Goal: Task Accomplishment & Management: Complete application form

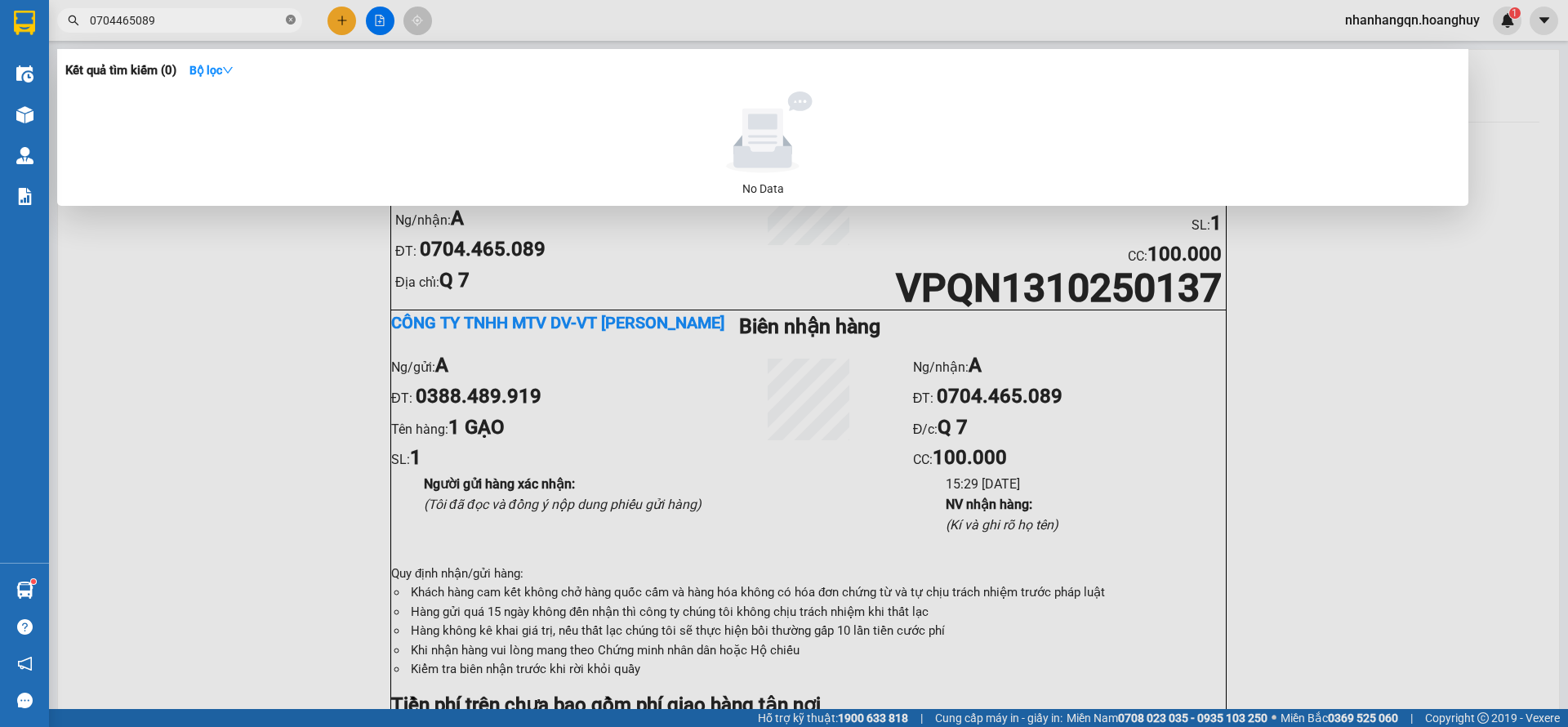
click at [288, 16] on icon "close-circle" at bounding box center [290, 19] width 10 height 10
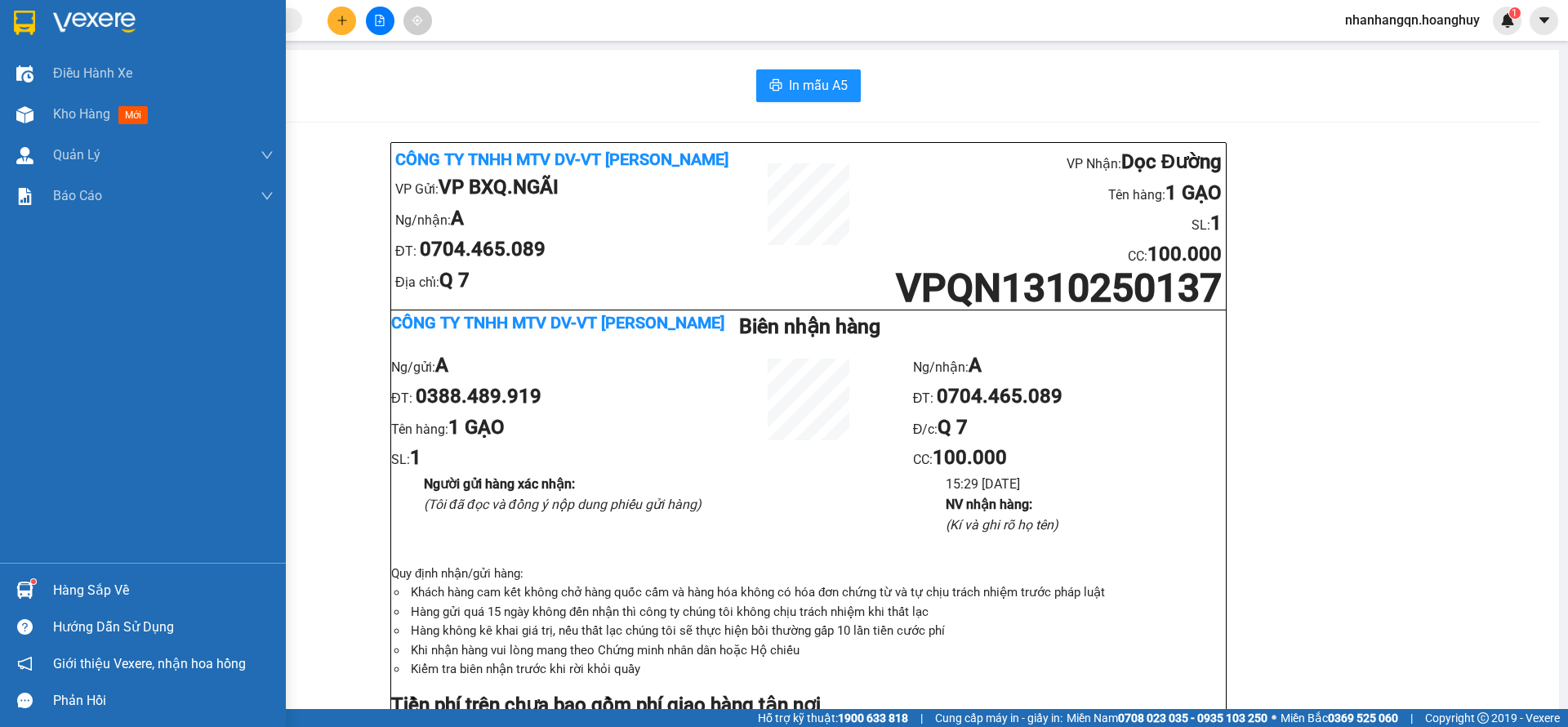
click at [23, 21] on img at bounding box center [25, 23] width 21 height 25
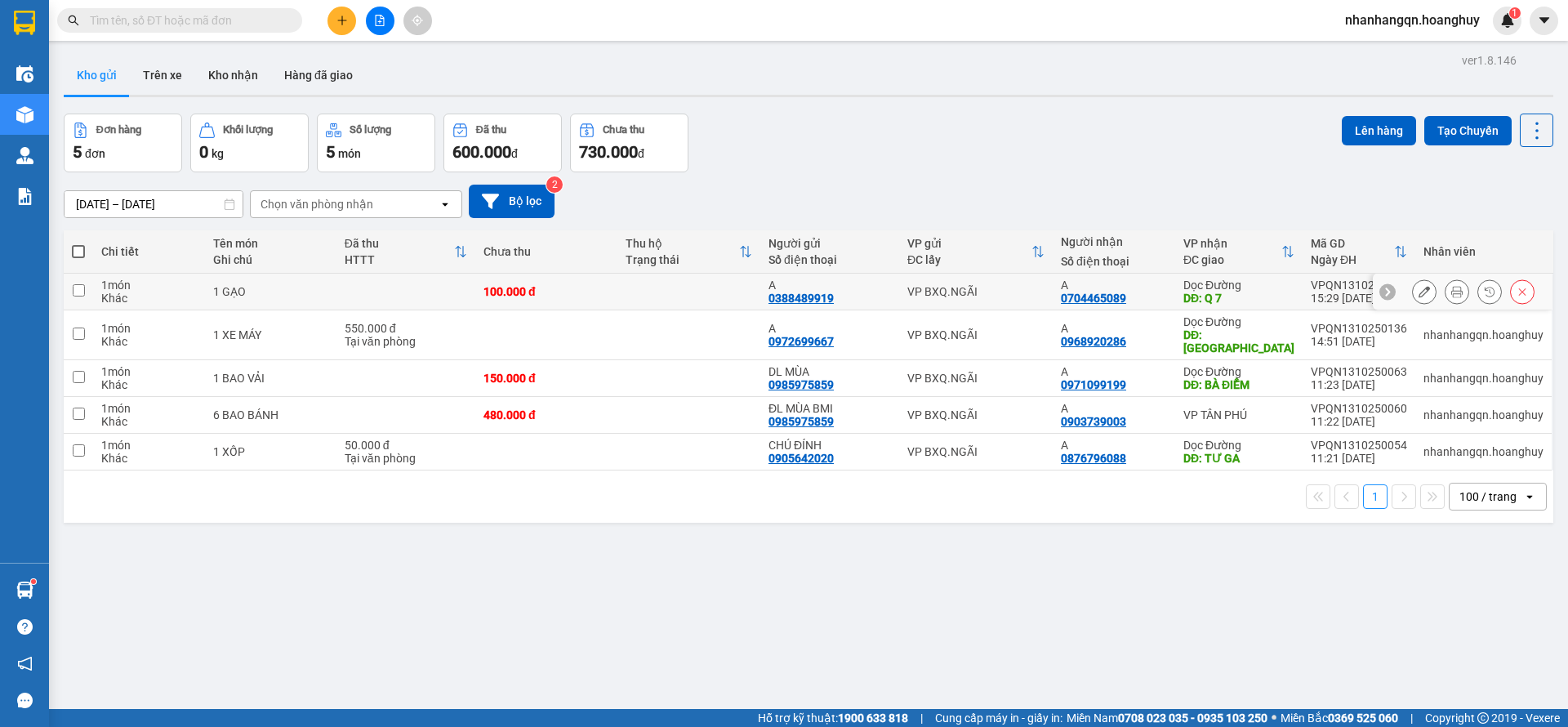
click at [1007, 300] on td "VP BXQ.NGÃI" at bounding box center [976, 293] width 154 height 37
checkbox input "true"
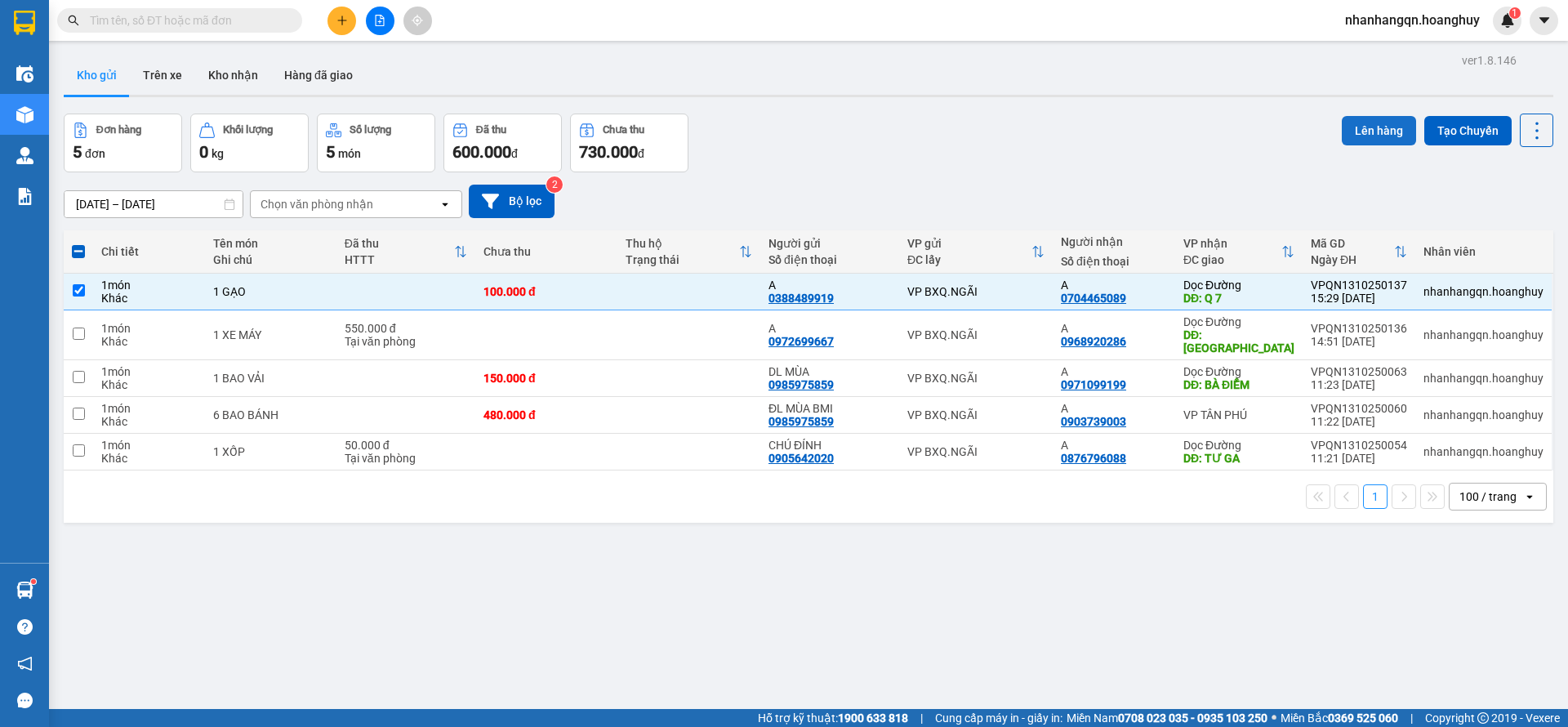
click at [1345, 127] on button "Lên hàng" at bounding box center [1379, 130] width 74 height 29
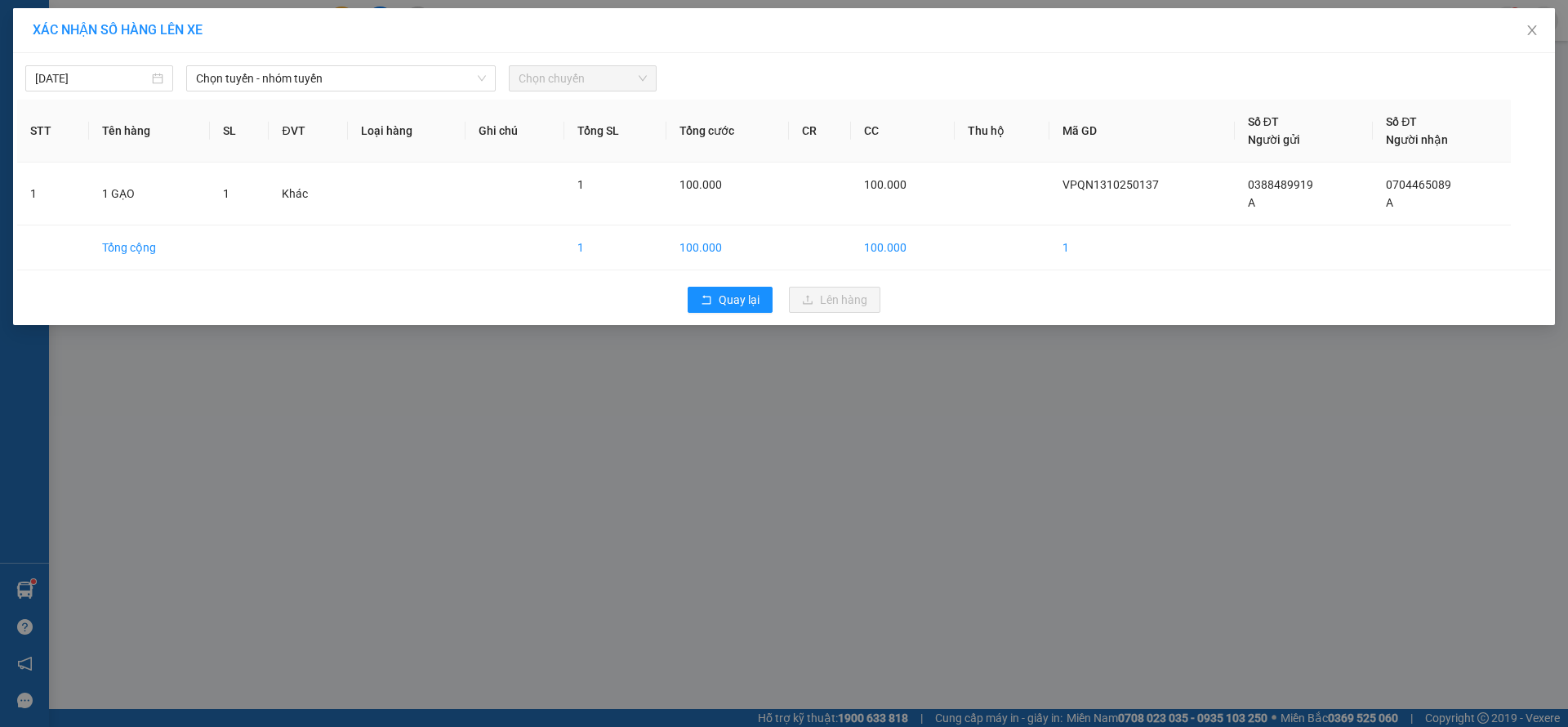
drag, startPoint x: 421, startPoint y: 54, endPoint x: 403, endPoint y: 79, distance: 30.8
click at [419, 54] on div "[DATE] Chọn tuyến - nhóm tuyến Chọn chuyến STT Tên hàng SL ĐVT Loại hàng Ghi ch…" at bounding box center [784, 189] width 1542 height 272
click at [403, 79] on span "Chọn tuyến - nhóm tuyến" at bounding box center [341, 79] width 290 height 25
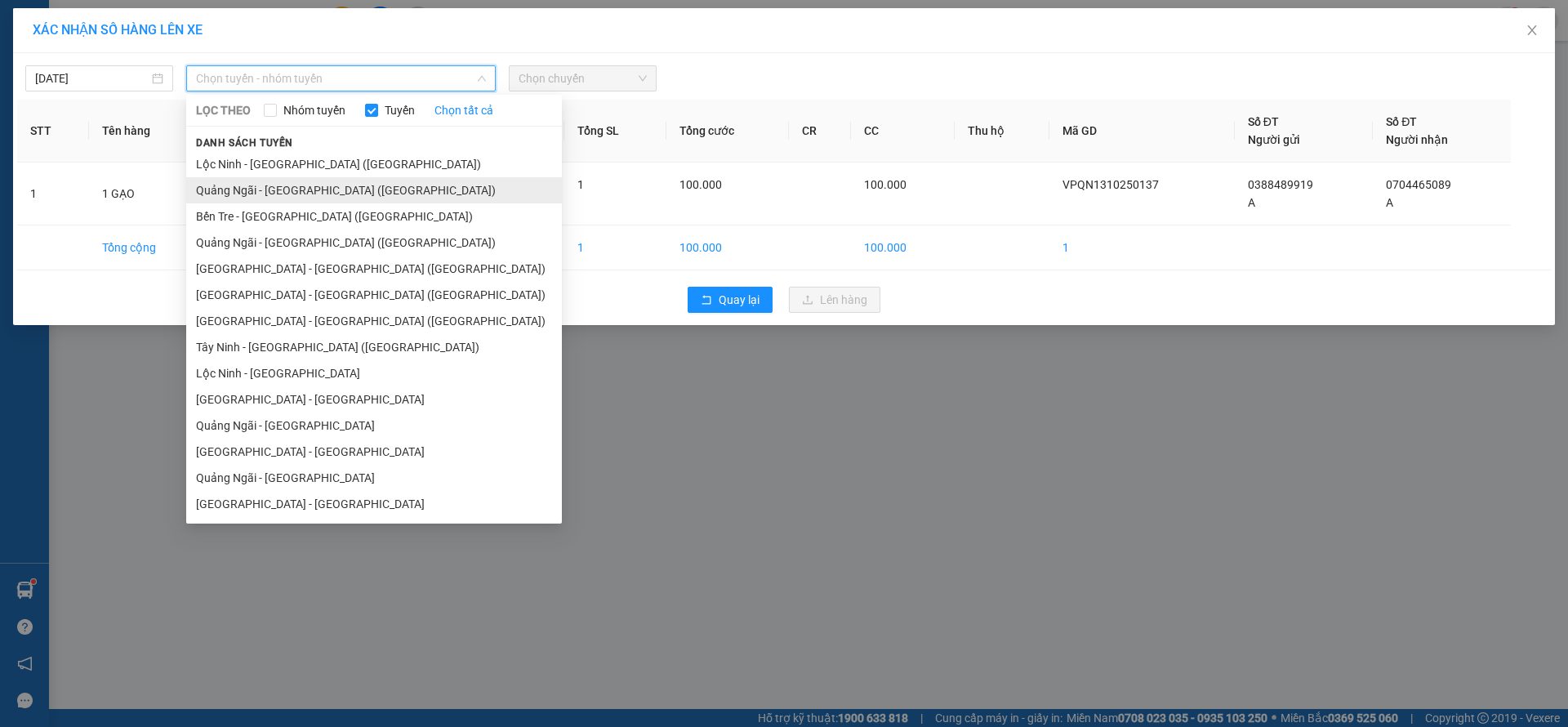
click at [319, 186] on li "Quảng Ngãi - [GEOGRAPHIC_DATA] ([GEOGRAPHIC_DATA])" at bounding box center [374, 191] width 376 height 27
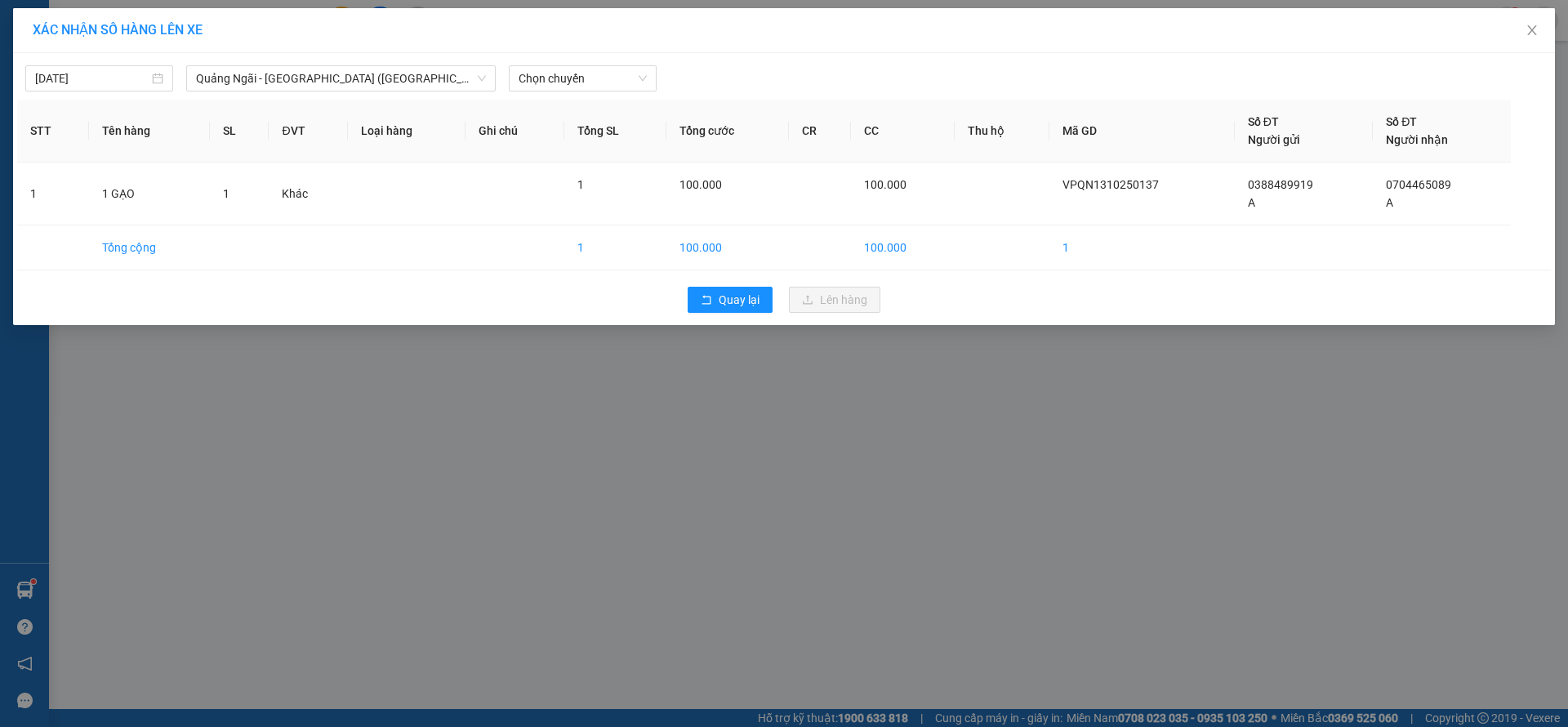
click at [659, 54] on div "[DATE] [GEOGRAPHIC_DATA] - [GEOGRAPHIC_DATA] ([GEOGRAPHIC_DATA]) LỌC THEO Nhóm …" at bounding box center [784, 189] width 1542 height 272
click at [587, 89] on span "Chọn chuyến" at bounding box center [582, 79] width 128 height 25
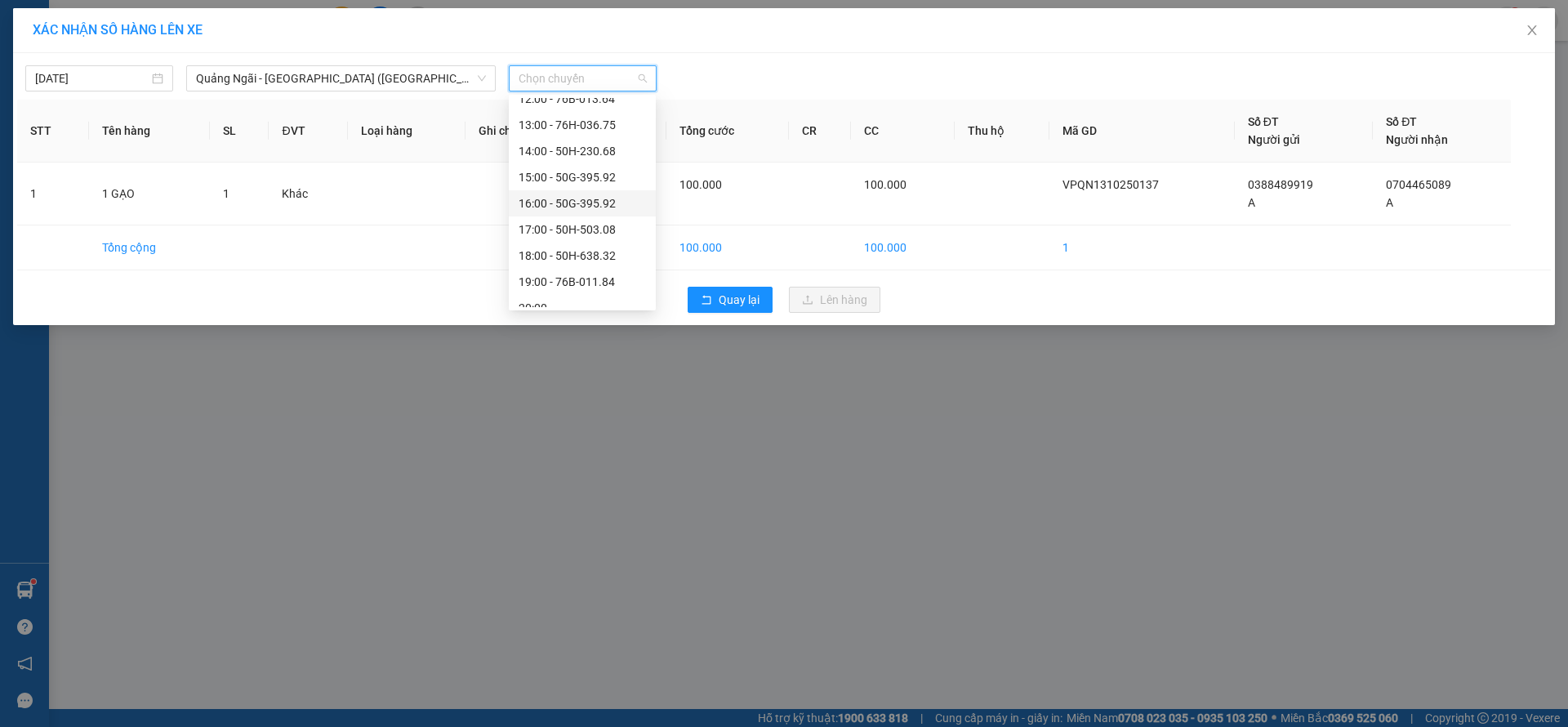
scroll to position [52, 0]
click at [588, 244] on div "18:00 - 50H-638.32" at bounding box center [582, 241] width 127 height 18
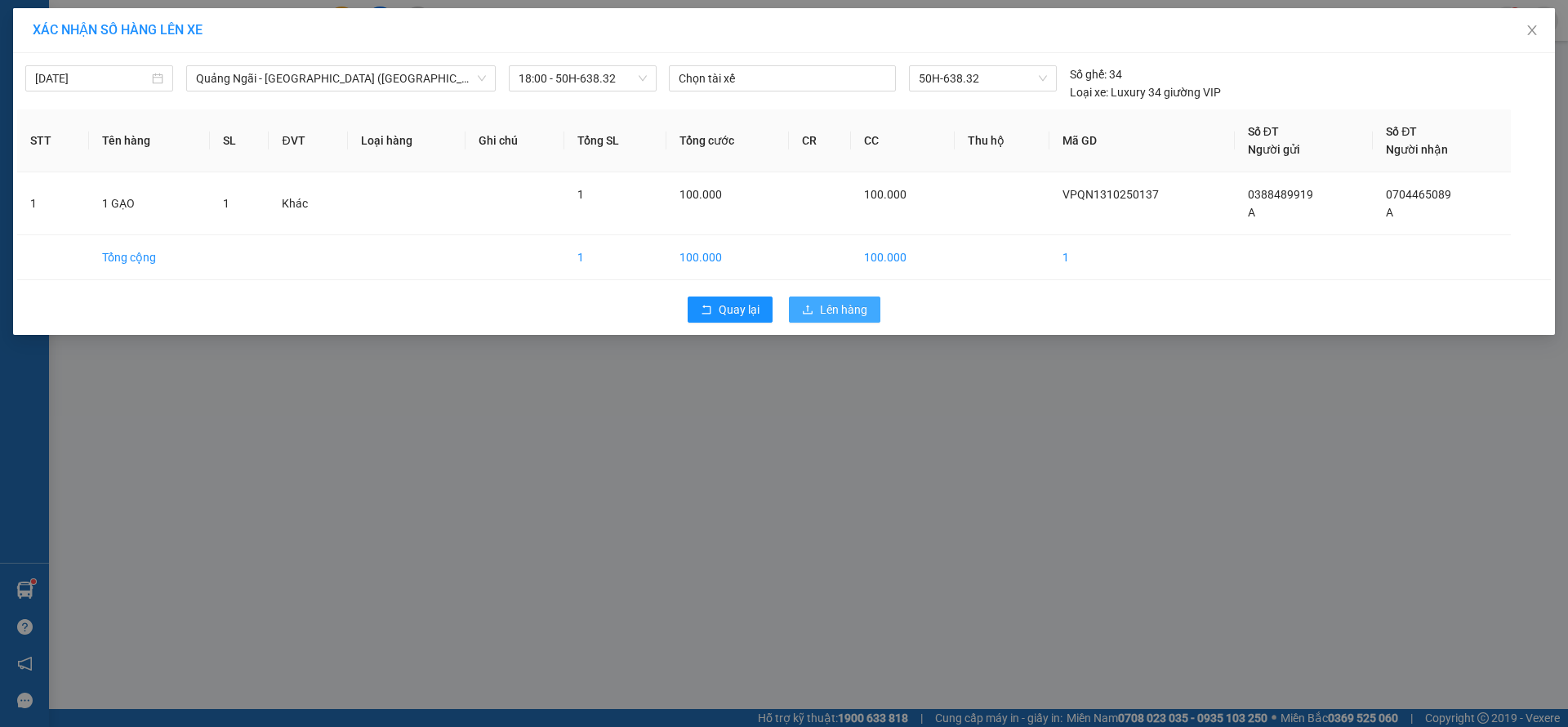
click at [857, 312] on span "Lên hàng" at bounding box center [844, 310] width 48 height 18
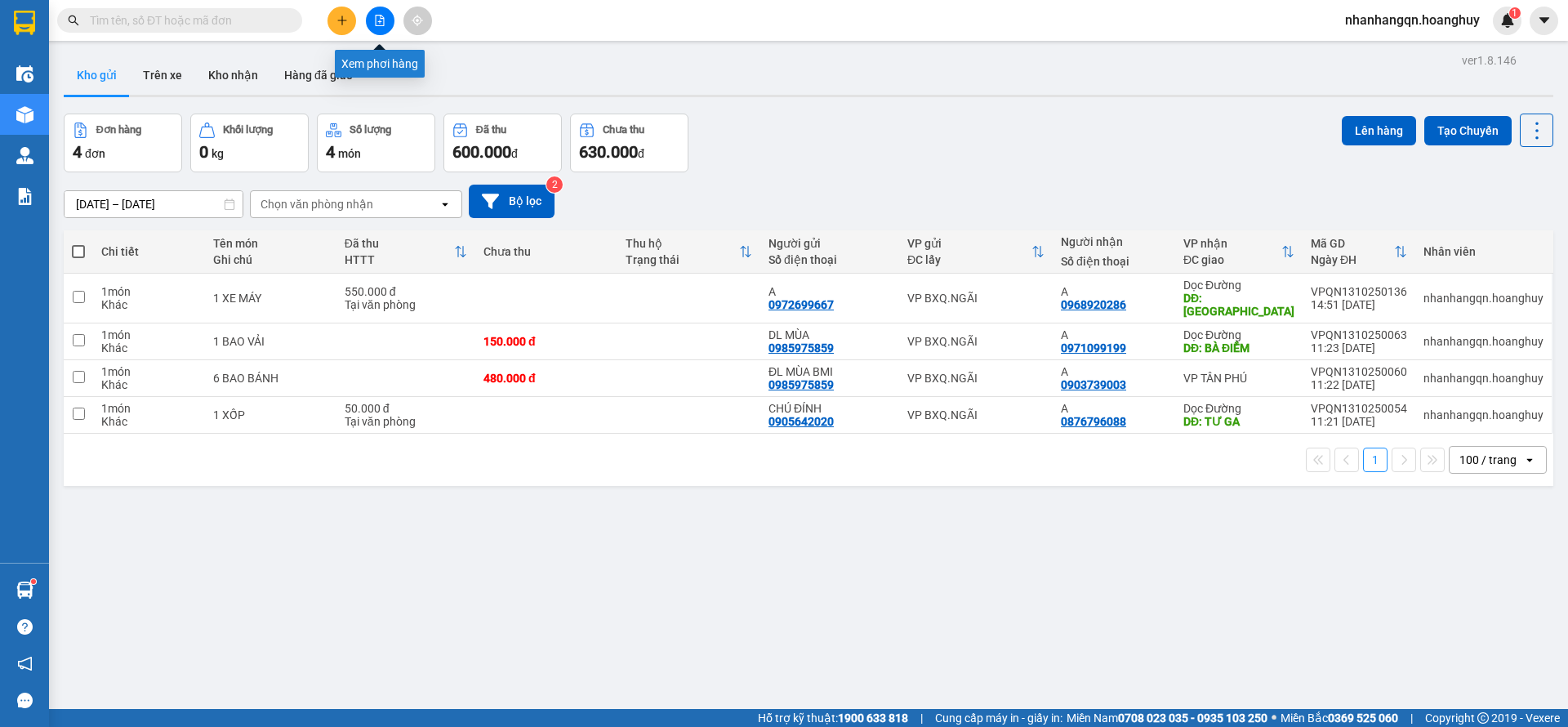
click at [371, 27] on button at bounding box center [380, 20] width 28 height 28
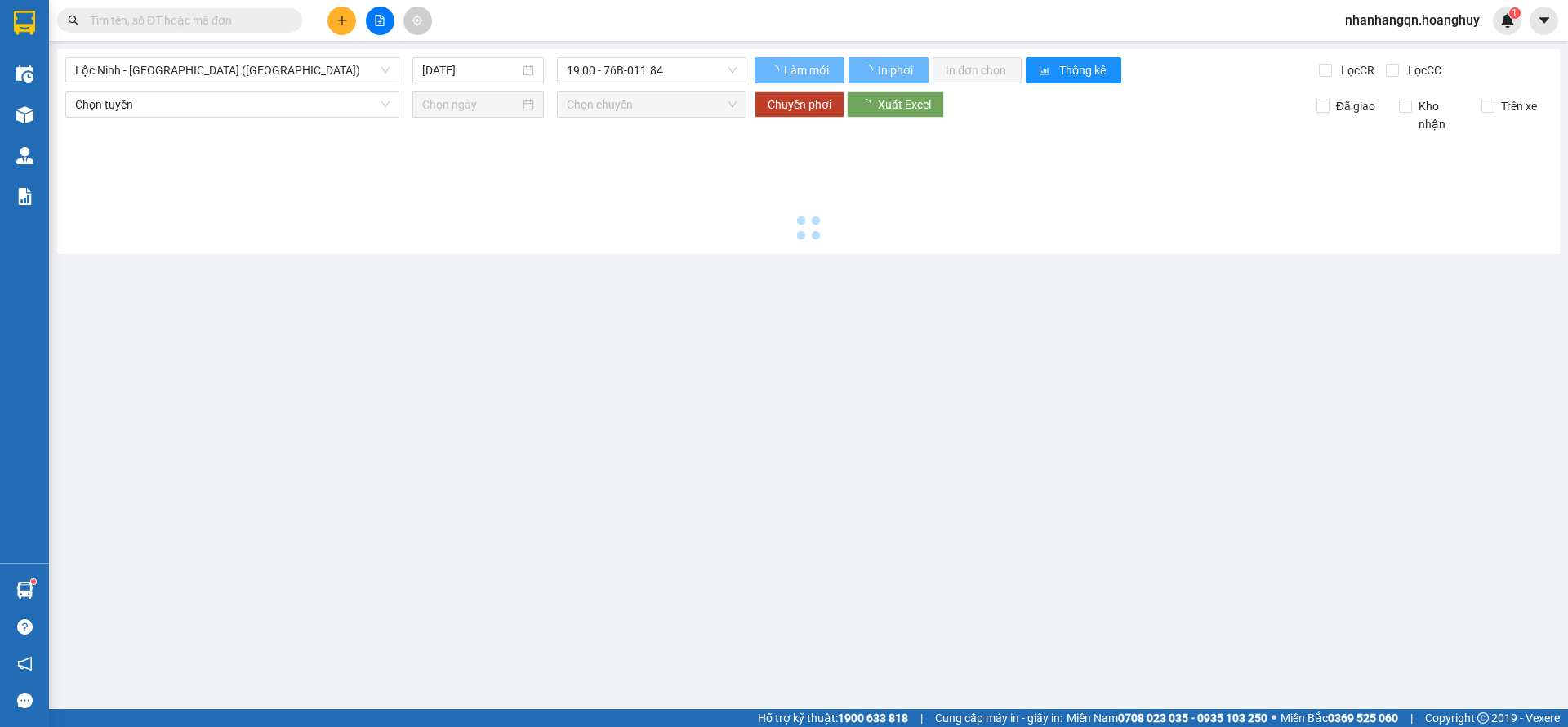
click at [247, 84] on div "[GEOGRAPHIC_DATA] - [GEOGRAPHIC_DATA] ([GEOGRAPHIC_DATA]) [DATE] 19:00 - 76B-01…" at bounding box center [809, 151] width 1503 height 205
click at [236, 77] on span "Lộc Ninh - [GEOGRAPHIC_DATA] ([GEOGRAPHIC_DATA])" at bounding box center [232, 71] width 315 height 25
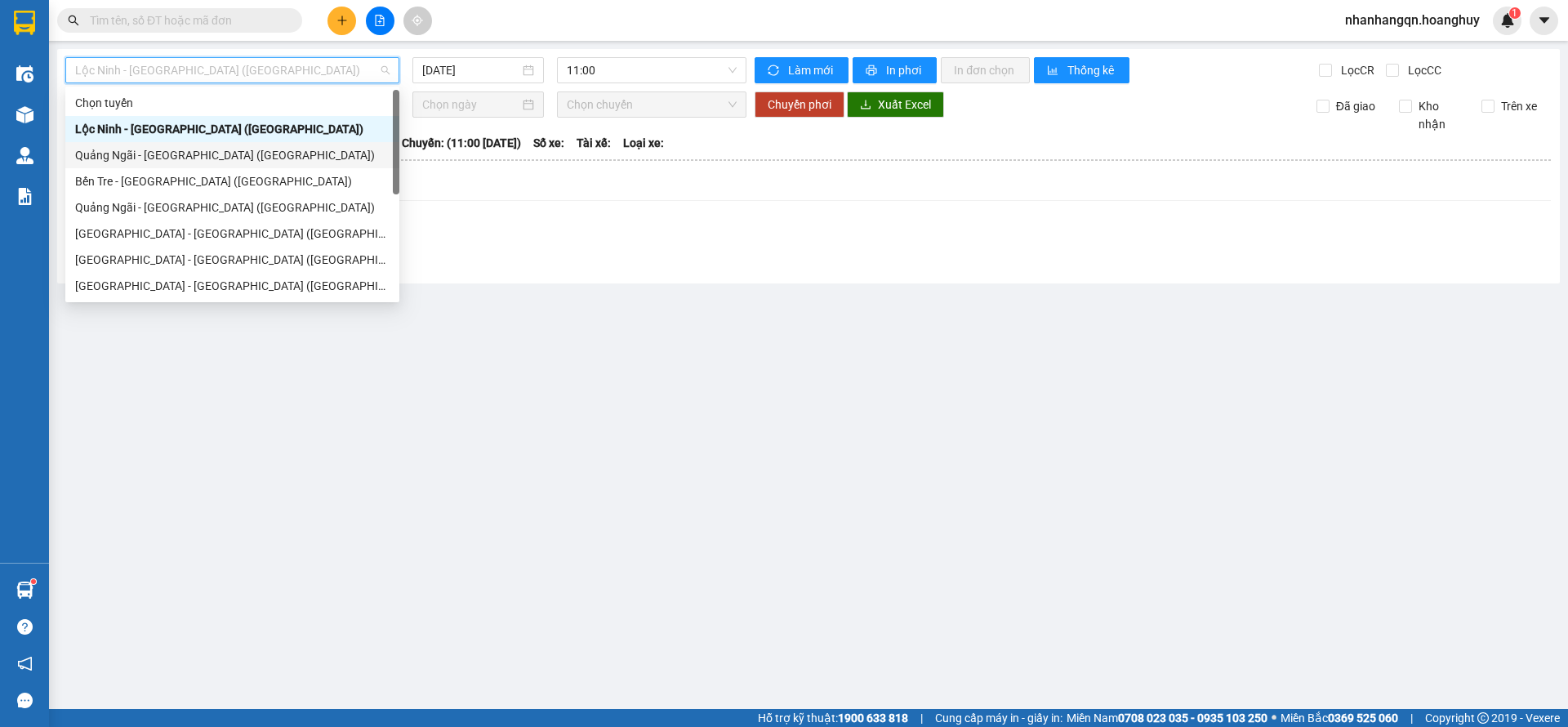
drag, startPoint x: 239, startPoint y: 140, endPoint x: 240, endPoint y: 151, distance: 11.0
click at [240, 151] on div "[GEOGRAPHIC_DATA] tuyến [GEOGRAPHIC_DATA] - [GEOGRAPHIC_DATA] ([GEOGRAPHIC_DATA…" at bounding box center [232, 221] width 334 height 262
click at [240, 151] on div "Quảng Ngãi - [GEOGRAPHIC_DATA] ([GEOGRAPHIC_DATA])" at bounding box center [232, 155] width 315 height 18
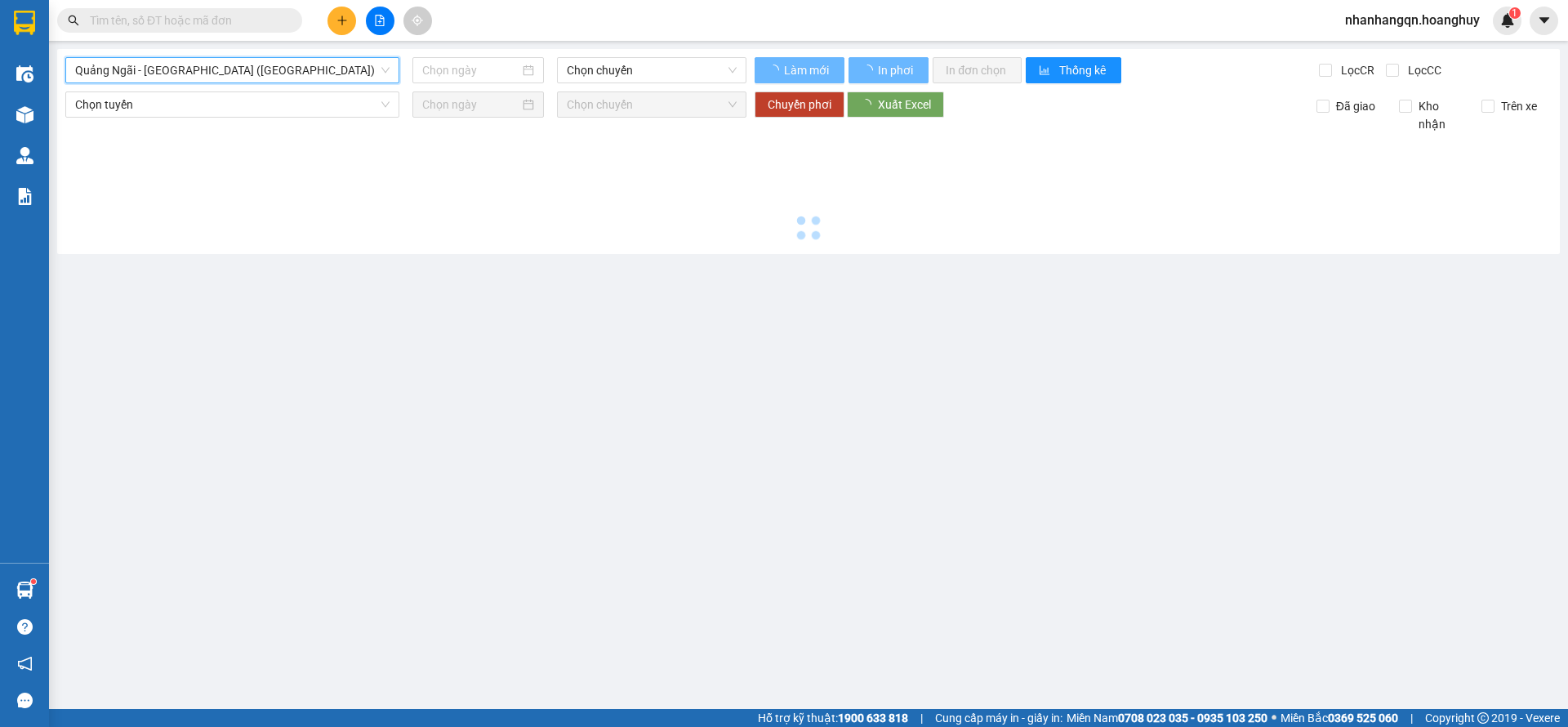
type input "[DATE]"
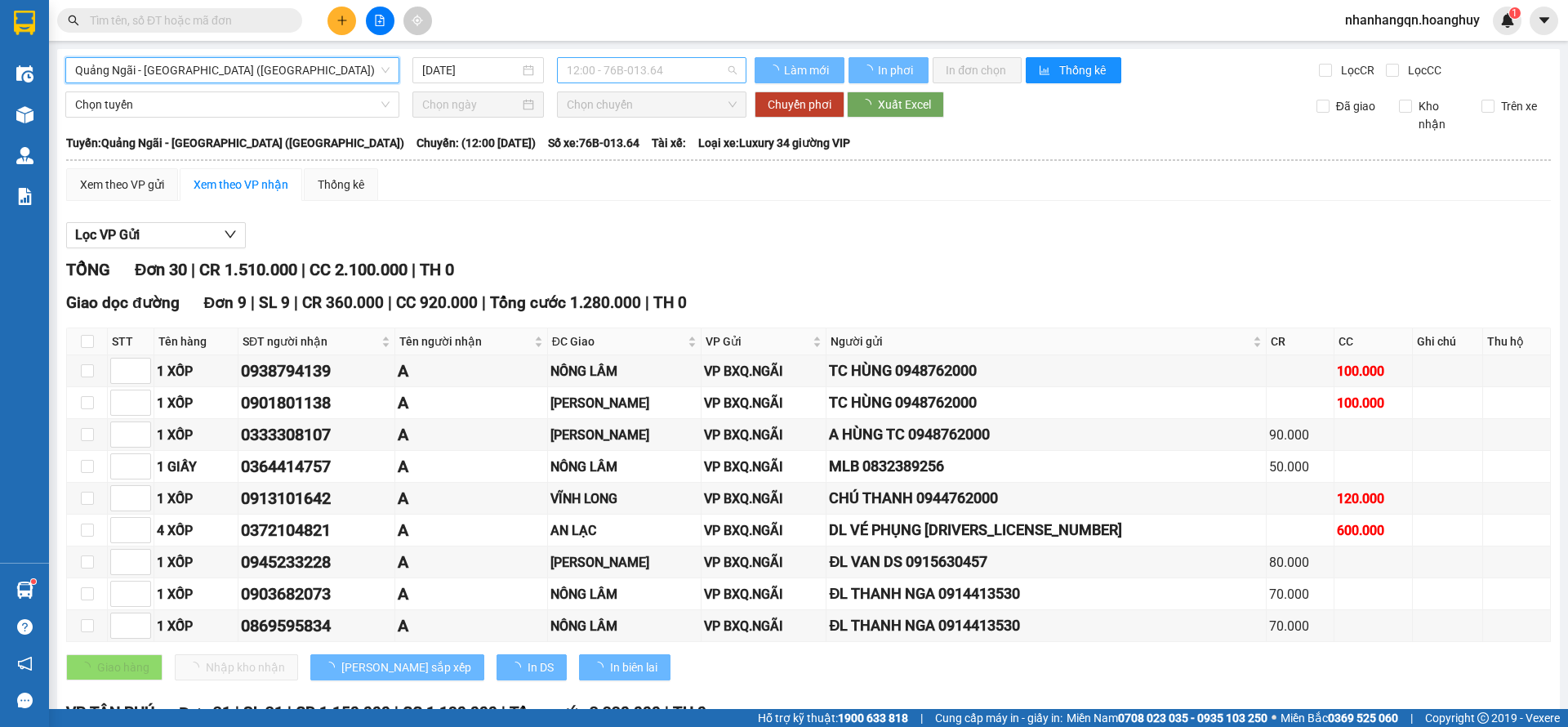
click at [680, 79] on span "12:00 - 76B-013.64" at bounding box center [651, 71] width 170 height 25
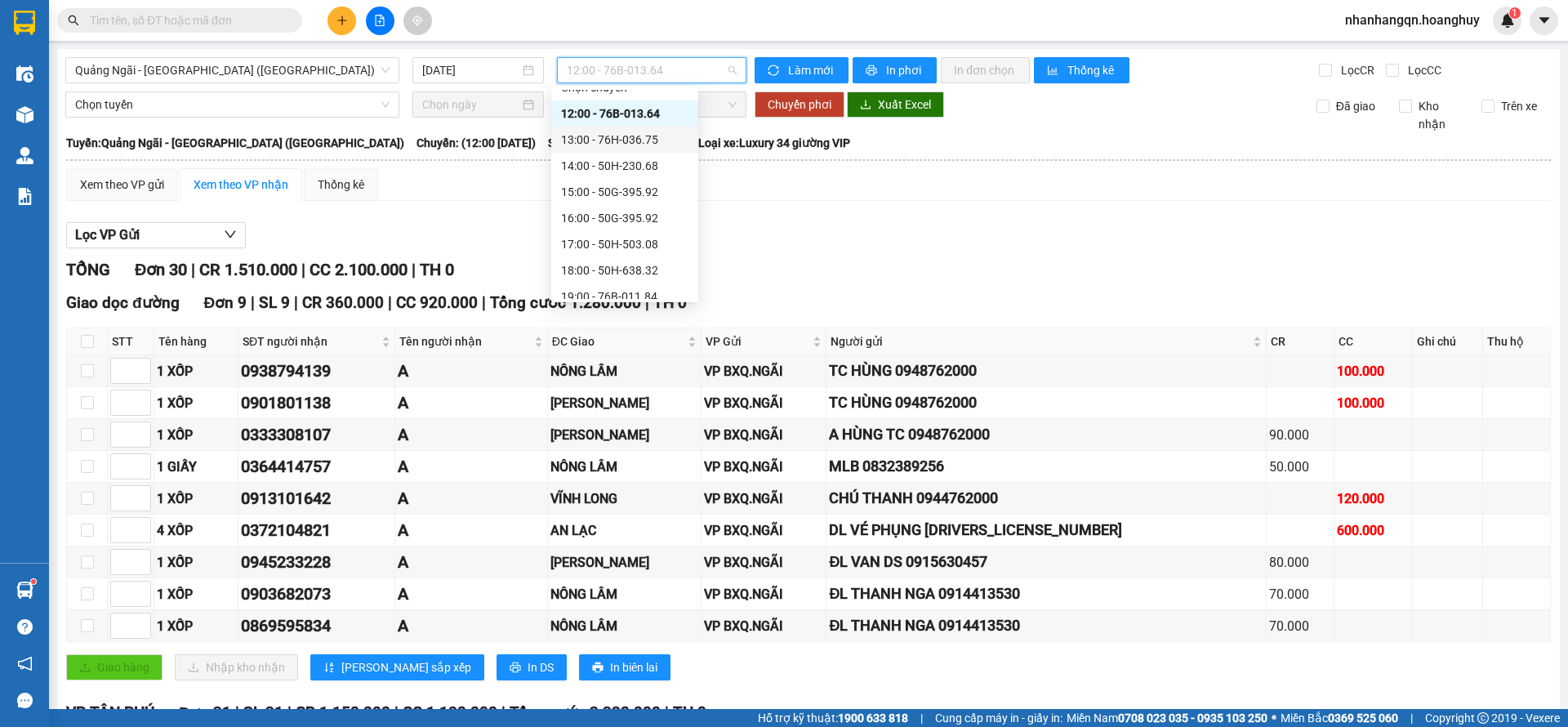
scroll to position [52, 0]
click at [650, 238] on div "18:00 - 50H-638.32" at bounding box center [625, 233] width 127 height 18
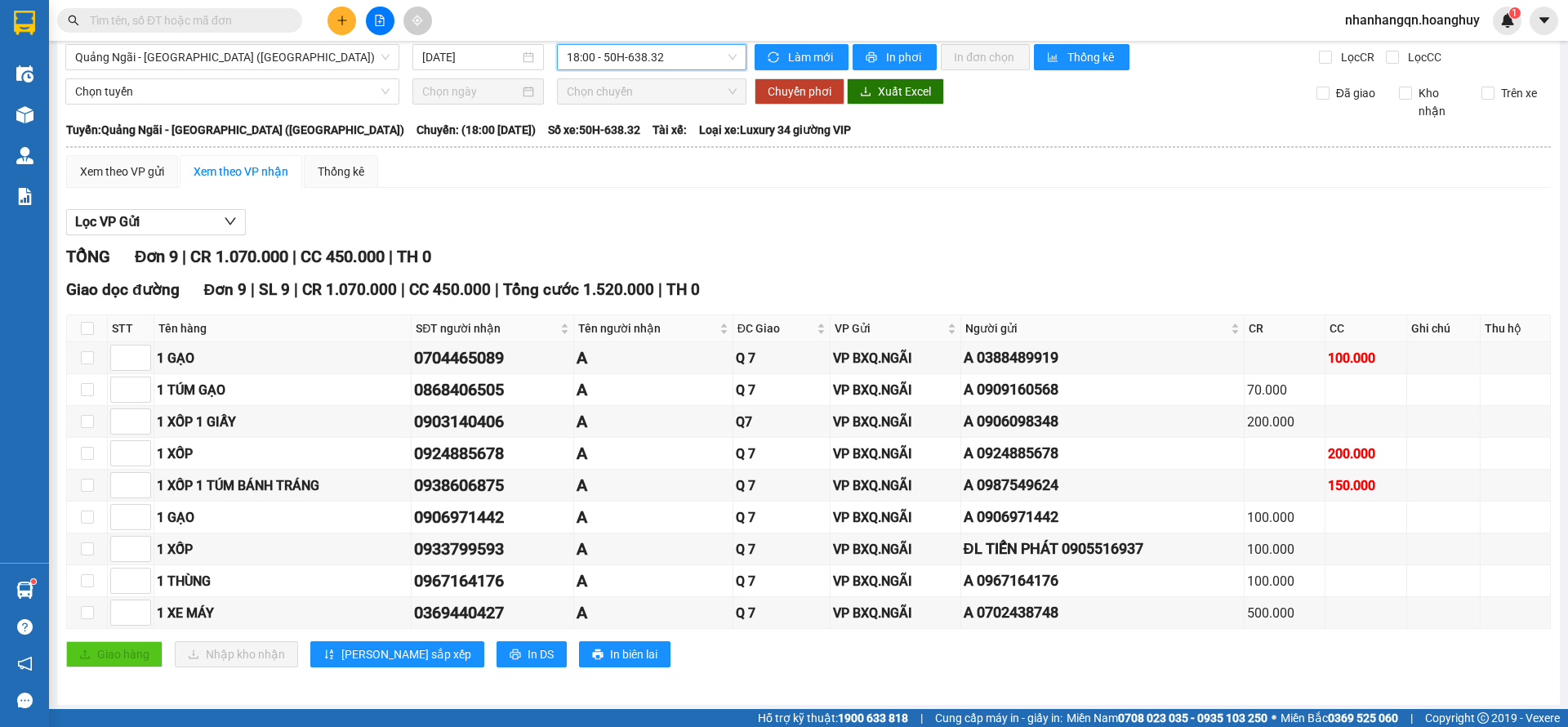
scroll to position [17, 0]
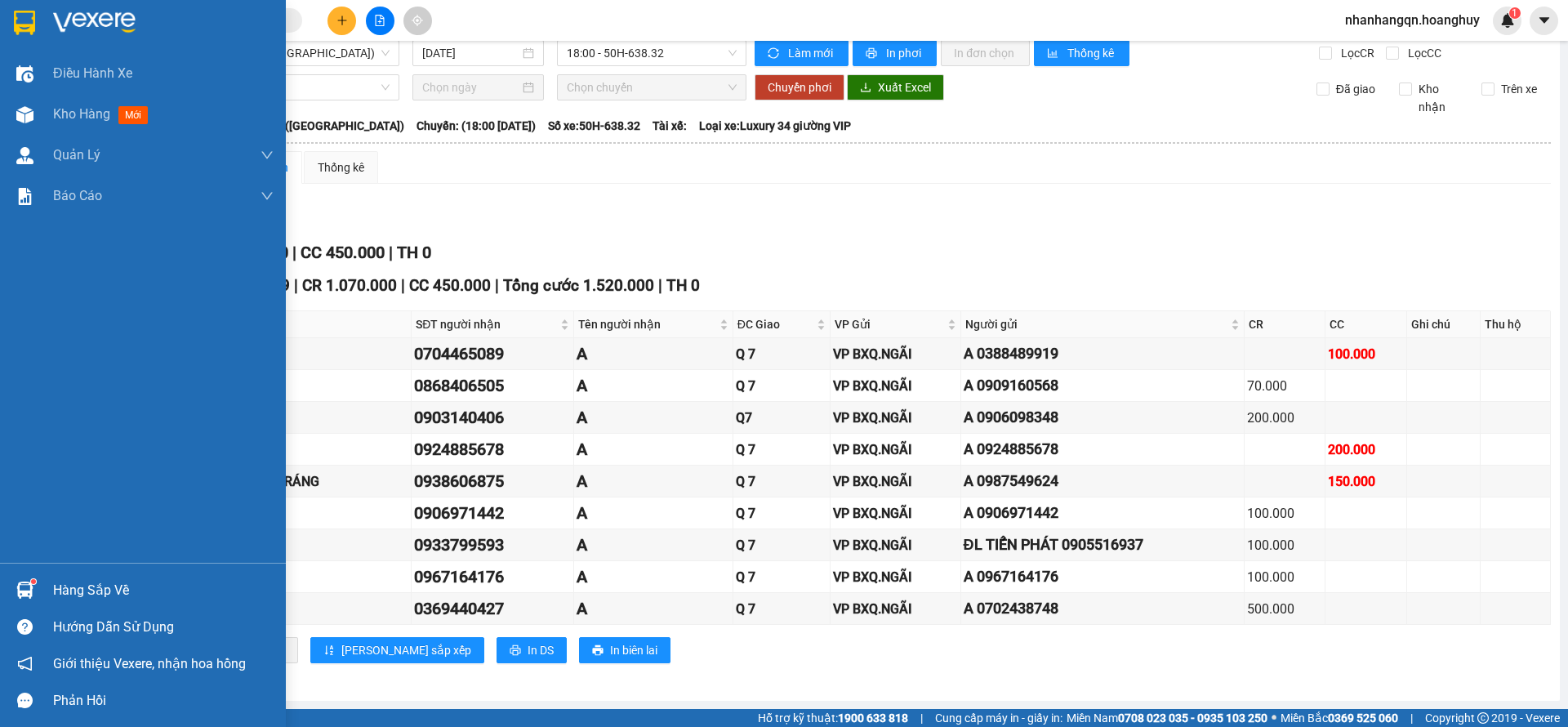
click at [27, 16] on img at bounding box center [25, 23] width 21 height 25
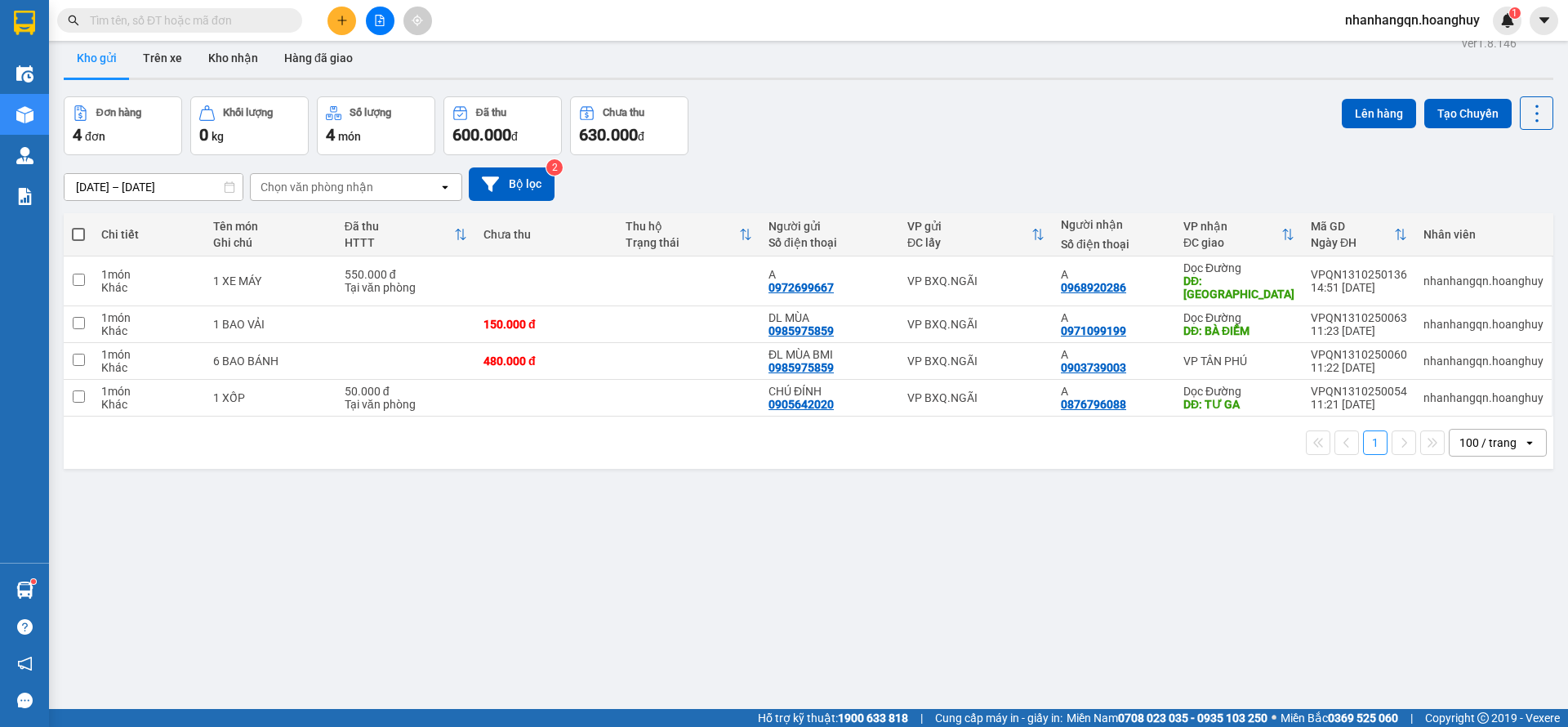
click at [369, 25] on button at bounding box center [380, 20] width 28 height 28
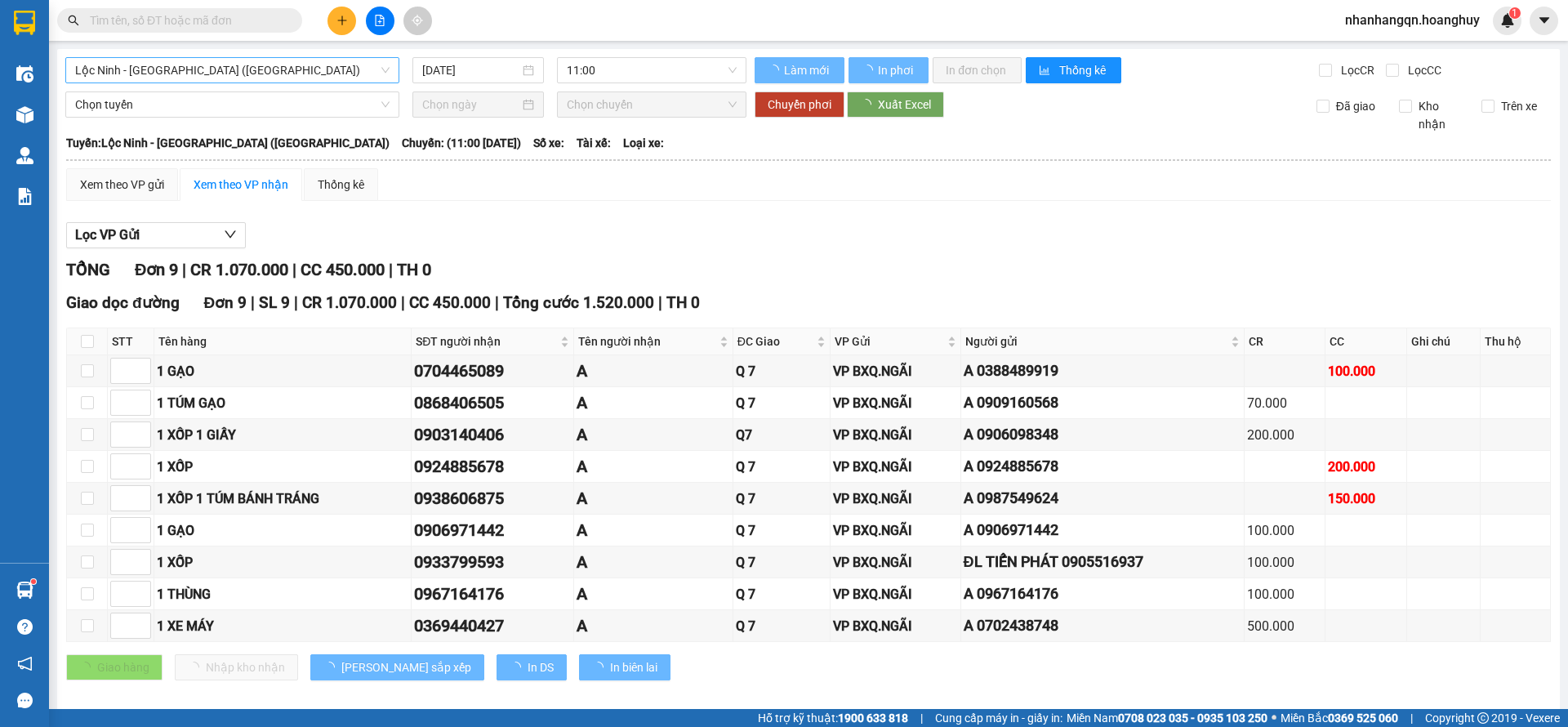
click at [247, 70] on span "Lộc Ninh - [GEOGRAPHIC_DATA] ([GEOGRAPHIC_DATA])" at bounding box center [232, 71] width 315 height 25
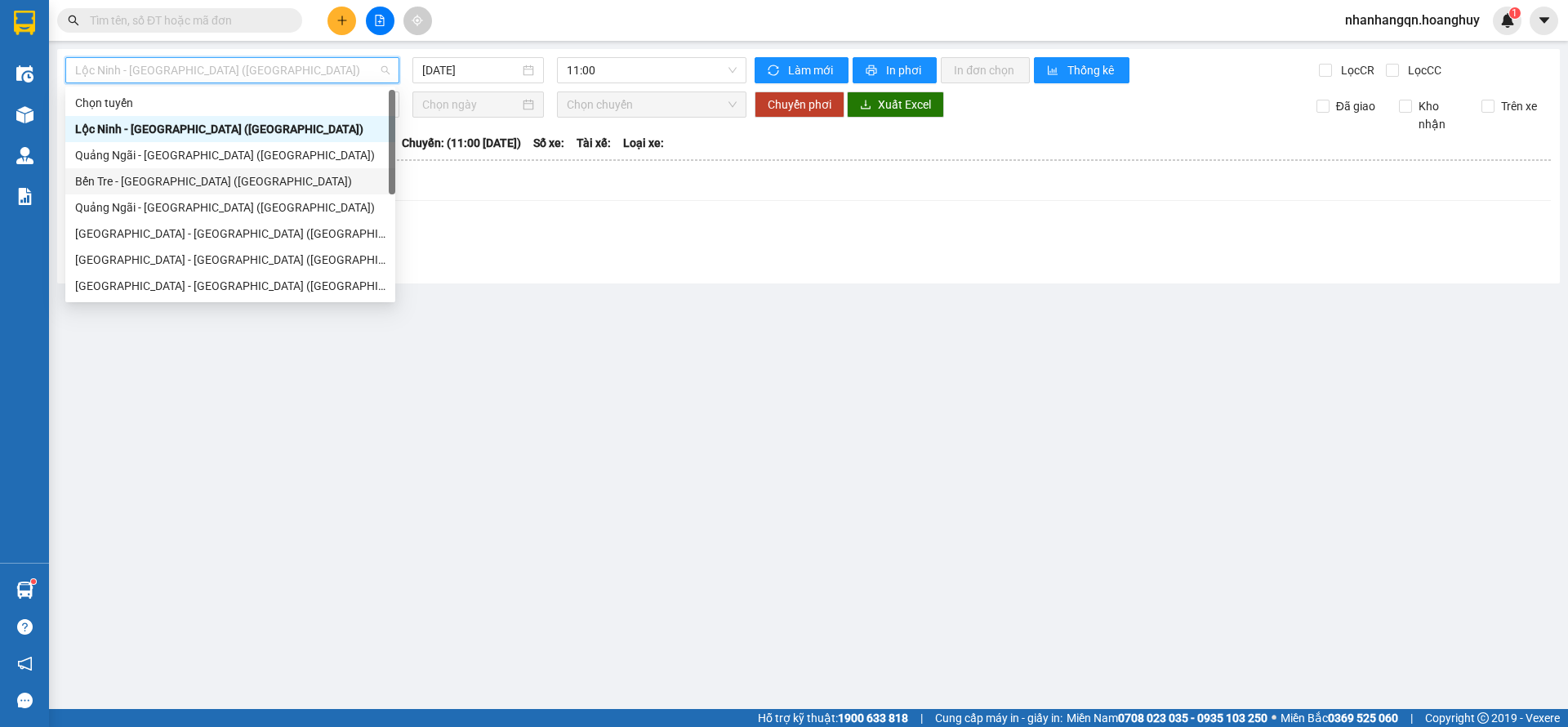
drag, startPoint x: 216, startPoint y: 170, endPoint x: 219, endPoint y: 157, distance: 13.3
click at [219, 157] on div "[GEOGRAPHIC_DATA] tuyến [GEOGRAPHIC_DATA] - [GEOGRAPHIC_DATA] ([GEOGRAPHIC_DATA…" at bounding box center [230, 221] width 330 height 262
click at [219, 157] on div "Quảng Ngãi - [GEOGRAPHIC_DATA] ([GEOGRAPHIC_DATA])" at bounding box center [230, 155] width 310 height 18
type input "[DATE]"
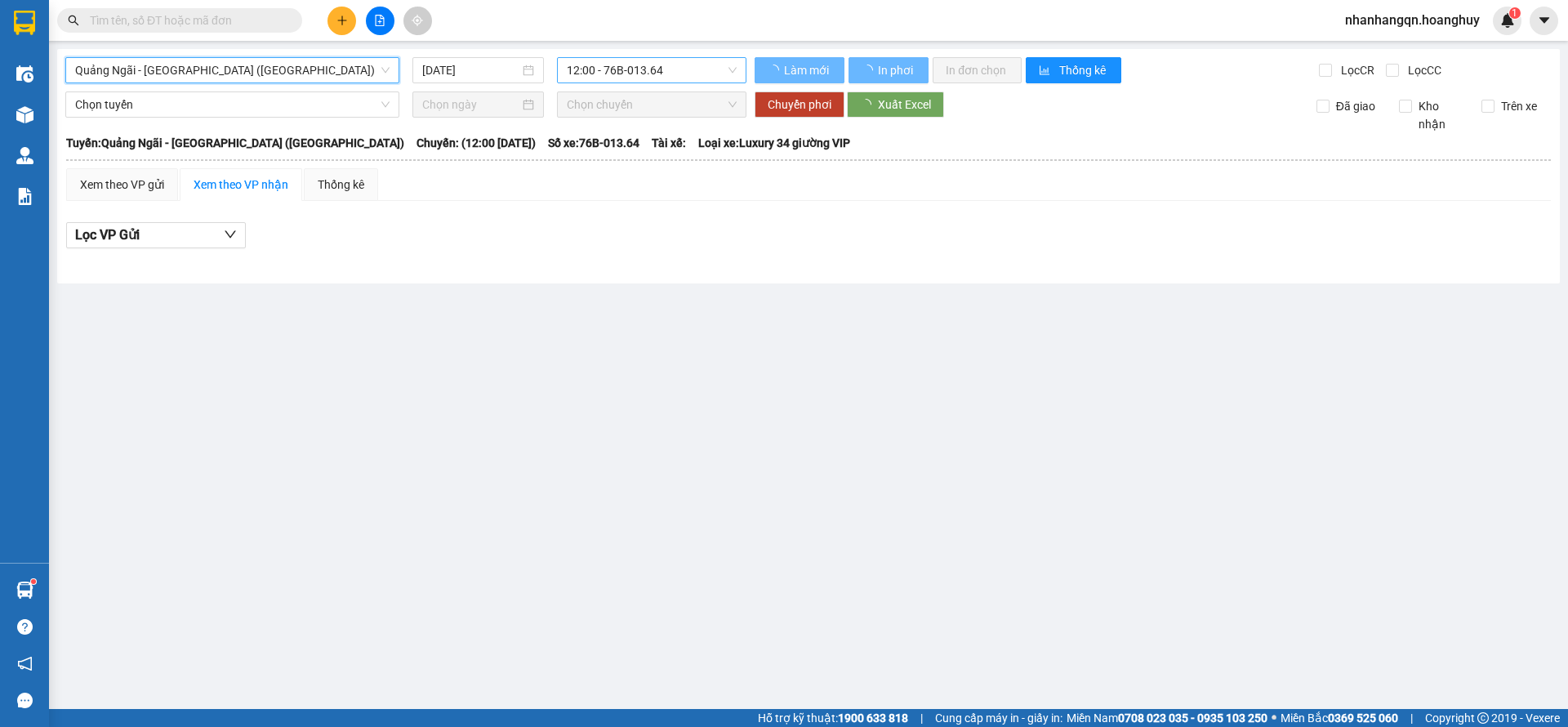
click at [647, 58] on span "12:00 - 76B-013.64" at bounding box center [651, 71] width 170 height 25
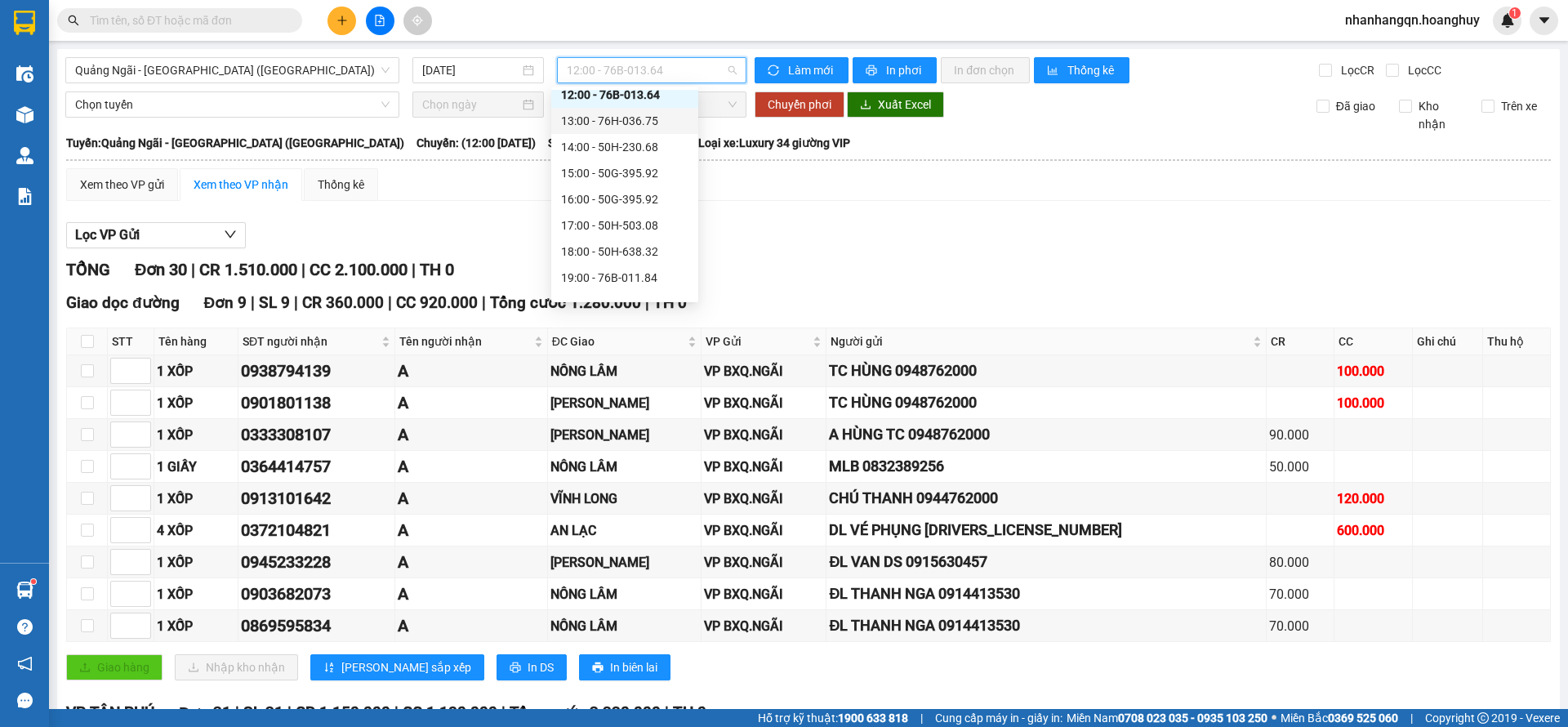
scroll to position [52, 0]
click at [646, 251] on div "19:00 - 76B-011.84" at bounding box center [625, 260] width 127 height 18
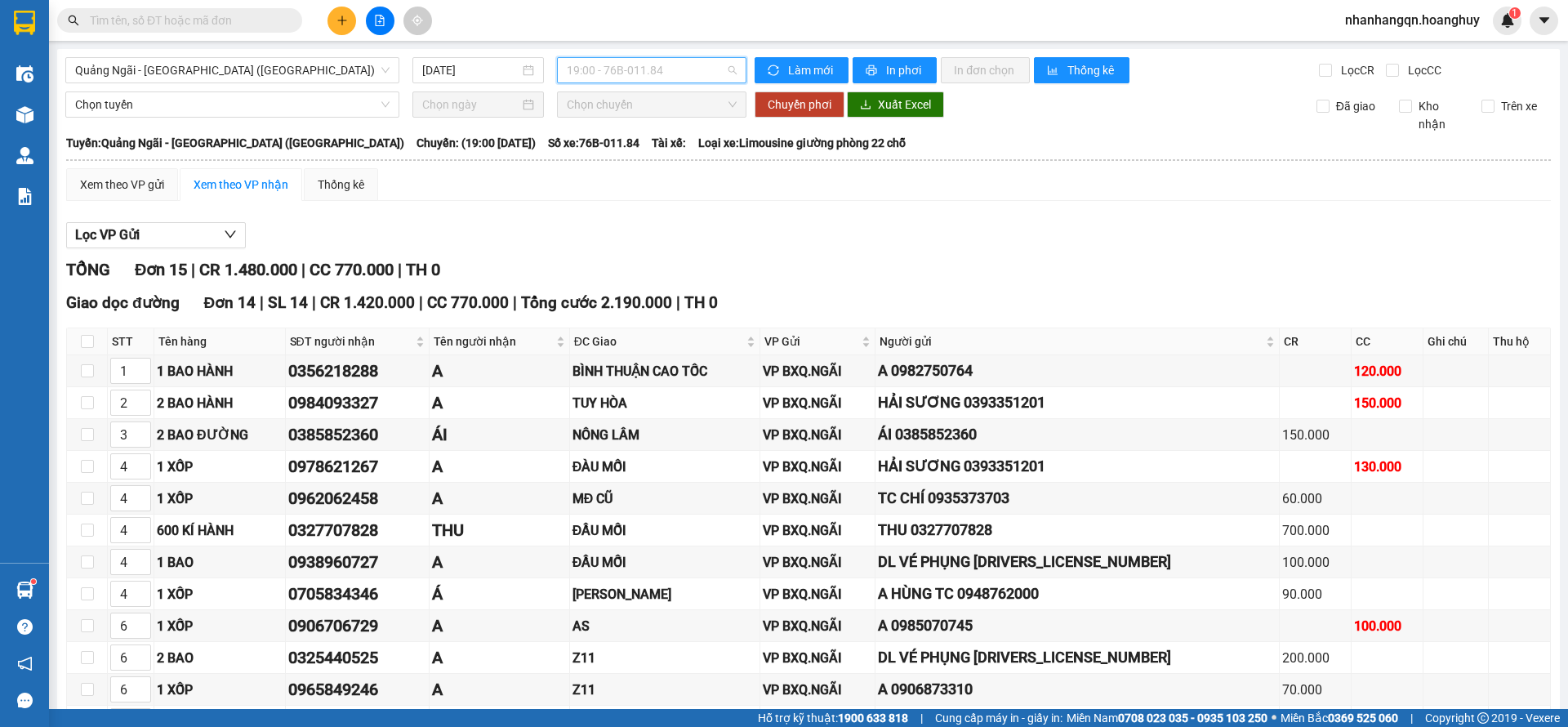
click at [634, 80] on span "19:00 - 76B-011.84" at bounding box center [651, 71] width 170 height 25
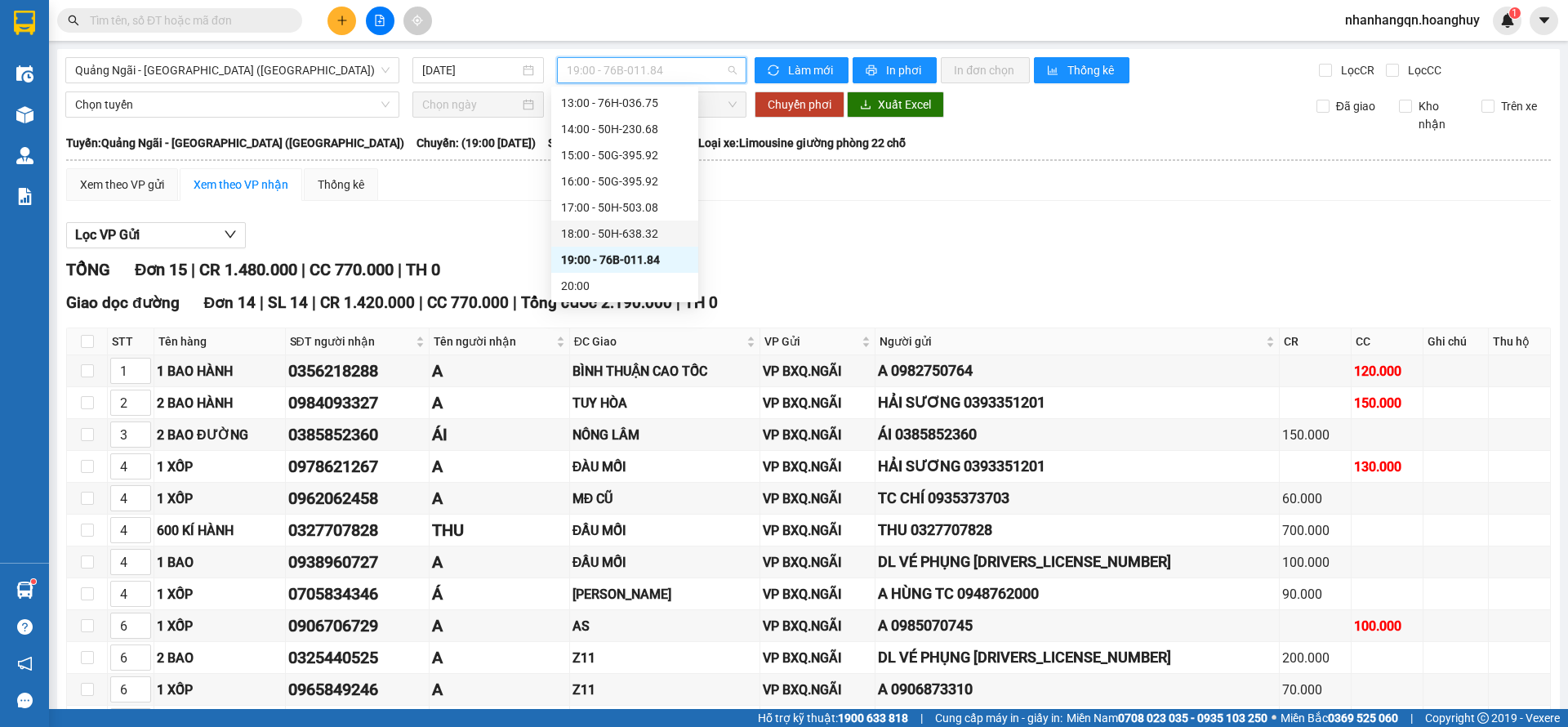
click at [666, 230] on div "18:00 - 50H-638.32" at bounding box center [625, 233] width 127 height 18
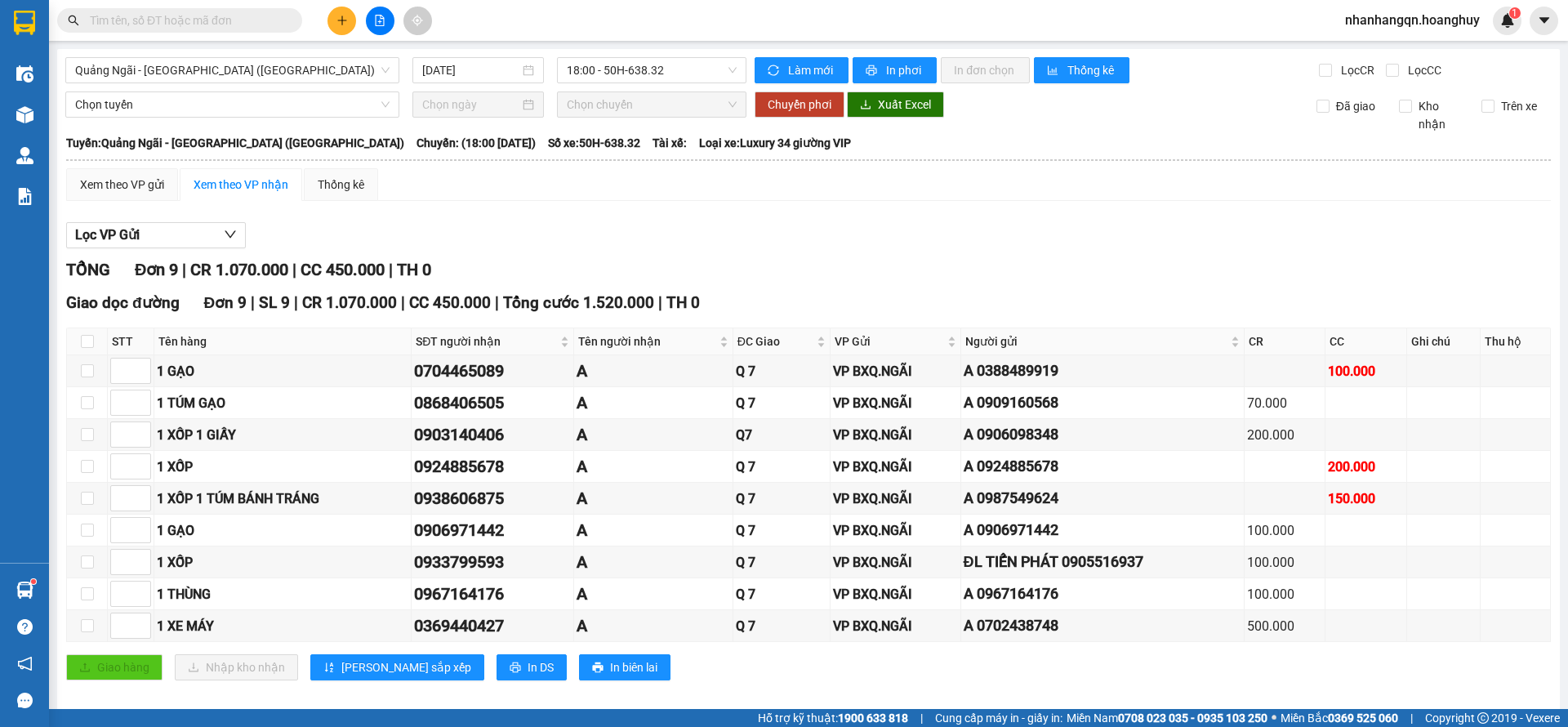
click at [657, 85] on div "[GEOGRAPHIC_DATA] - [GEOGRAPHIC_DATA] ([GEOGRAPHIC_DATA]) [DATE] 18:00 - 50H-63…" at bounding box center [809, 383] width 1503 height 670
click at [650, 63] on span "18:00 - 50H-638.32" at bounding box center [651, 71] width 170 height 25
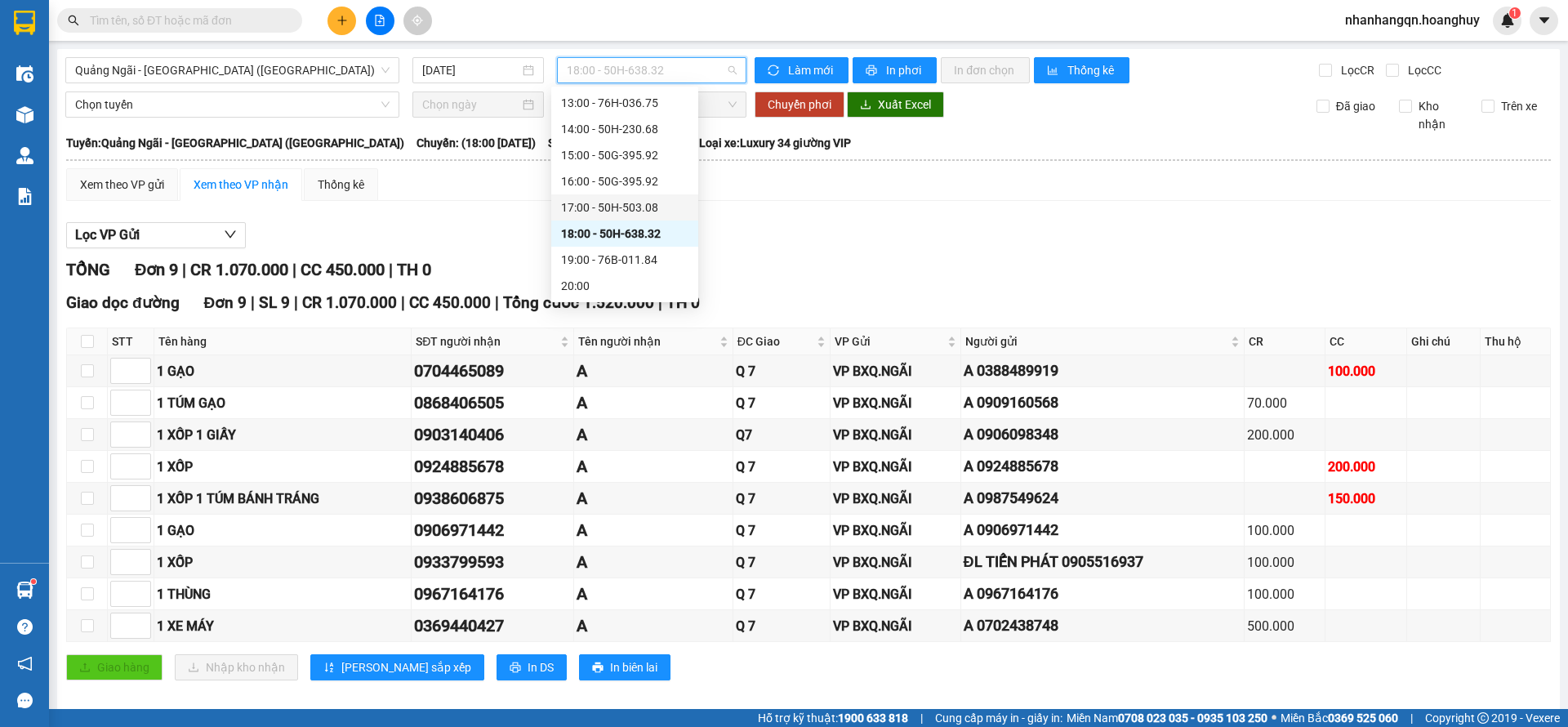
click at [638, 203] on div "17:00 - 50H-503.08" at bounding box center [625, 208] width 127 height 18
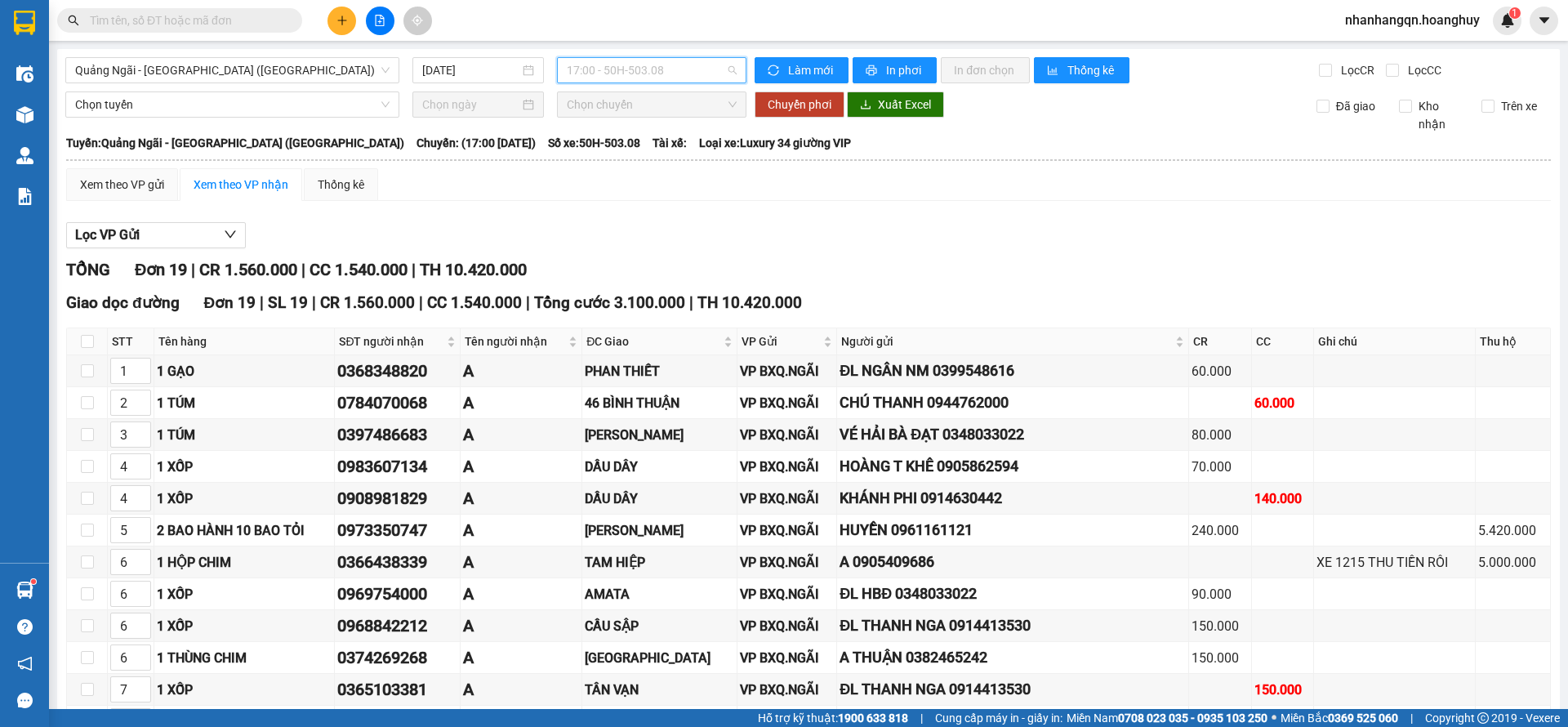
click at [626, 73] on span "17:00 - 50H-503.08" at bounding box center [651, 71] width 170 height 25
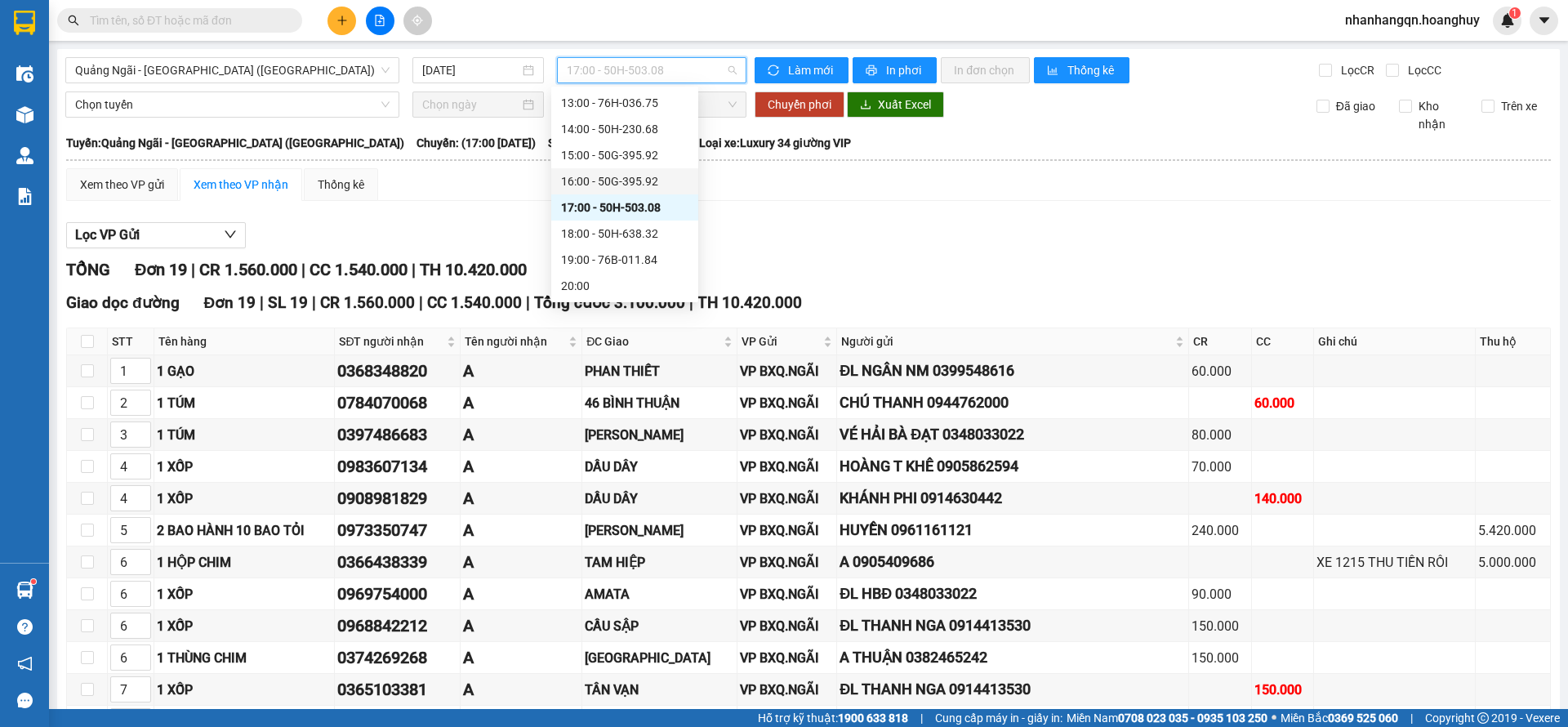
click at [656, 190] on div "16:00 - 50G-395.92" at bounding box center [625, 181] width 147 height 27
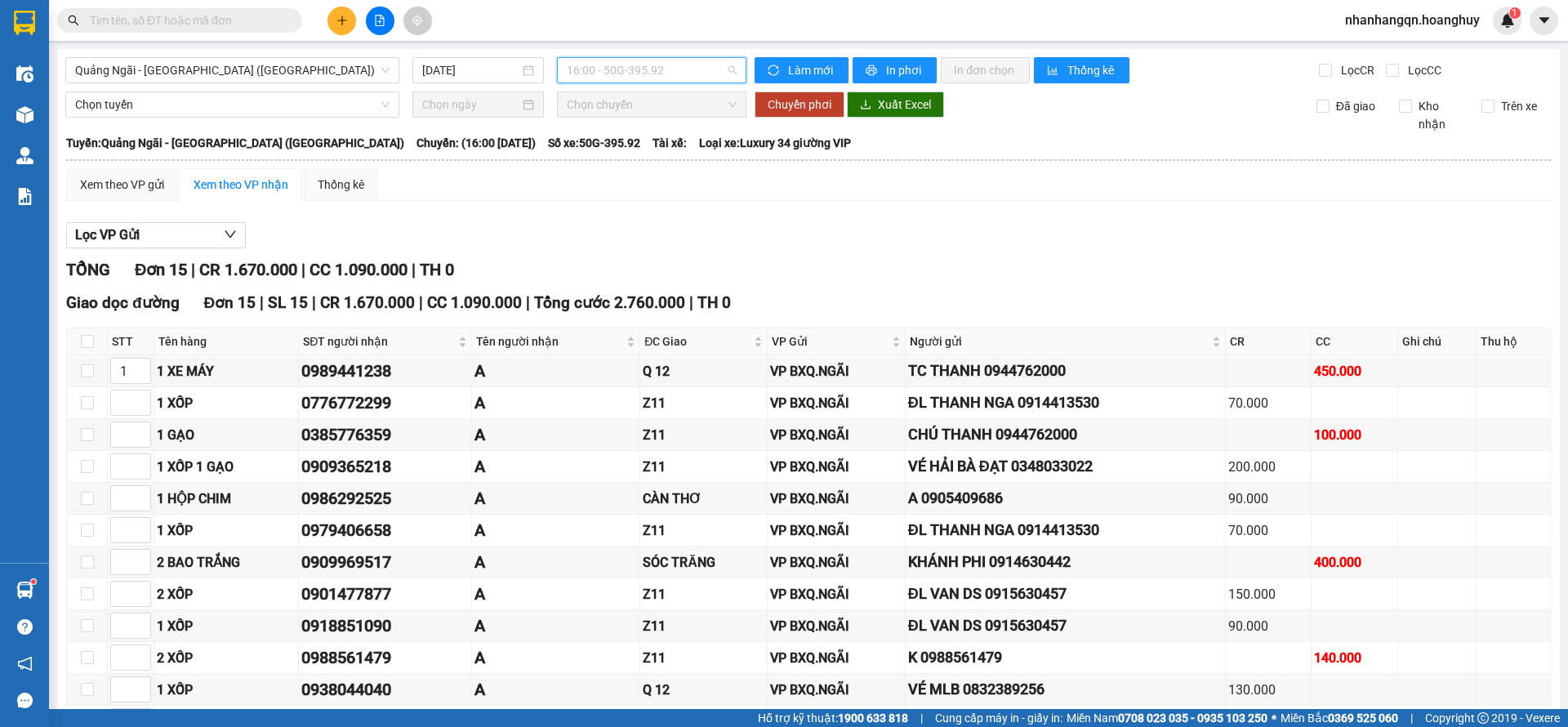
click at [667, 65] on span "16:00 - 50G-395.92" at bounding box center [651, 71] width 170 height 25
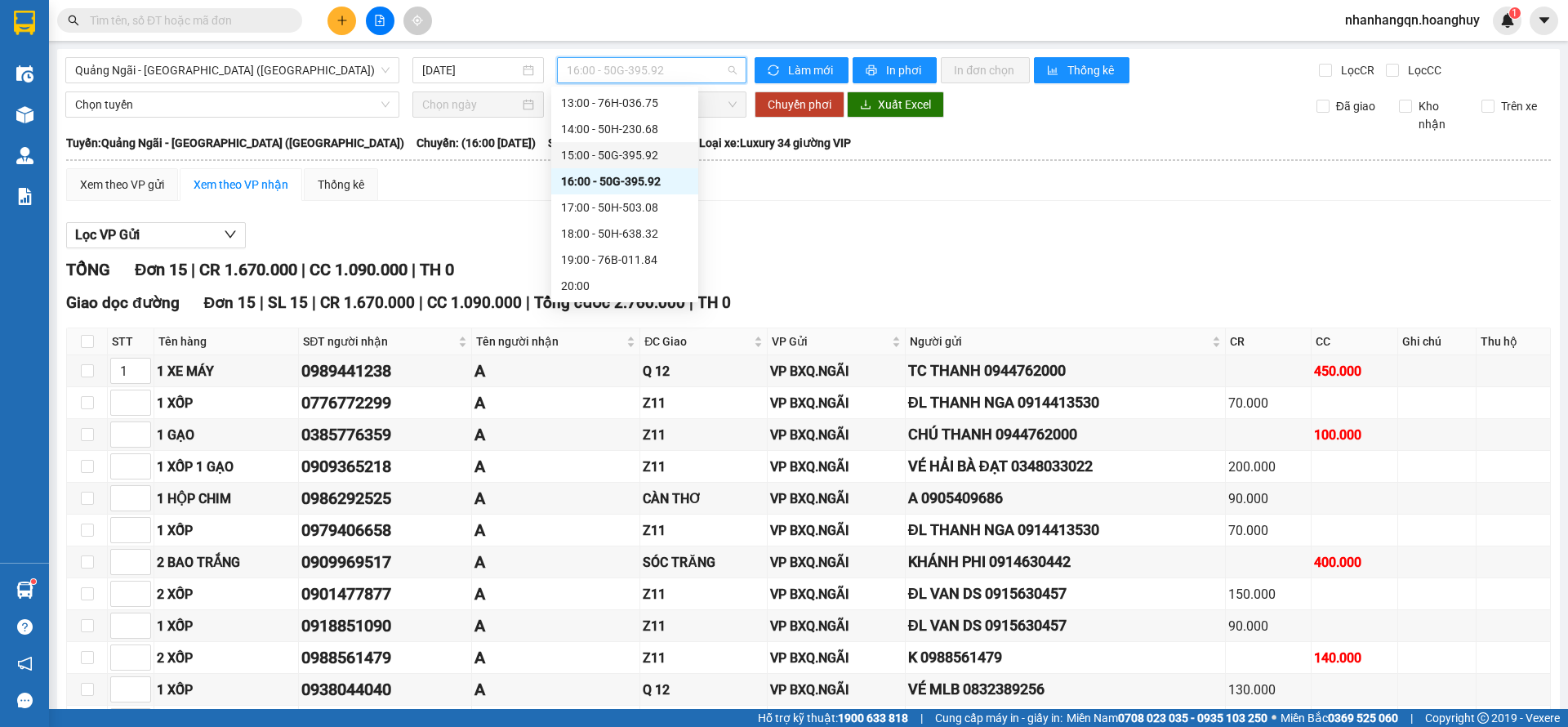
click at [629, 157] on div "15:00 - 50G-395.92" at bounding box center [625, 155] width 127 height 18
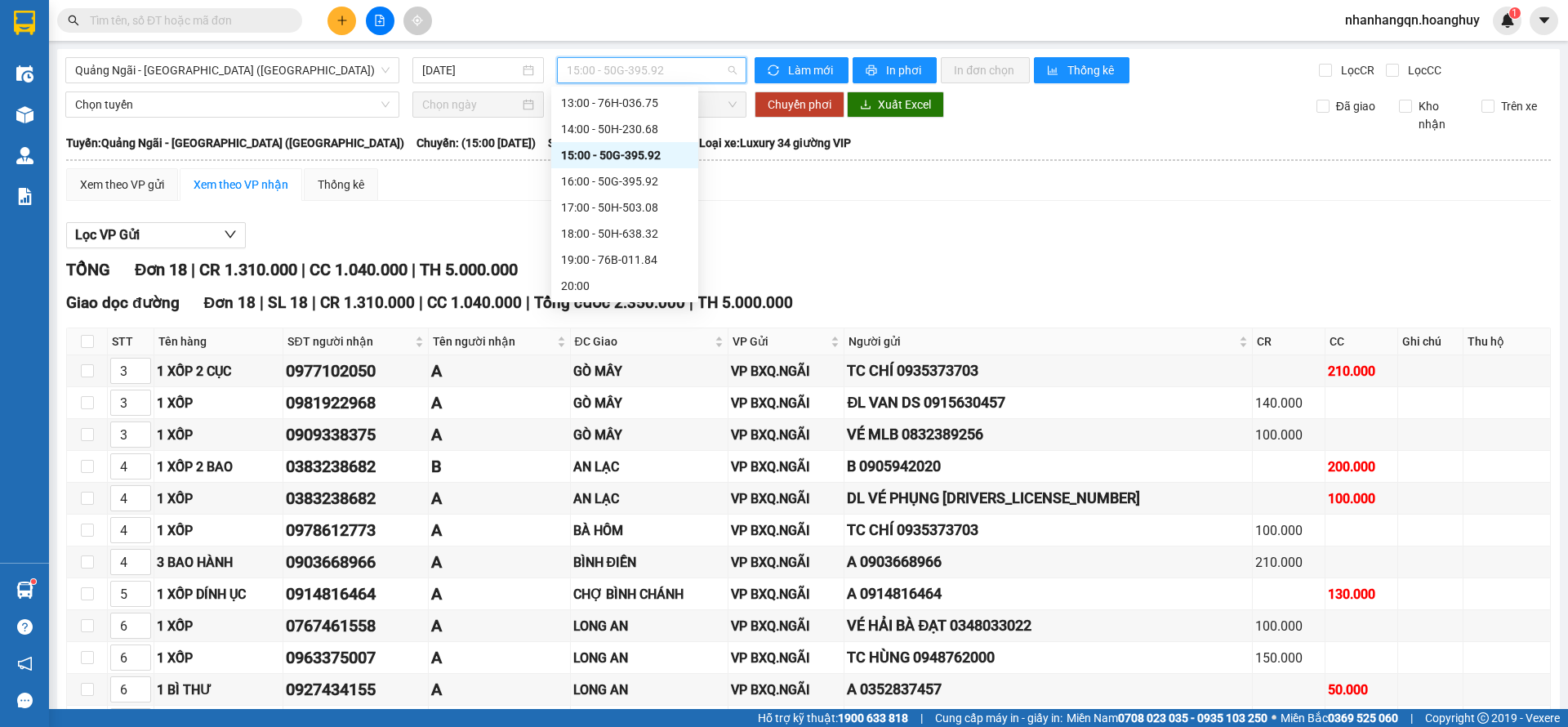
click at [651, 68] on span "15:00 - 50G-395.92" at bounding box center [651, 71] width 170 height 25
click at [658, 125] on div "14:00 - 50H-230.68" at bounding box center [625, 129] width 127 height 18
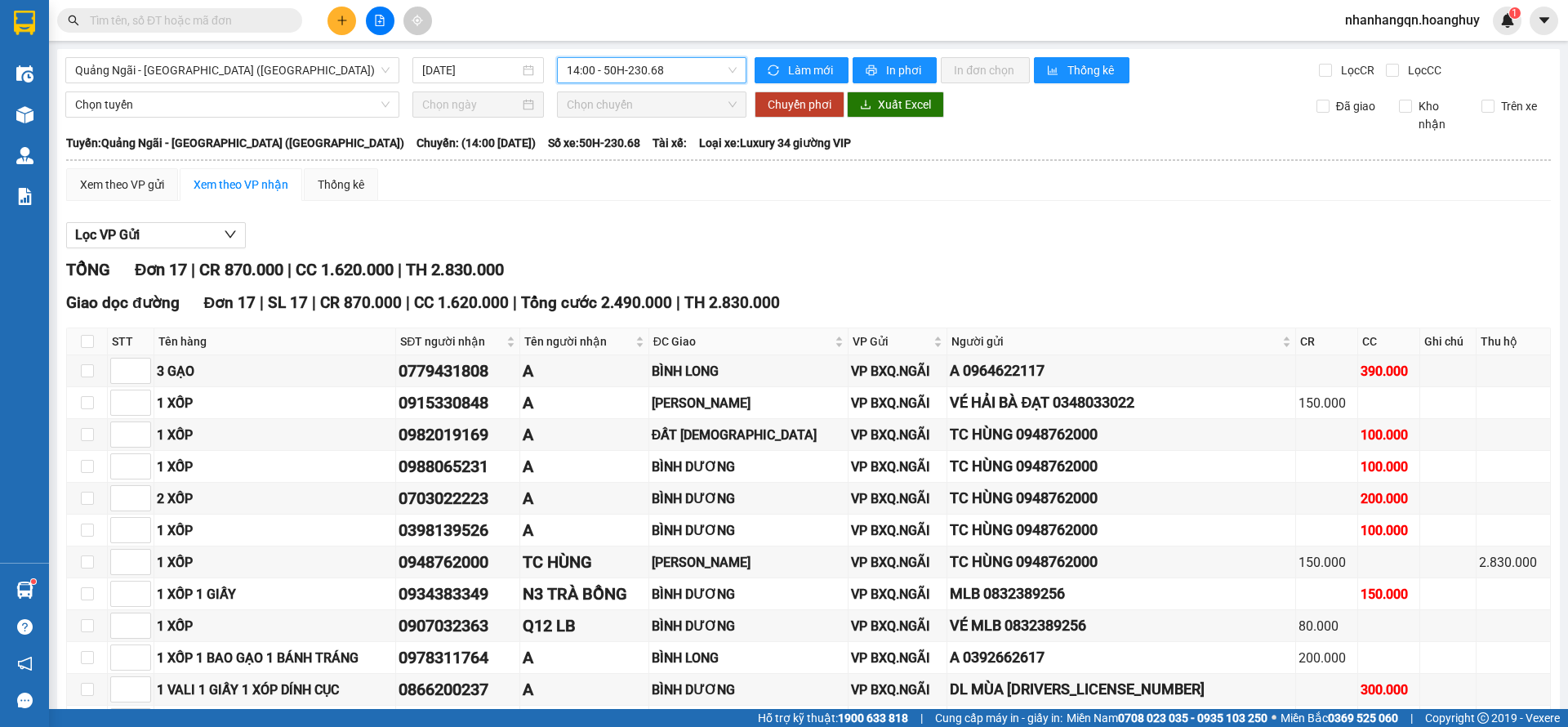
click at [624, 50] on div "[GEOGRAPHIC_DATA] - [GEOGRAPHIC_DATA] ([GEOGRAPHIC_DATA]) [DATE] 14:00 14:00 - …" at bounding box center [809, 510] width 1503 height 924
click at [624, 58] on div "[GEOGRAPHIC_DATA] - [GEOGRAPHIC_DATA] ([GEOGRAPHIC_DATA]) [DATE] 14:00 - 50H-23…" at bounding box center [809, 510] width 1503 height 924
click at [624, 84] on div "[GEOGRAPHIC_DATA] - [GEOGRAPHIC_DATA] ([GEOGRAPHIC_DATA]) [DATE] 14:00 - 50H-23…" at bounding box center [809, 510] width 1503 height 924
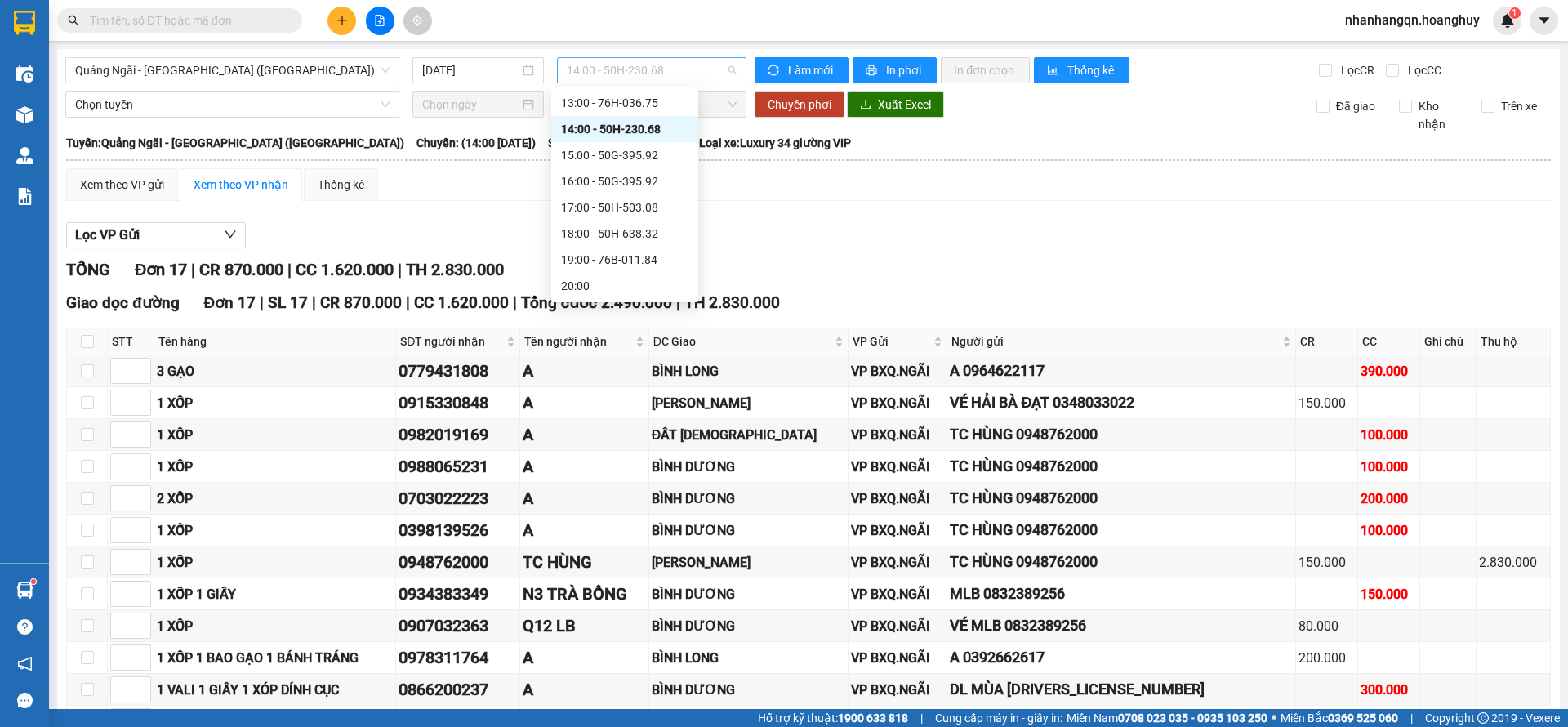
click at [630, 65] on span "14:00 - 50H-230.68" at bounding box center [651, 71] width 170 height 25
click at [645, 112] on div "13:00 - 76H-036.75" at bounding box center [625, 103] width 147 height 27
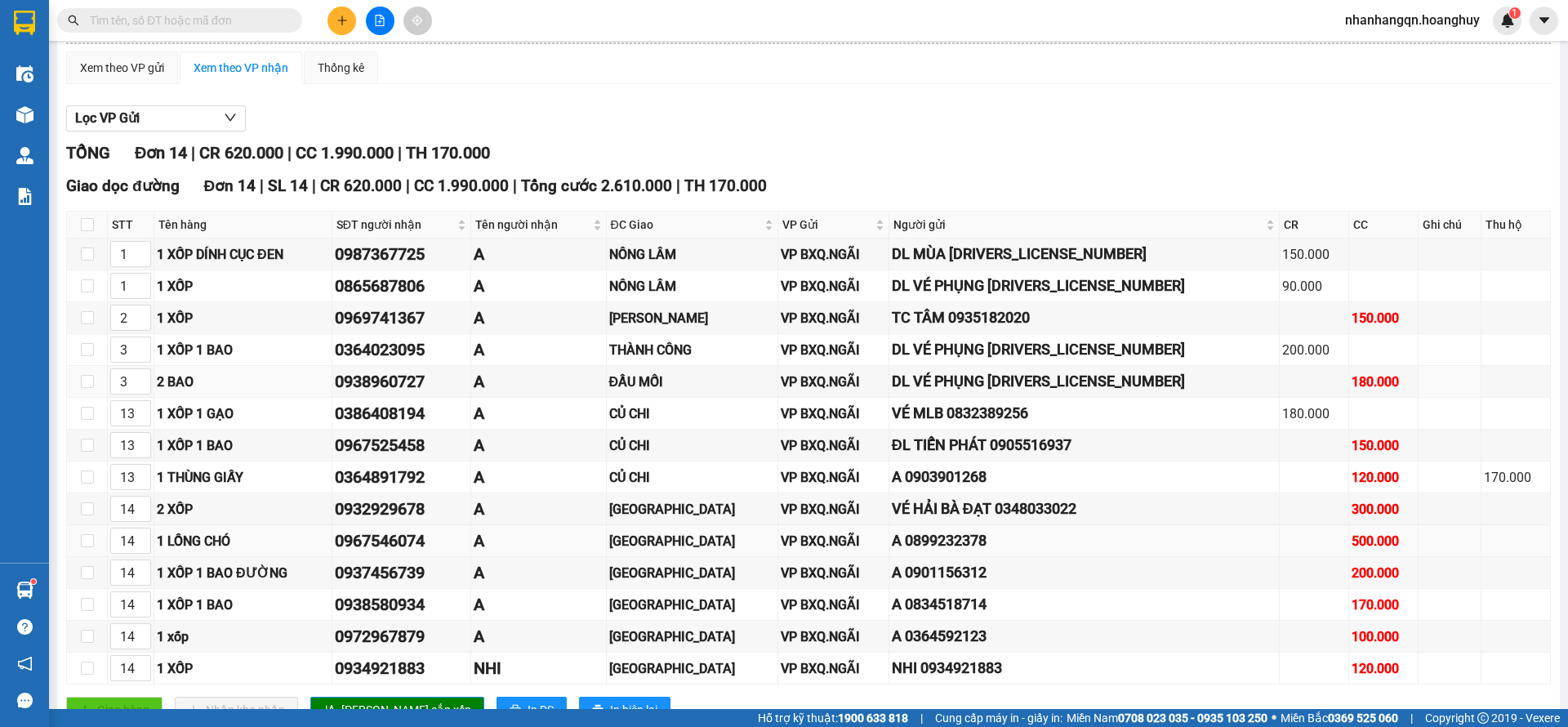
scroll to position [177, 0]
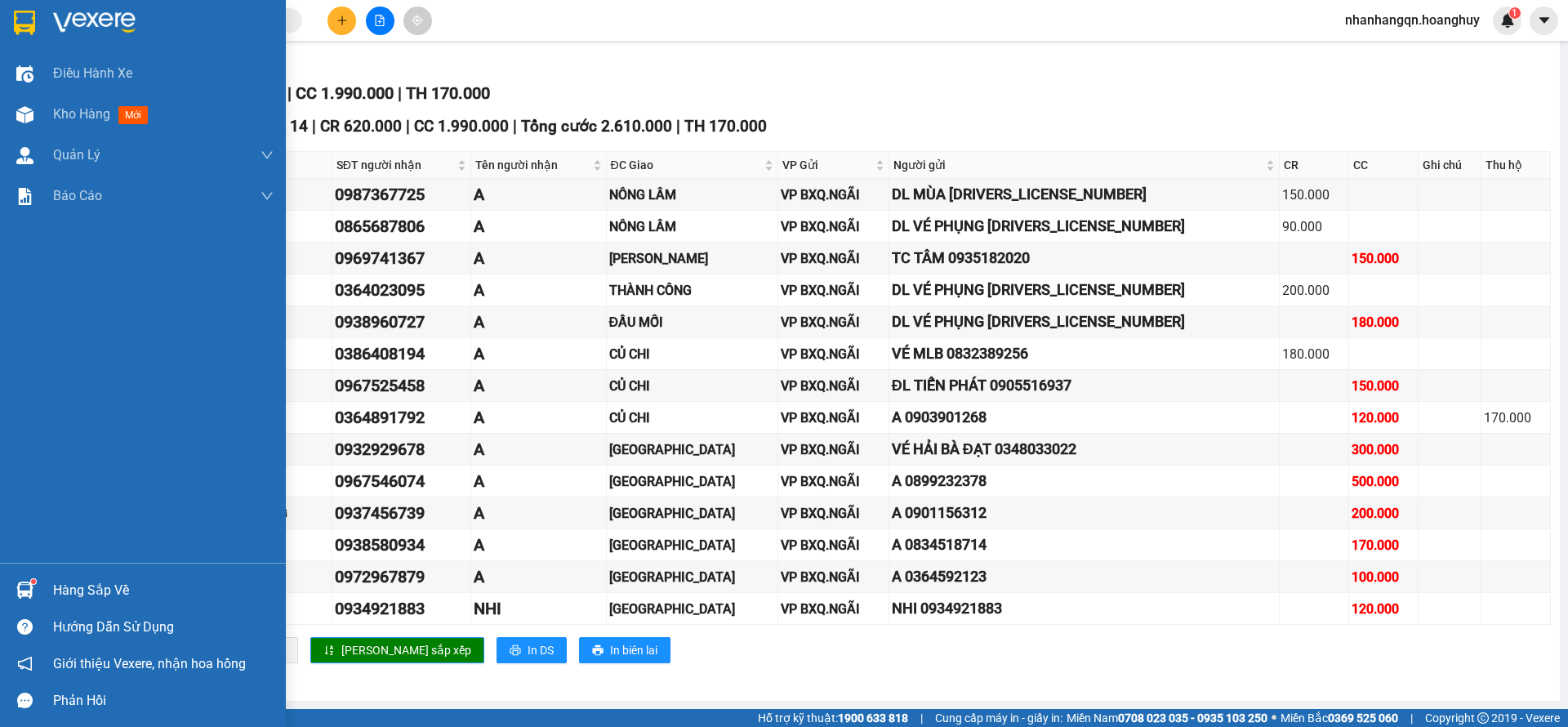
click at [30, 8] on div at bounding box center [25, 22] width 28 height 28
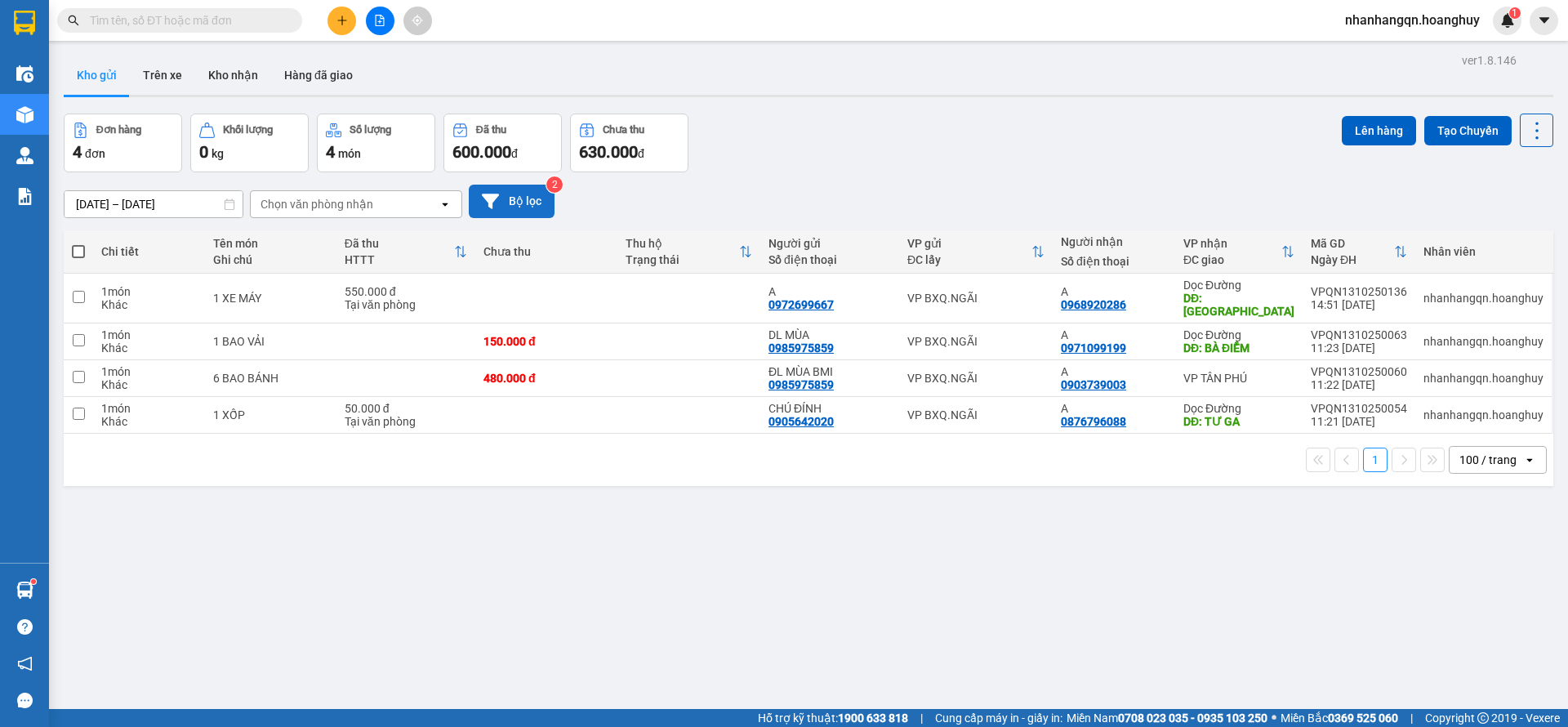
click at [519, 193] on button "Bộ lọc" at bounding box center [511, 202] width 86 height 34
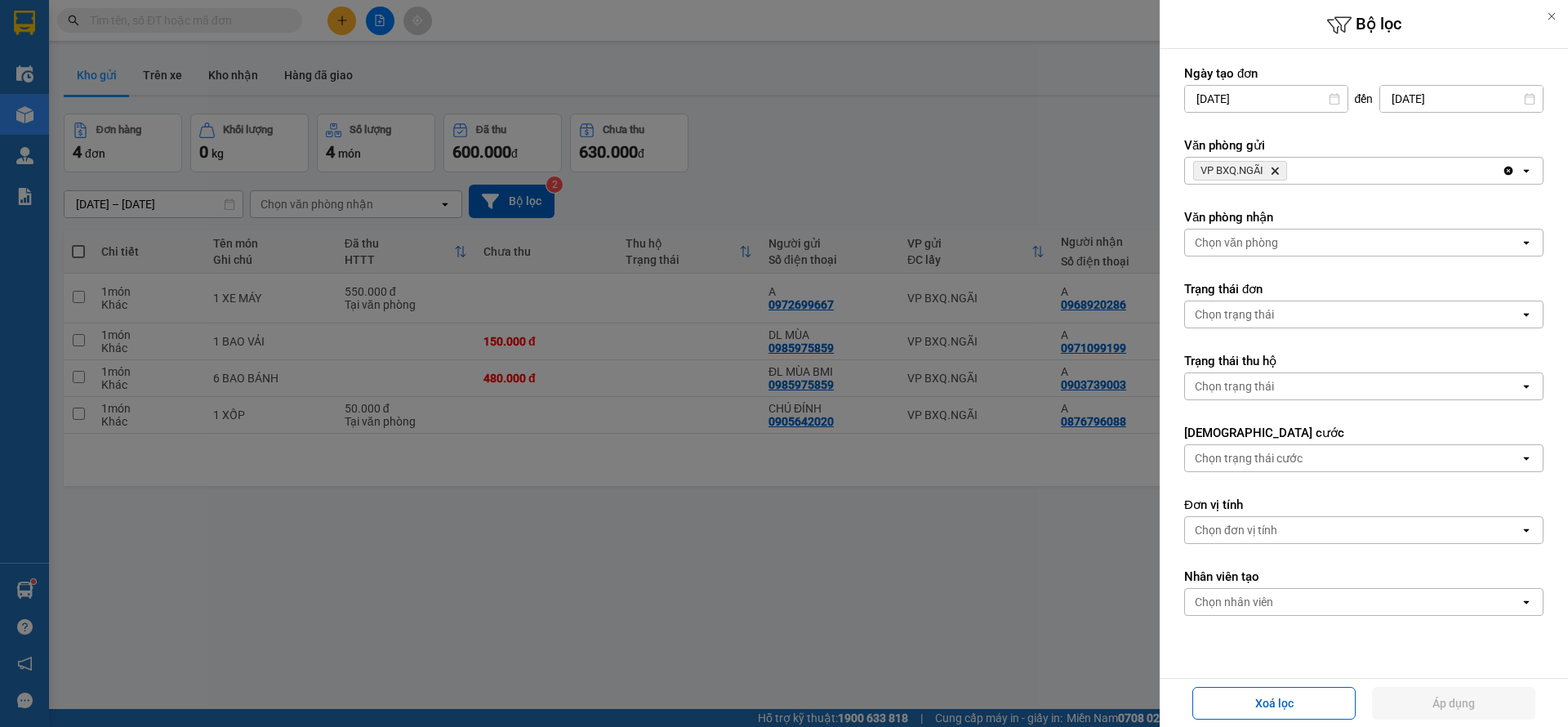
click at [1252, 319] on div "Chọn trạng thái" at bounding box center [1235, 315] width 80 height 16
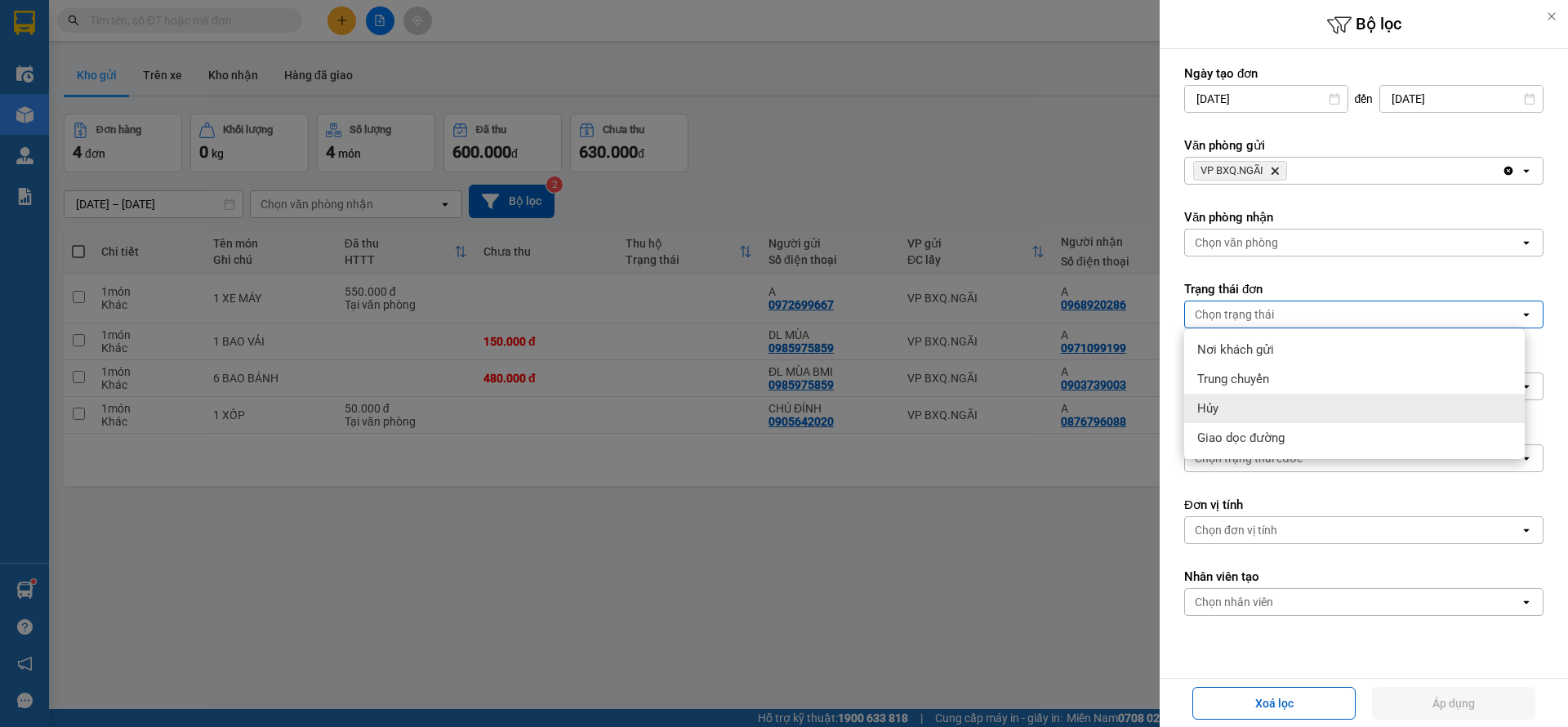
click at [1260, 422] on div "Hủy" at bounding box center [1354, 408] width 340 height 29
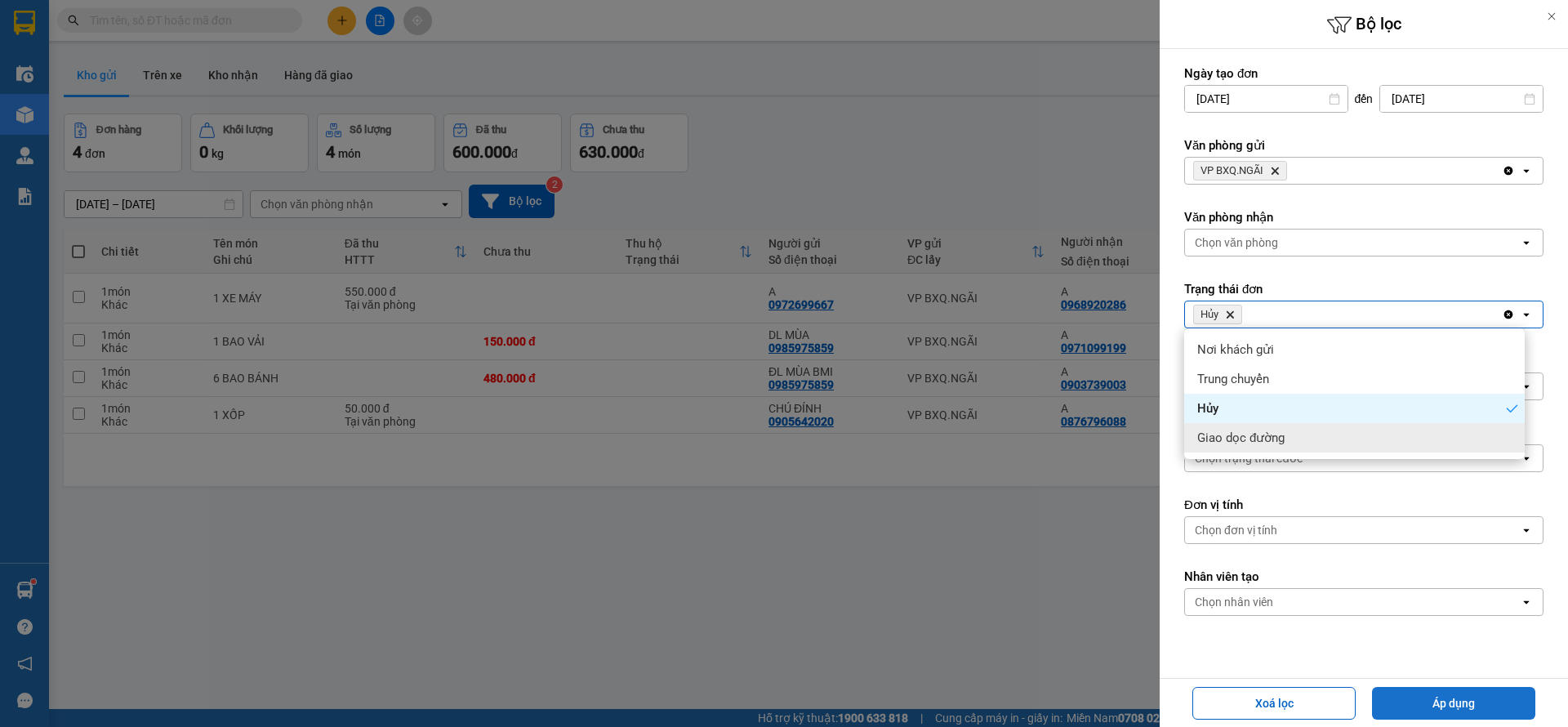
click at [1460, 698] on button "Áp dụng" at bounding box center [1453, 703] width 164 height 33
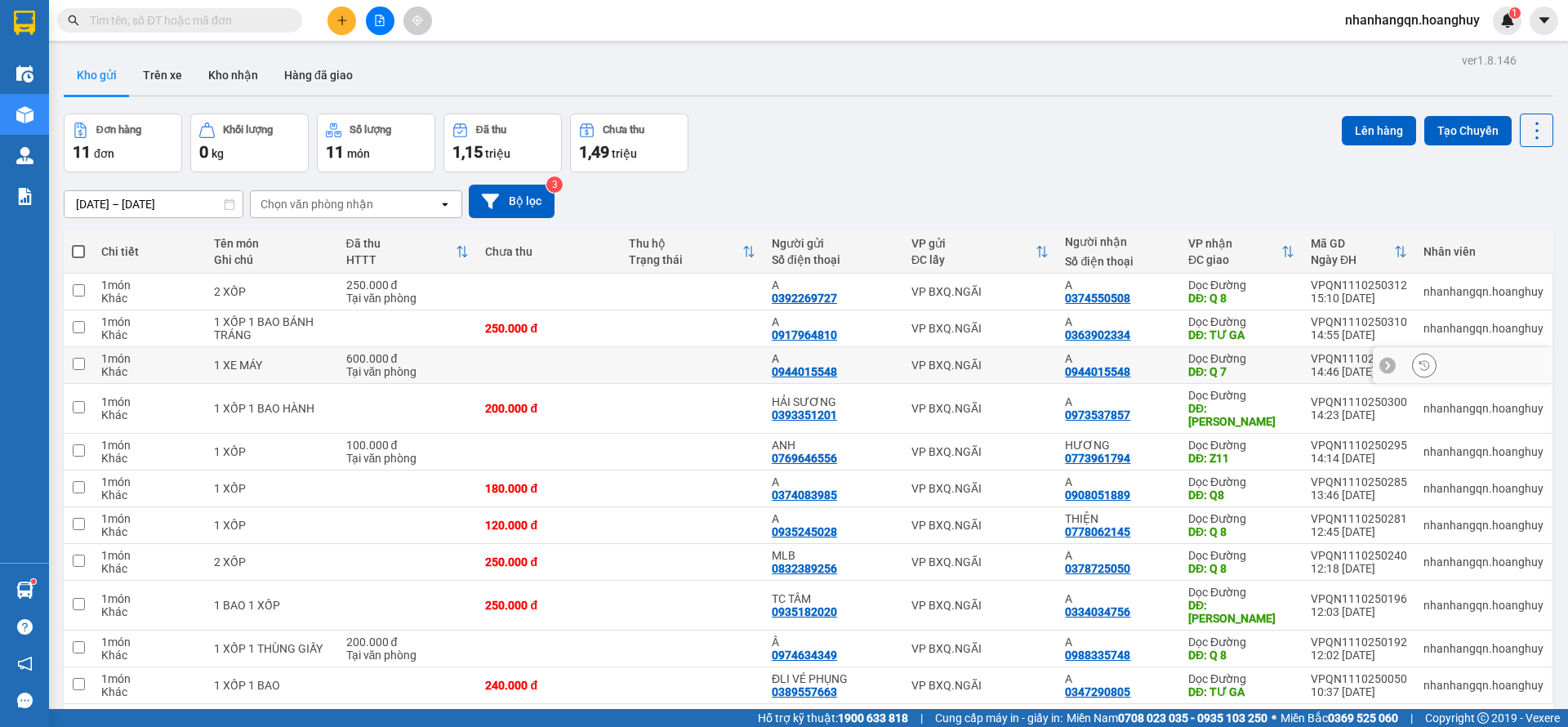
click at [784, 367] on div "0944015548" at bounding box center [804, 371] width 65 height 13
copy div "0944015548"
click at [513, 209] on button "Bộ lọc" at bounding box center [511, 202] width 86 height 34
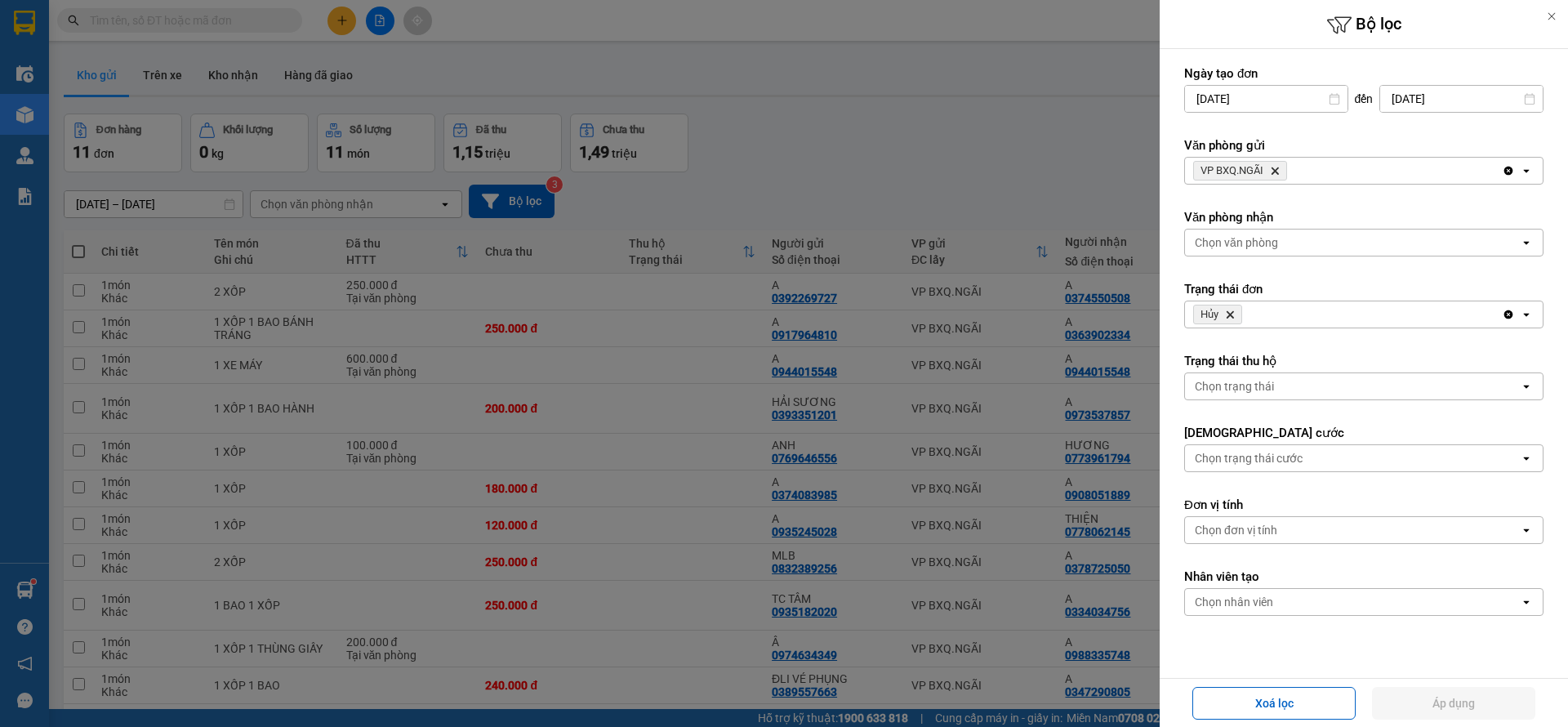
click at [1232, 316] on icon "Hủy, close by backspace" at bounding box center [1230, 315] width 7 height 7
click at [1467, 708] on button "Áp dụng" at bounding box center [1453, 703] width 164 height 33
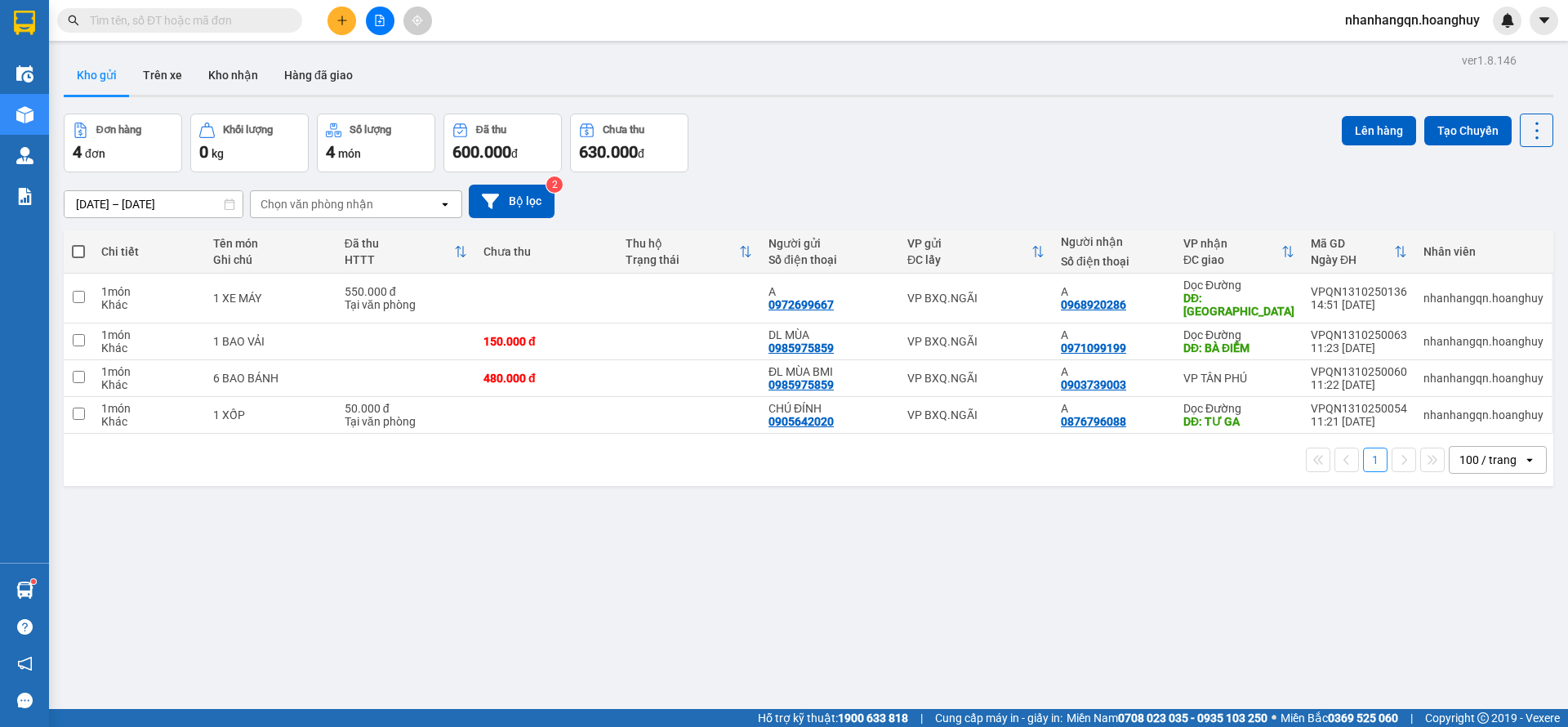
click at [195, 19] on input "text" at bounding box center [186, 20] width 193 height 18
paste input "0944015548"
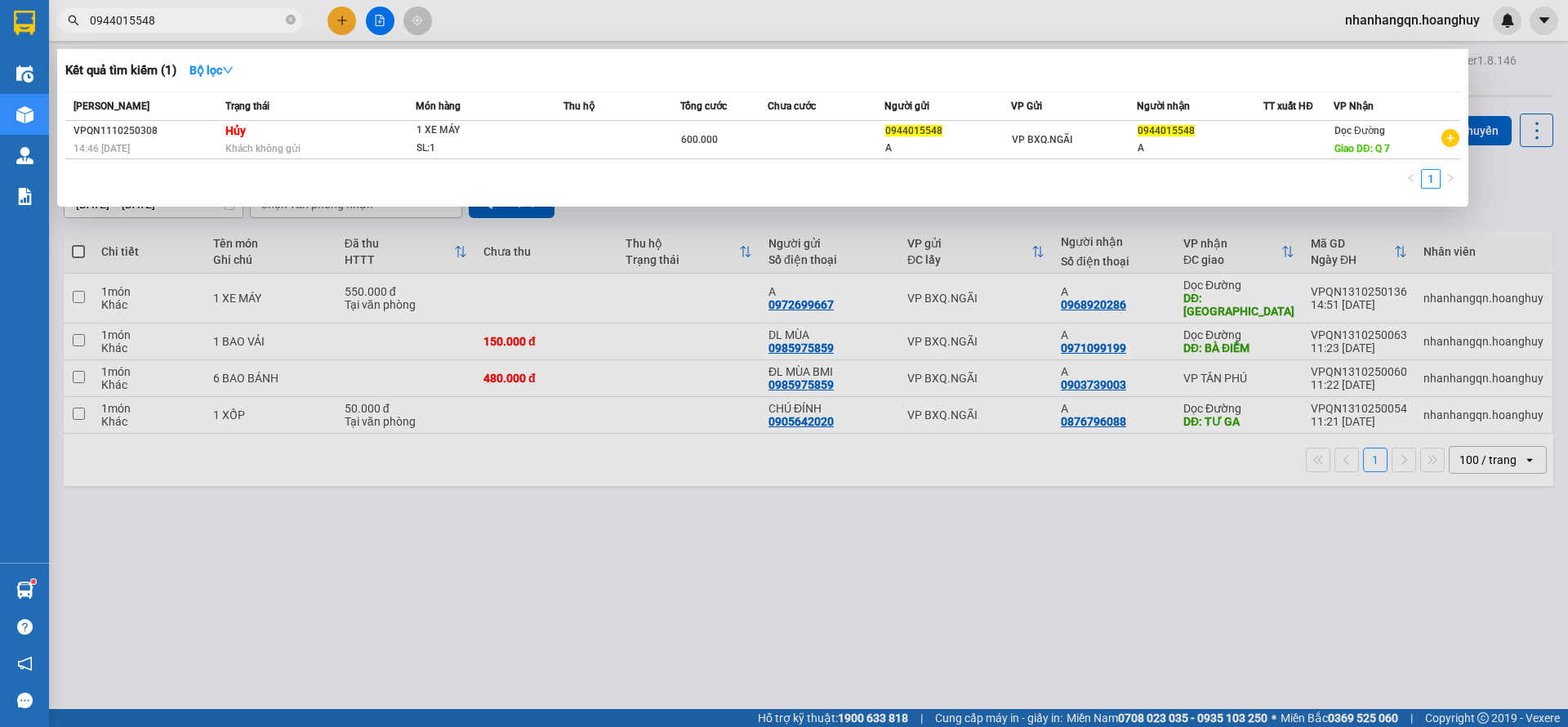
type input "0944015548"
click at [334, 20] on div at bounding box center [784, 364] width 1568 height 727
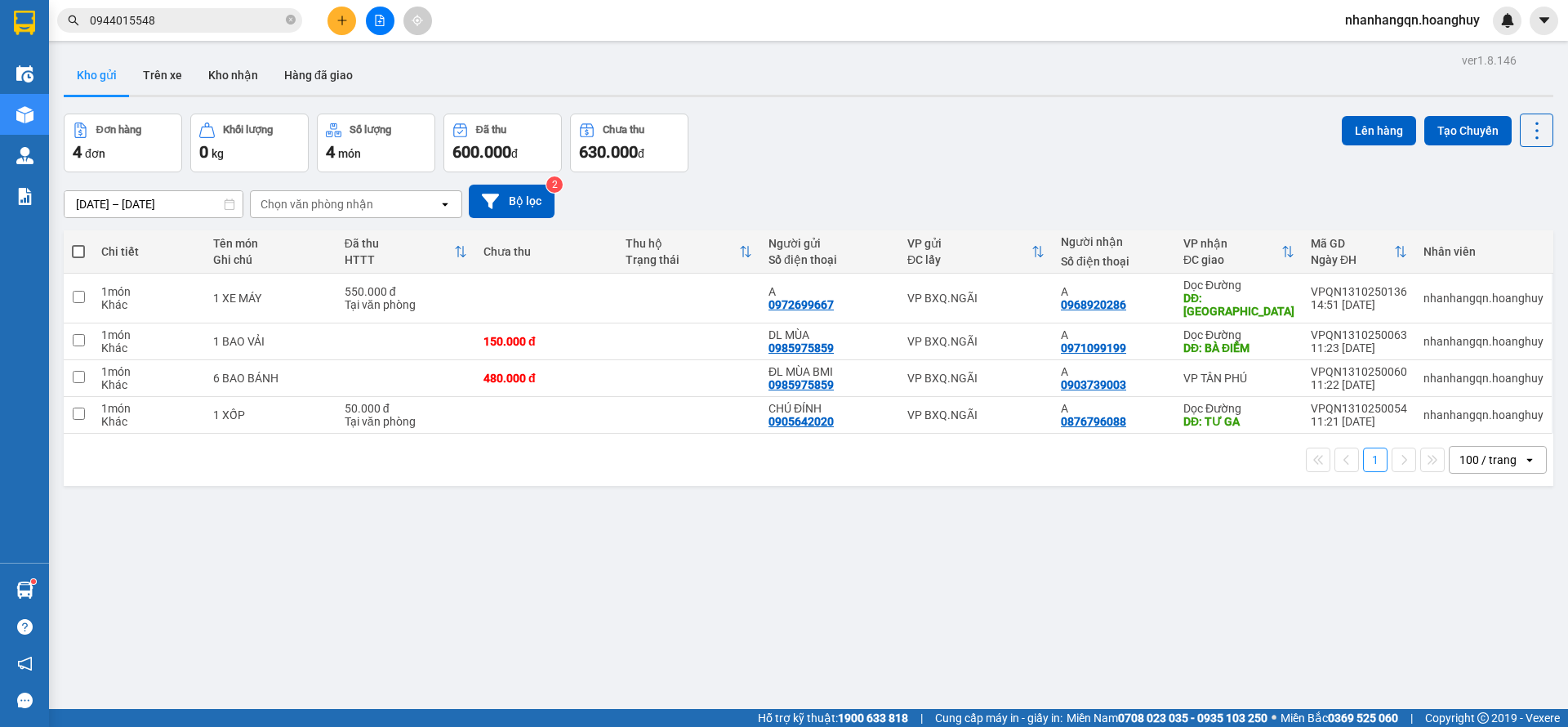
click at [337, 21] on button at bounding box center [342, 20] width 28 height 28
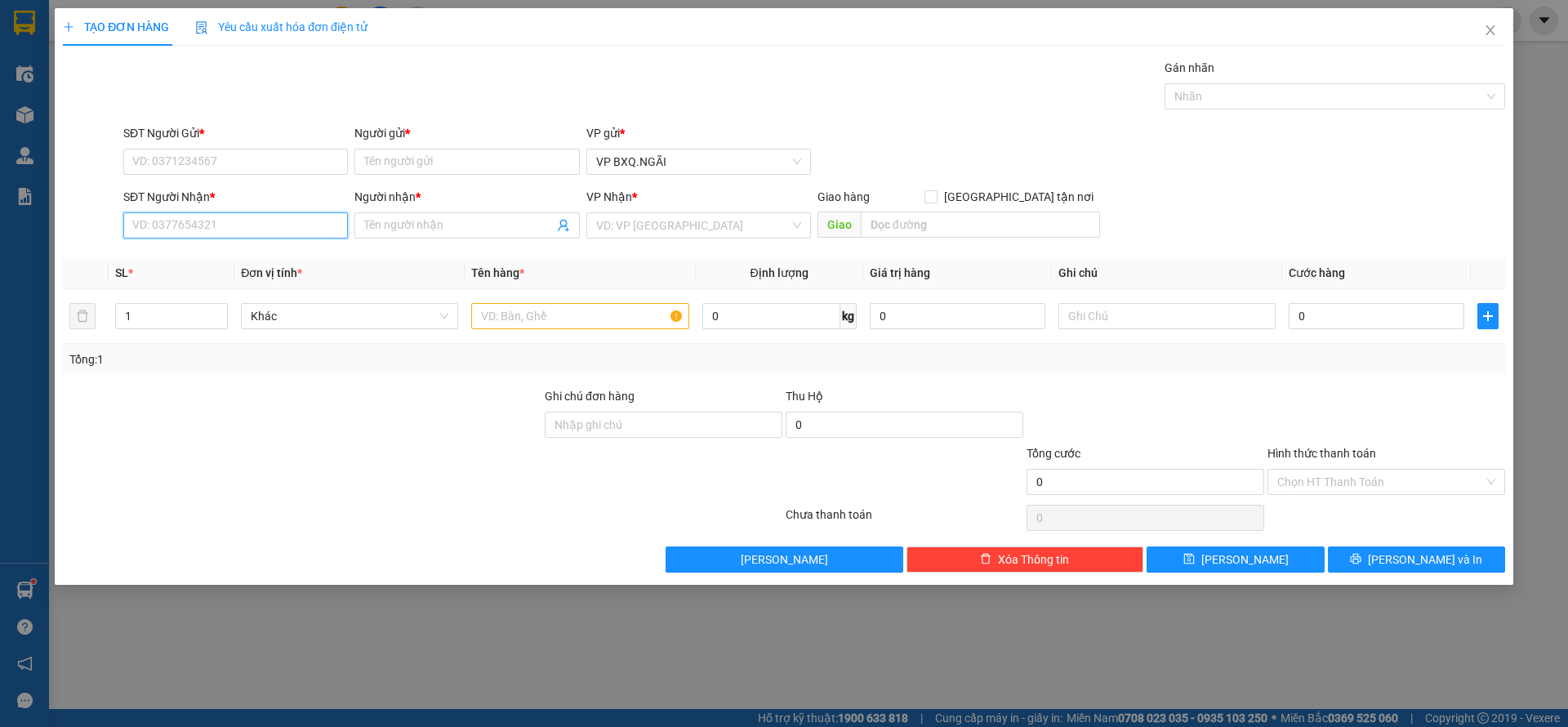
click at [166, 223] on input "SĐT Người Nhận *" at bounding box center [236, 226] width 225 height 27
paste input "0944015548"
type input "0944015548"
click at [188, 168] on input "SĐT Người Gửi *" at bounding box center [236, 162] width 225 height 27
paste input "0944015548"
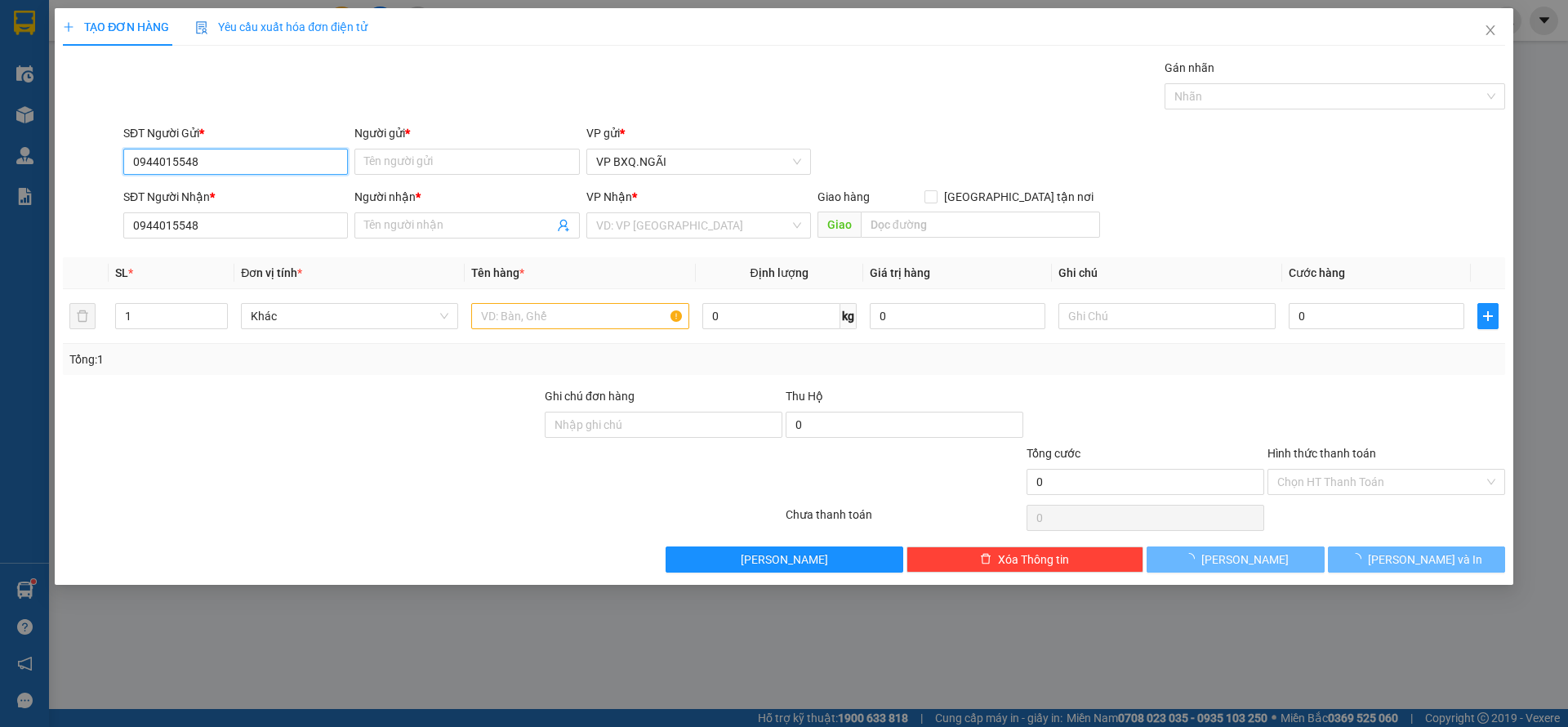
type input "0944015548"
type input "A"
click at [425, 238] on span at bounding box center [467, 226] width 225 height 27
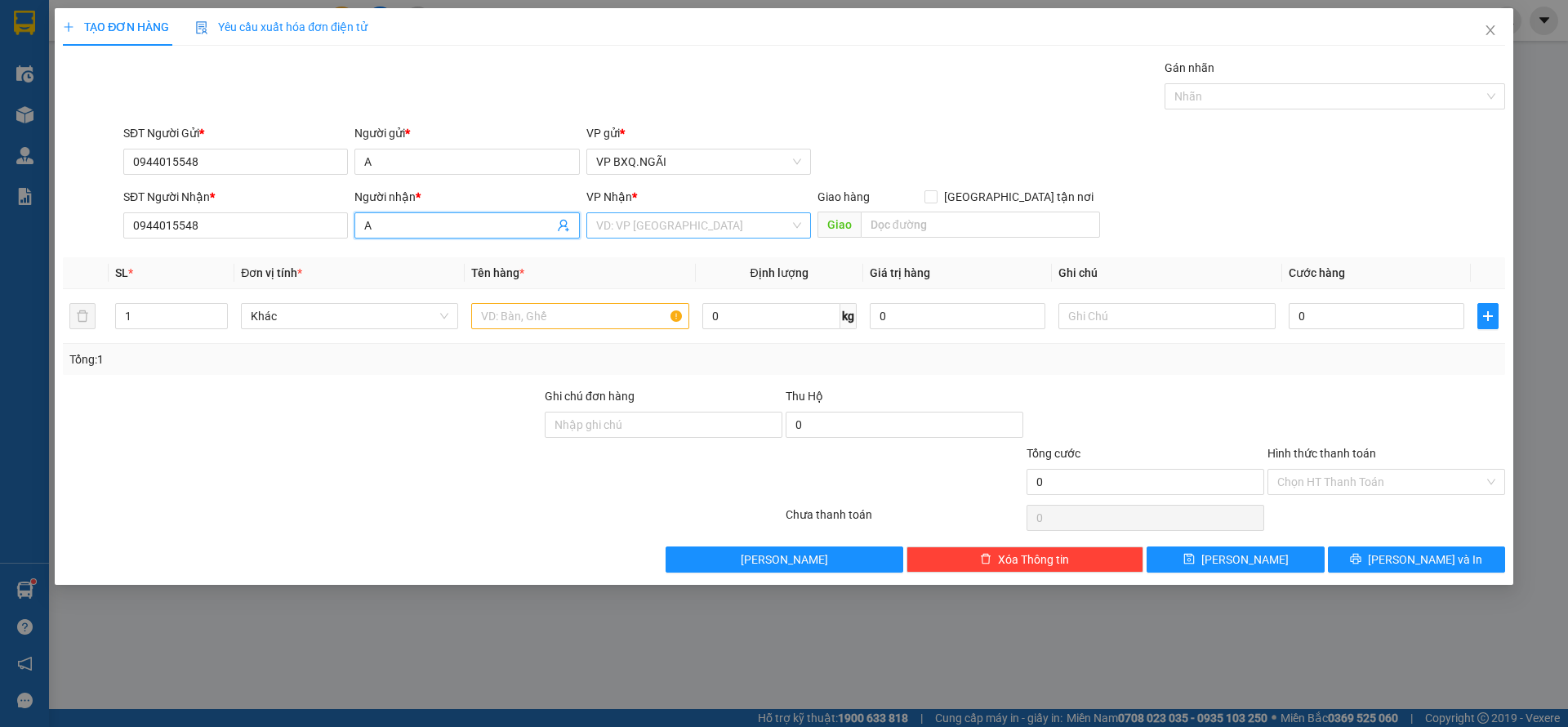
type input "A"
click at [635, 234] on input "search" at bounding box center [693, 226] width 194 height 25
type input "D"
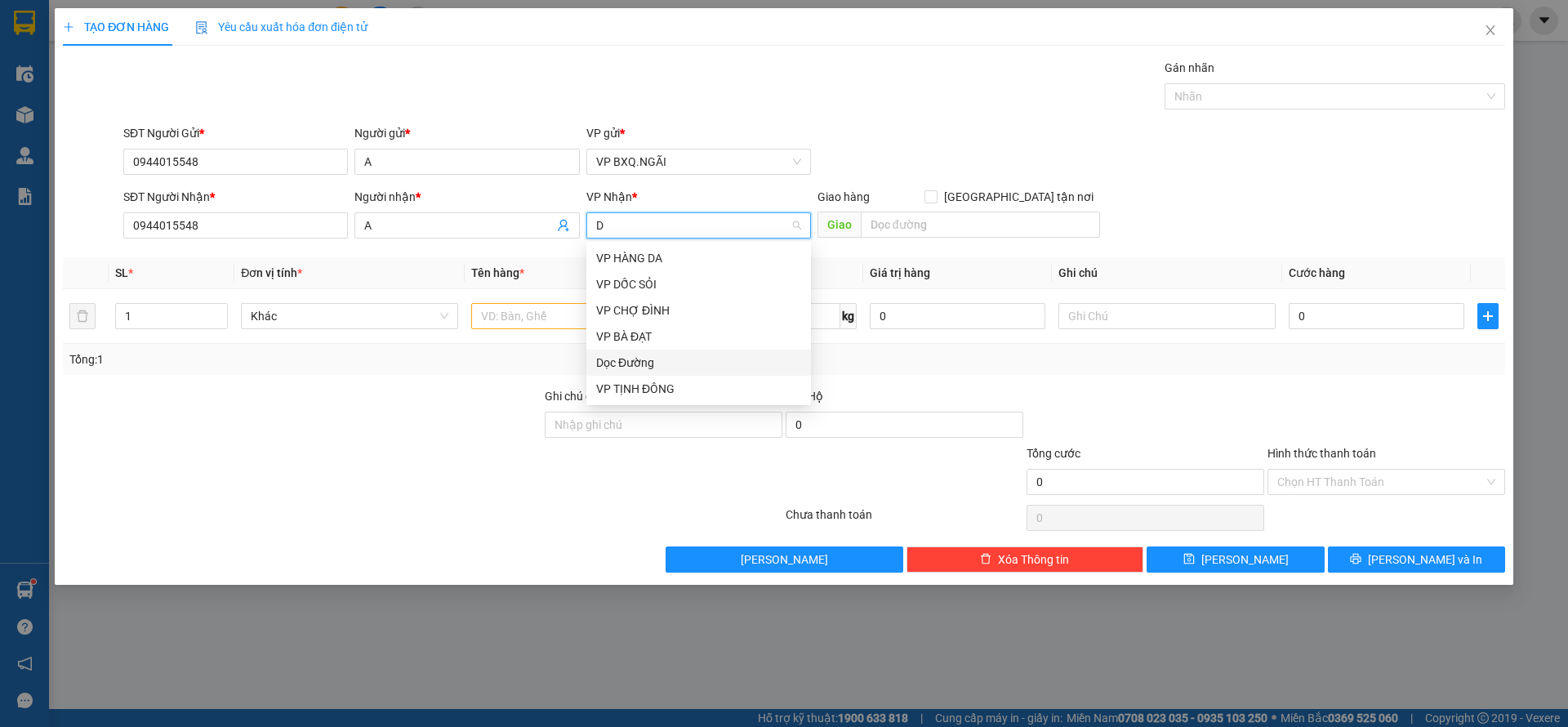
drag, startPoint x: 658, startPoint y: 359, endPoint x: 867, endPoint y: 252, distance: 234.8
click at [672, 356] on div "Dọc Đường" at bounding box center [699, 363] width 205 height 18
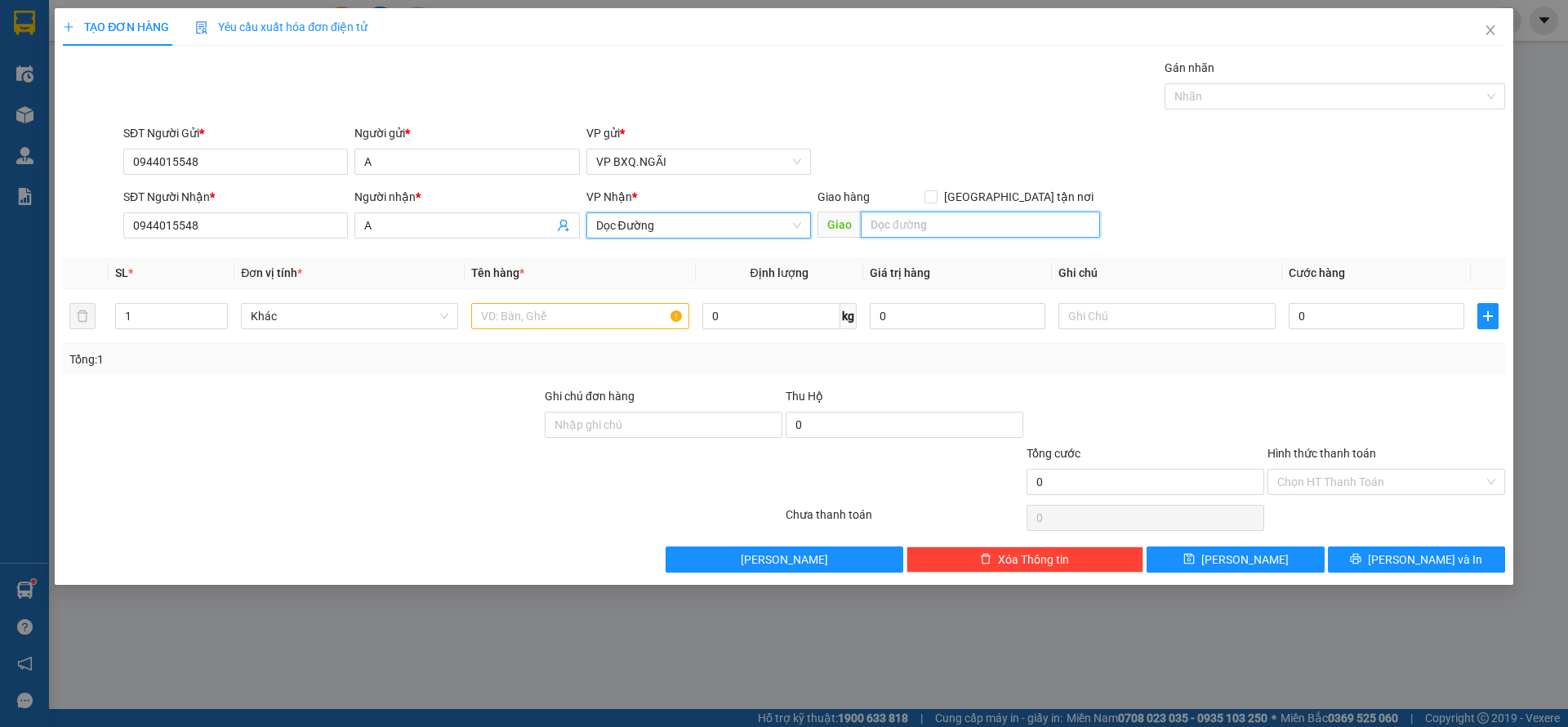
click at [965, 220] on input "text" at bounding box center [980, 225] width 240 height 27
type input "Q 7"
click at [580, 325] on input "text" at bounding box center [580, 317] width 217 height 27
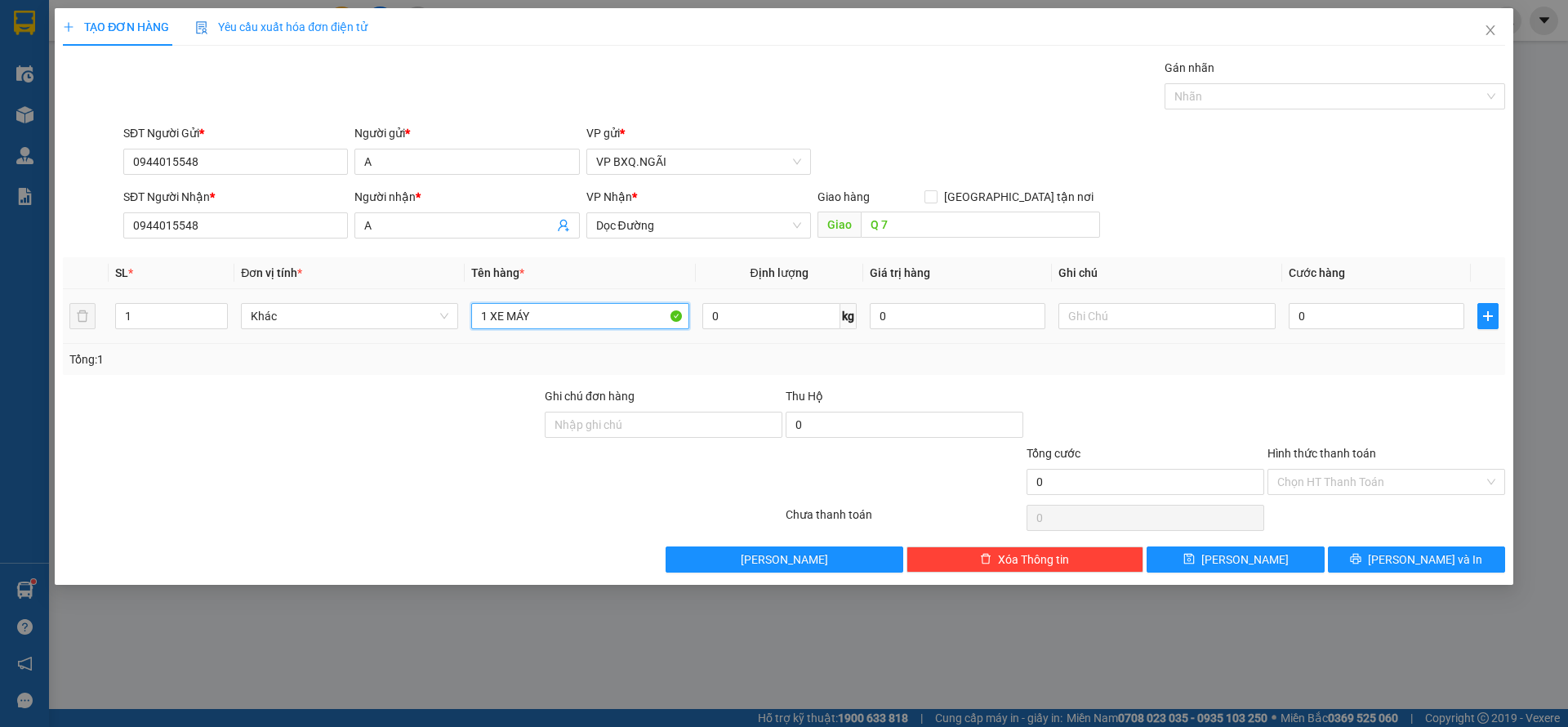
type input "1 XE MÁY"
type input "60"
type input "600"
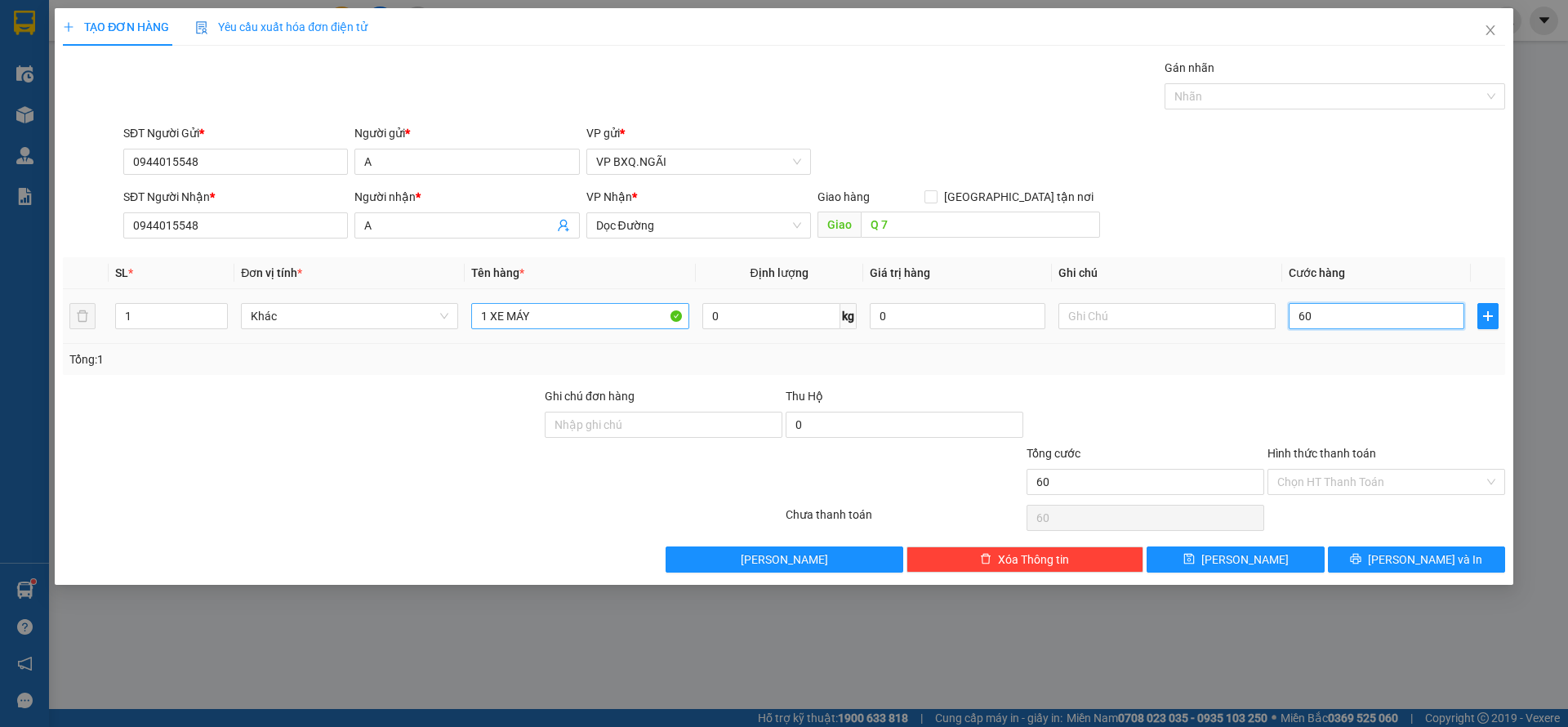
type input "600"
type input "6.000"
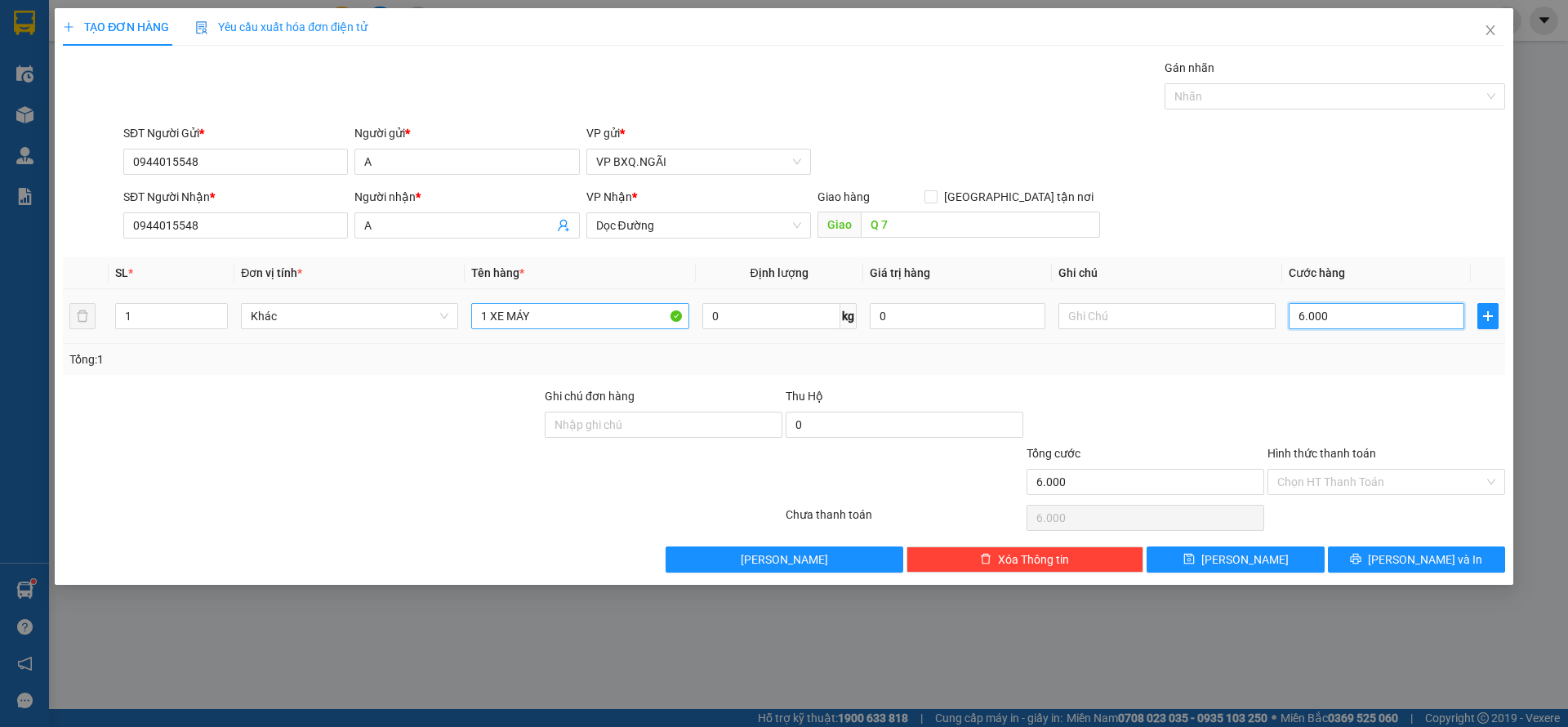
type input "60.000"
type input "600.000"
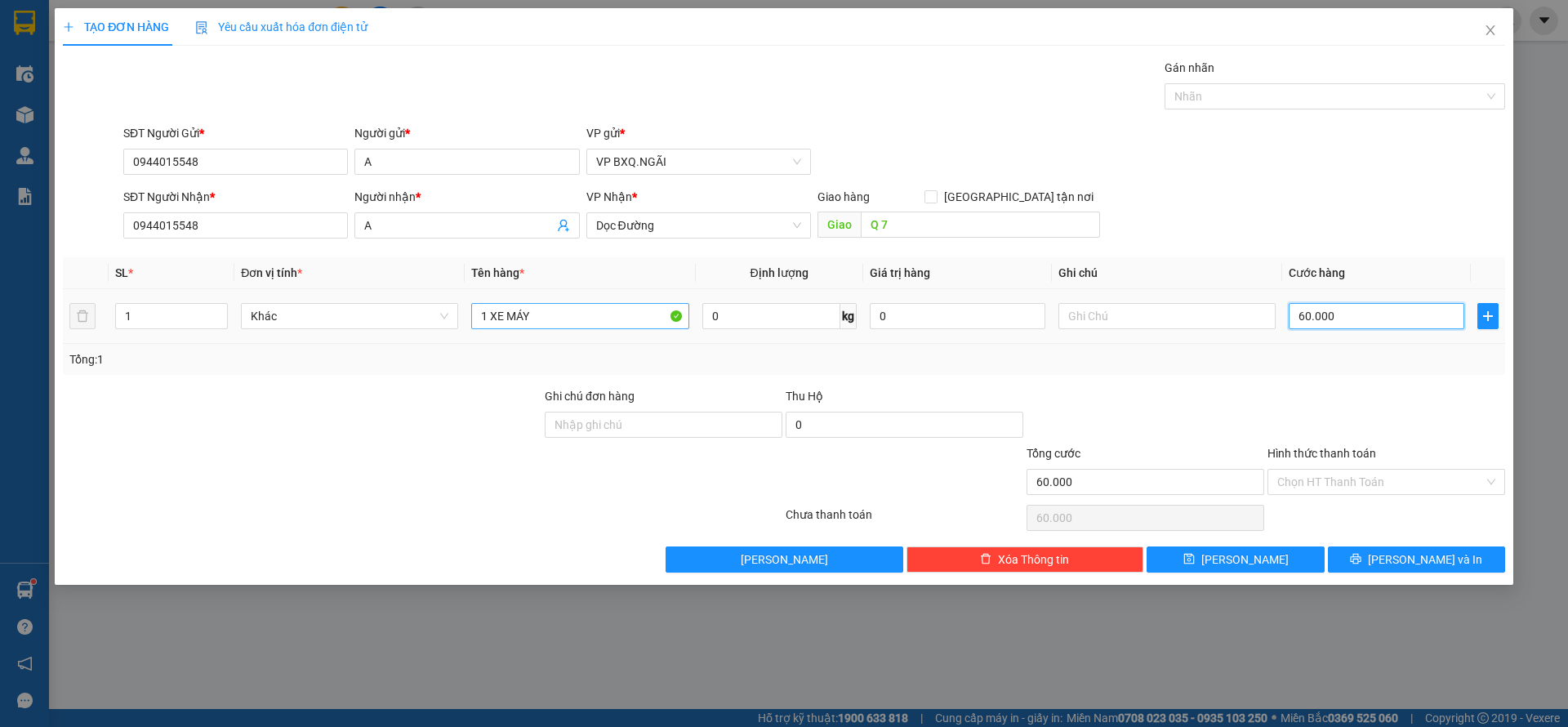
type input "600.000"
click at [1299, 489] on input "Hình thức thanh toán" at bounding box center [1381, 482] width 207 height 25
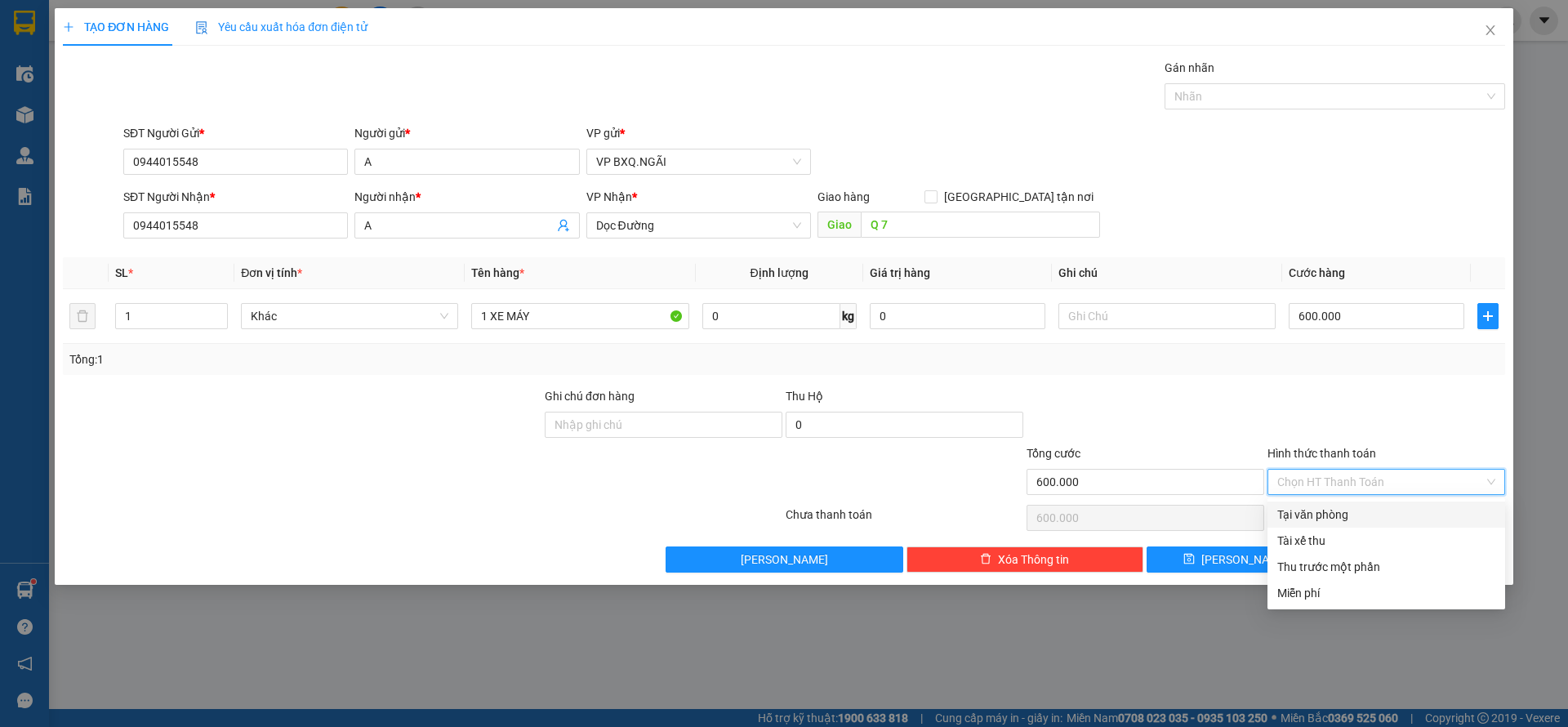
click at [1311, 511] on div "Tại văn phòng" at bounding box center [1386, 515] width 218 height 18
type input "0"
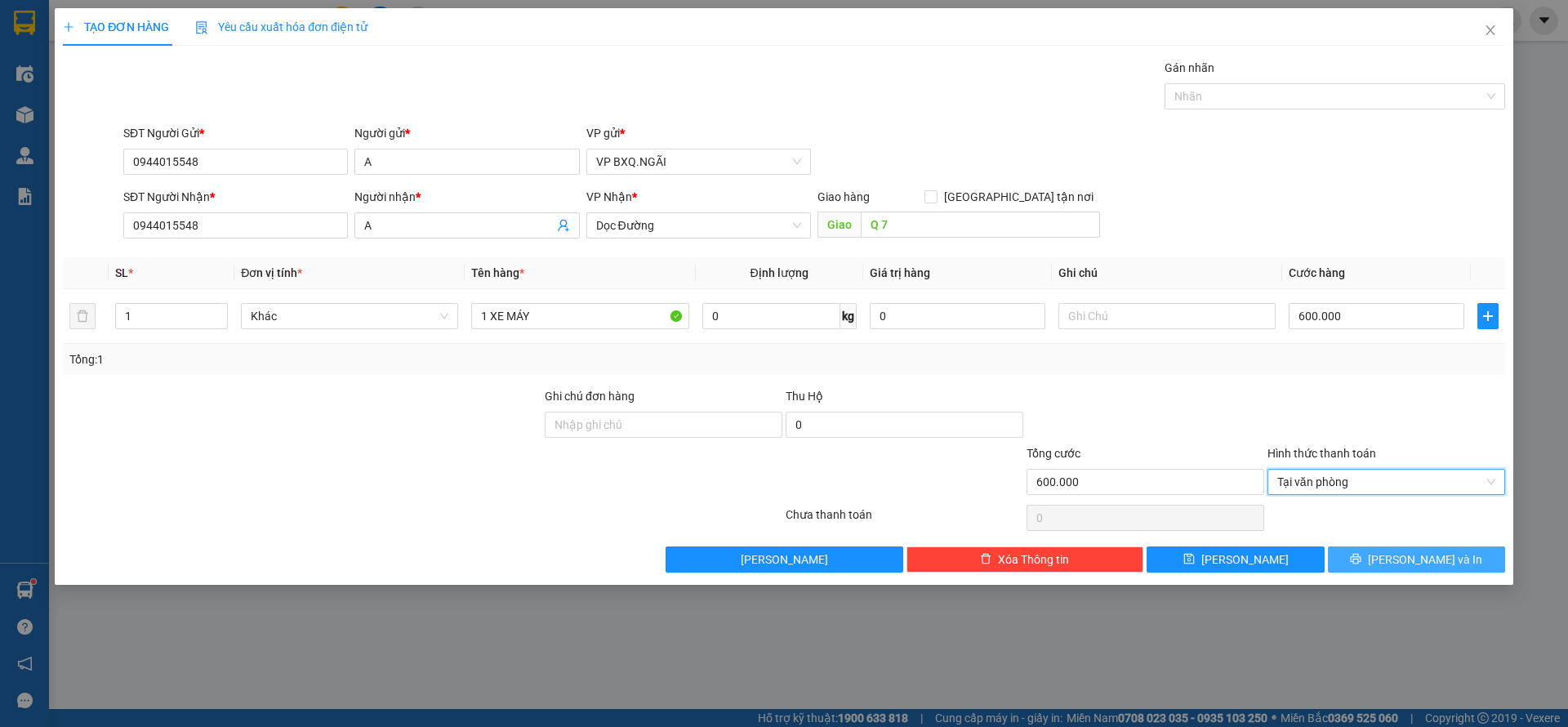
click at [1415, 553] on span "[PERSON_NAME] và In" at bounding box center [1425, 560] width 114 height 18
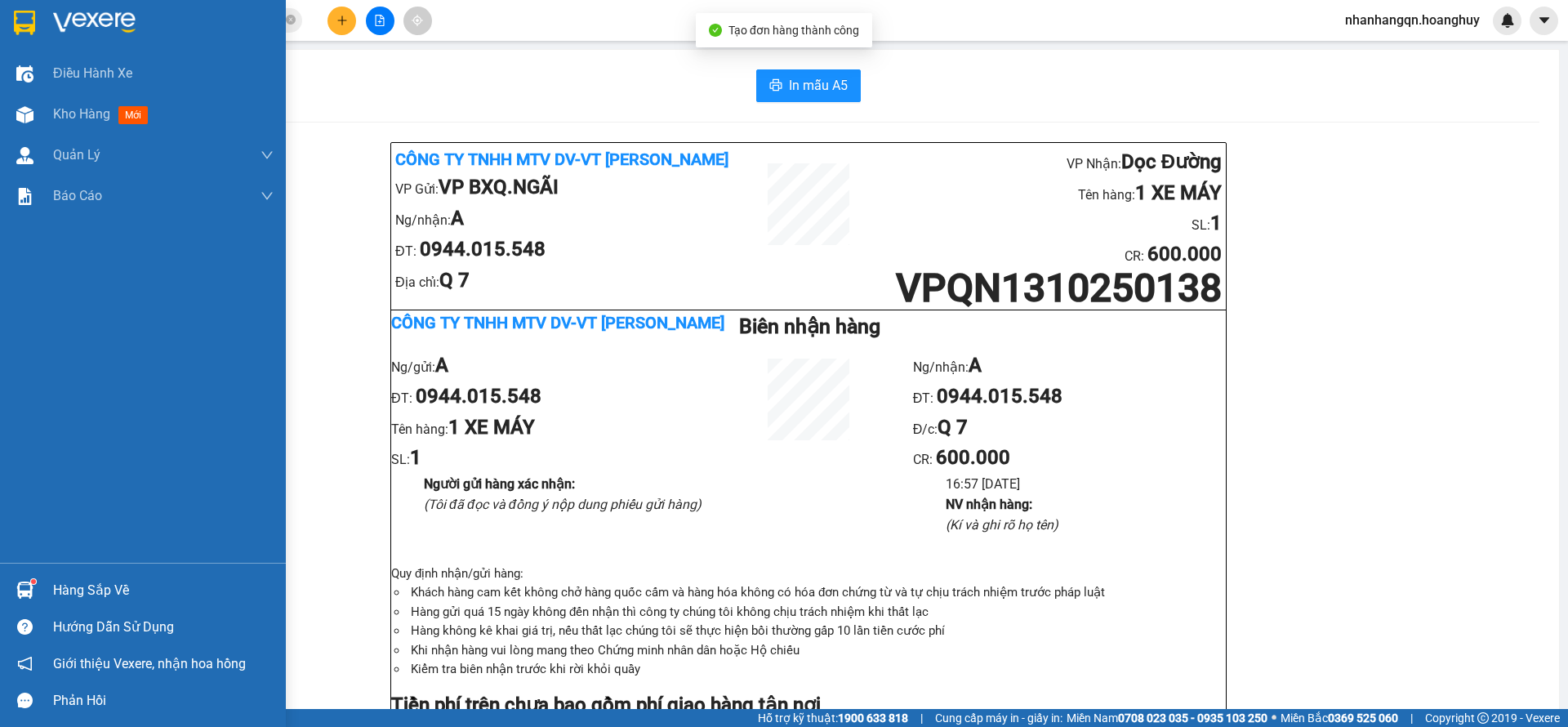
click at [0, 18] on div at bounding box center [142, 27] width 285 height 53
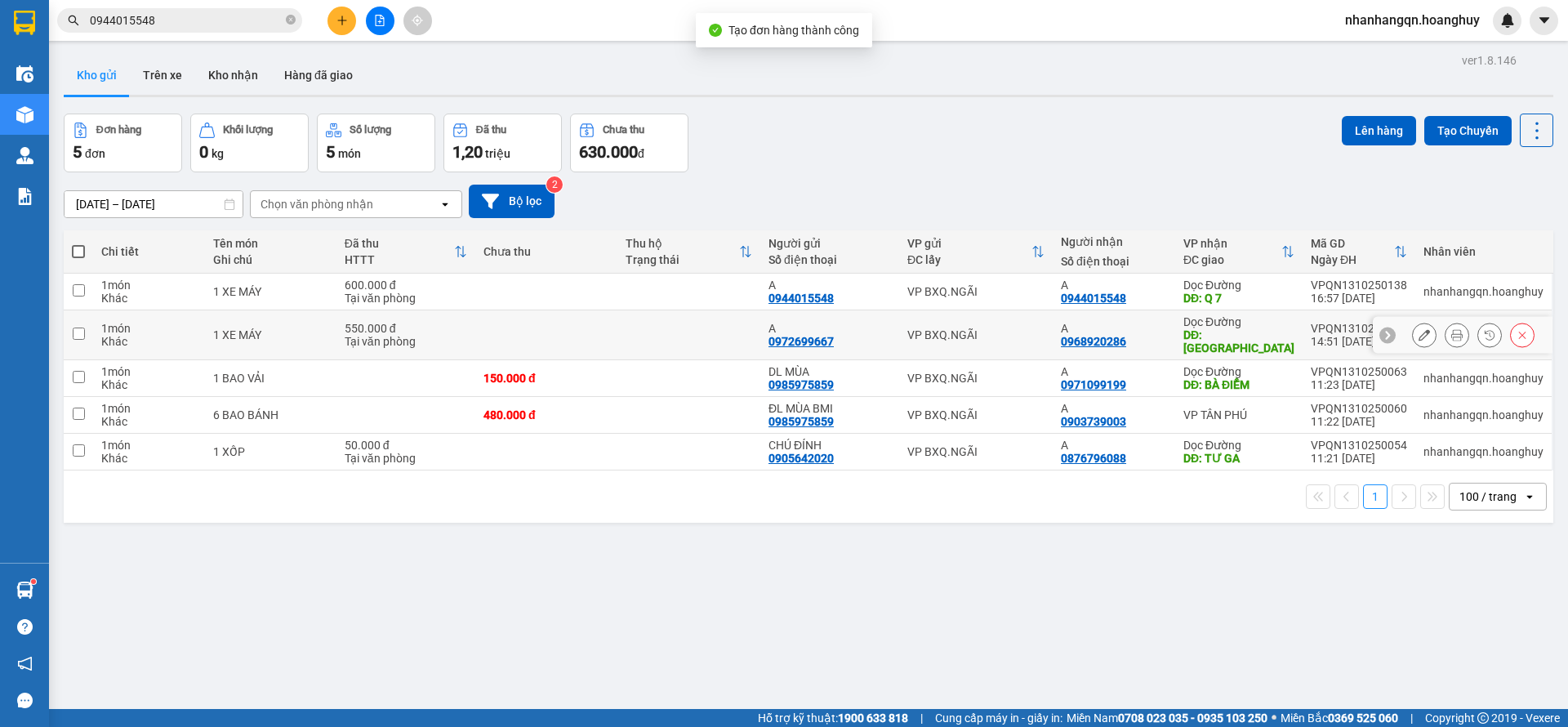
click at [1015, 309] on td "VP BXQ.NGÃI" at bounding box center [976, 293] width 154 height 37
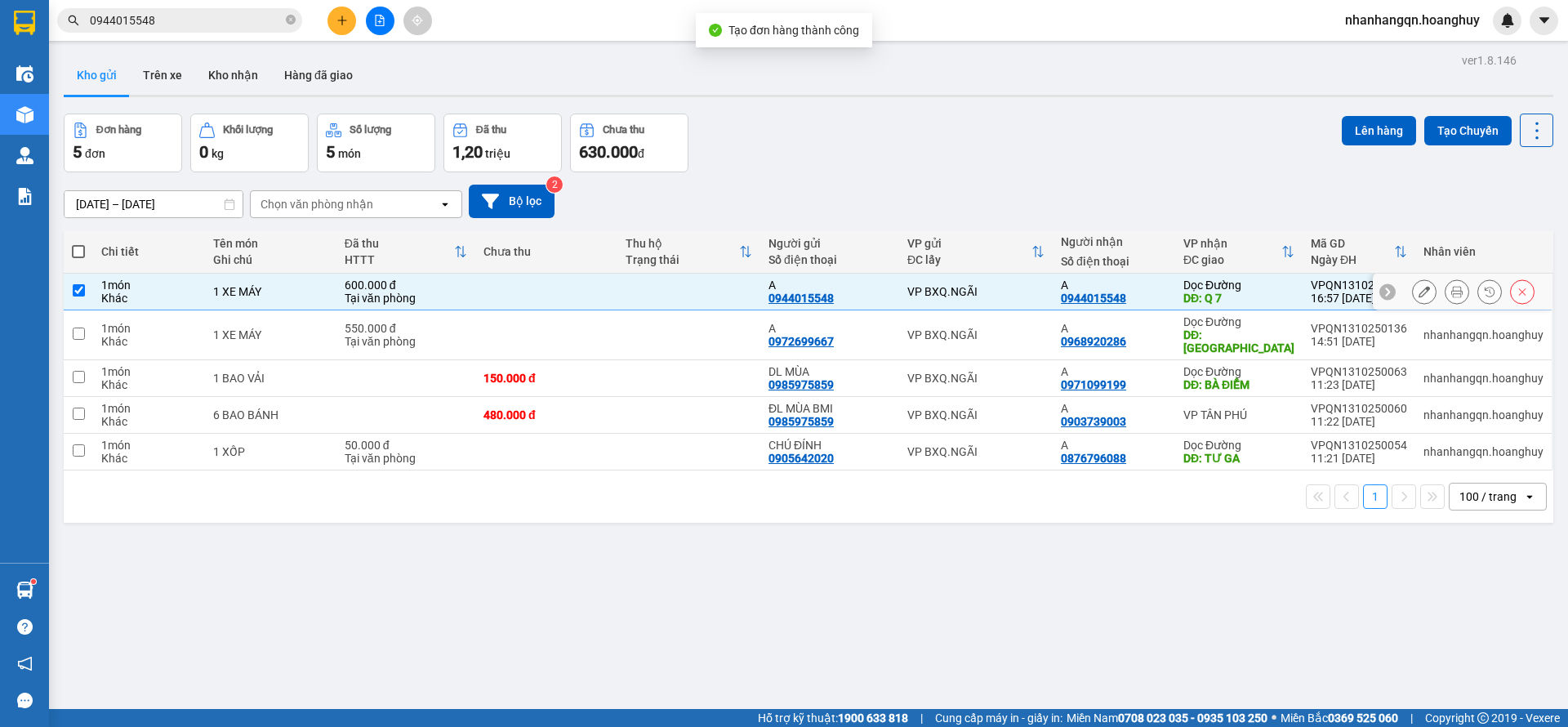
checkbox input "true"
click at [1366, 136] on button "Lên hàng" at bounding box center [1379, 130] width 74 height 29
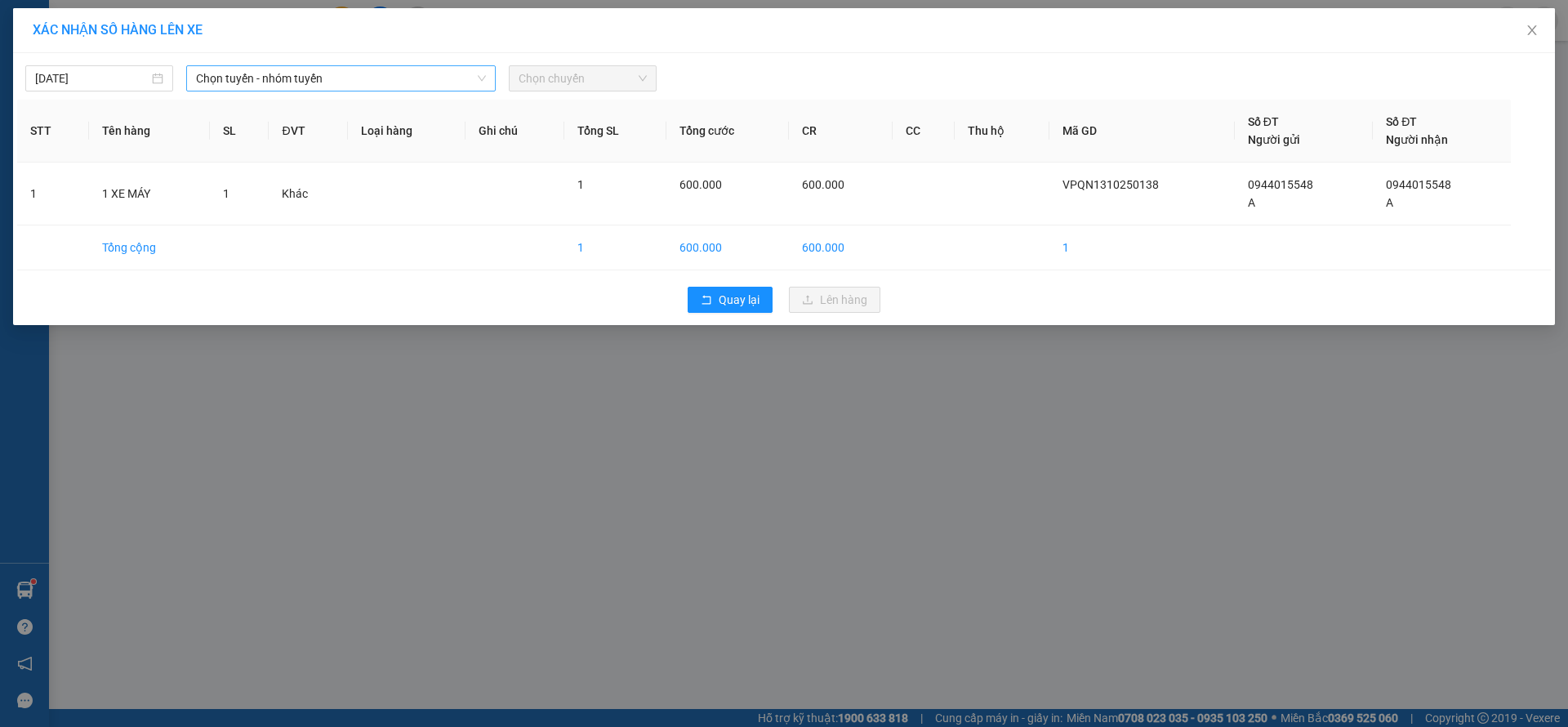
click at [308, 66] on span "Chọn tuyến - nhóm tuyến" at bounding box center [341, 79] width 290 height 25
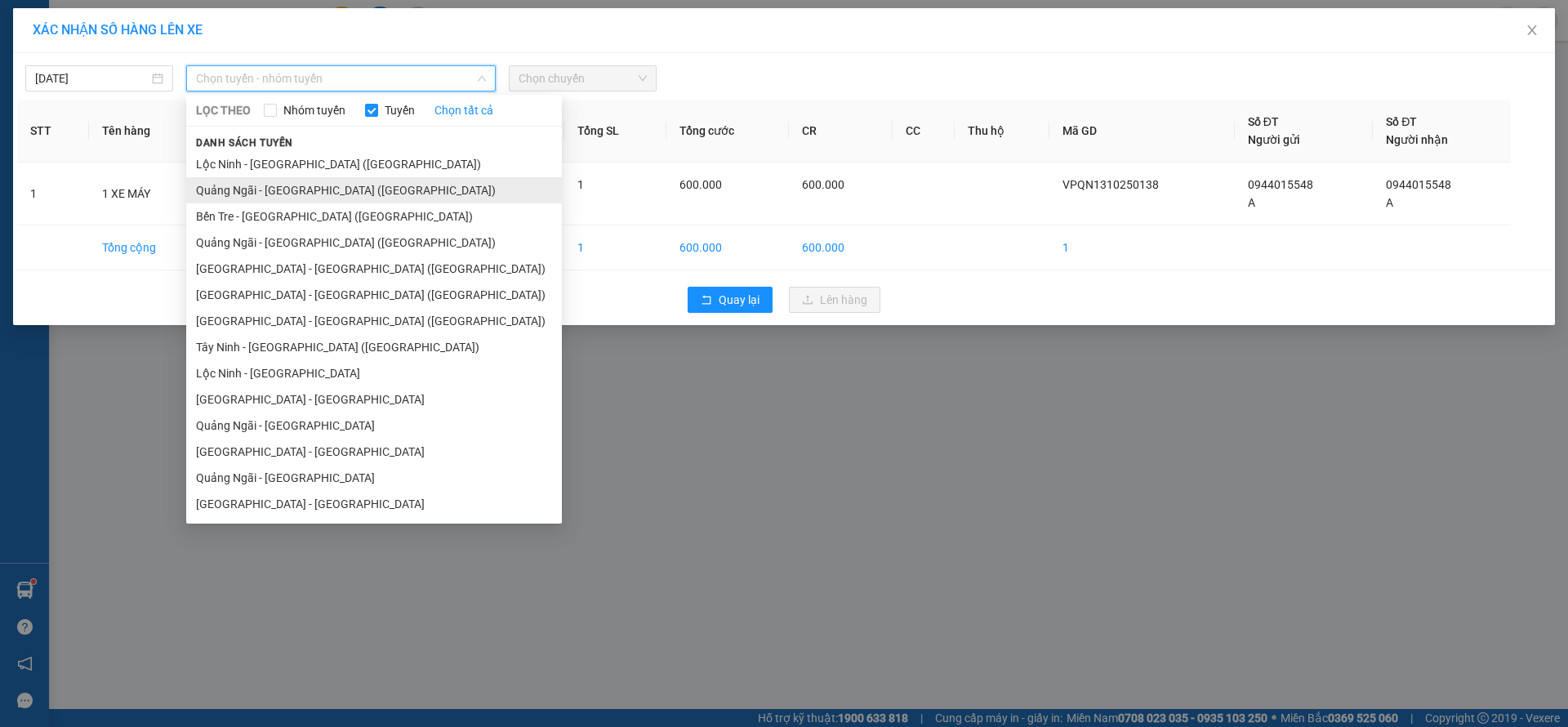
click at [302, 196] on li "Quảng Ngãi - [GEOGRAPHIC_DATA] ([GEOGRAPHIC_DATA])" at bounding box center [374, 191] width 376 height 27
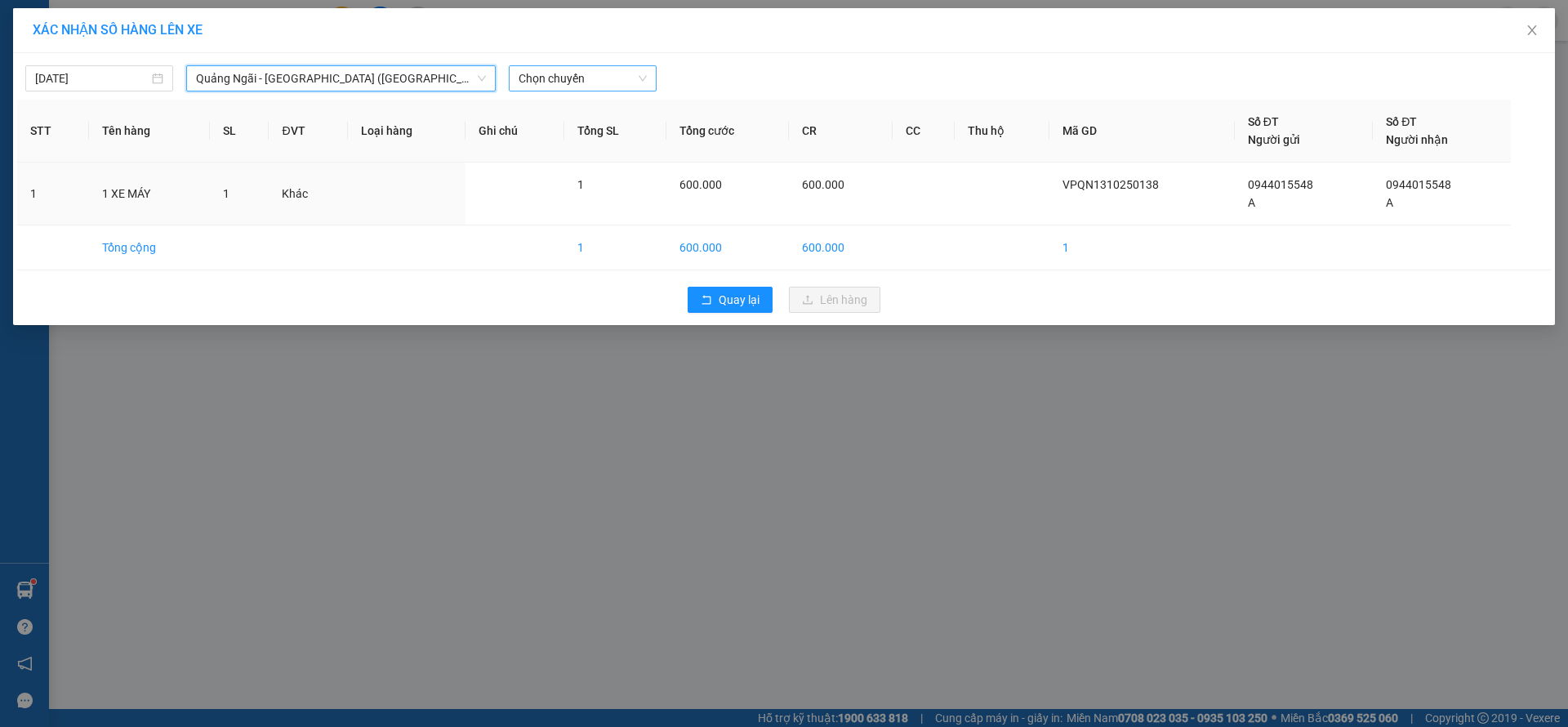
click at [582, 83] on span "Chọn chuyến" at bounding box center [582, 79] width 128 height 25
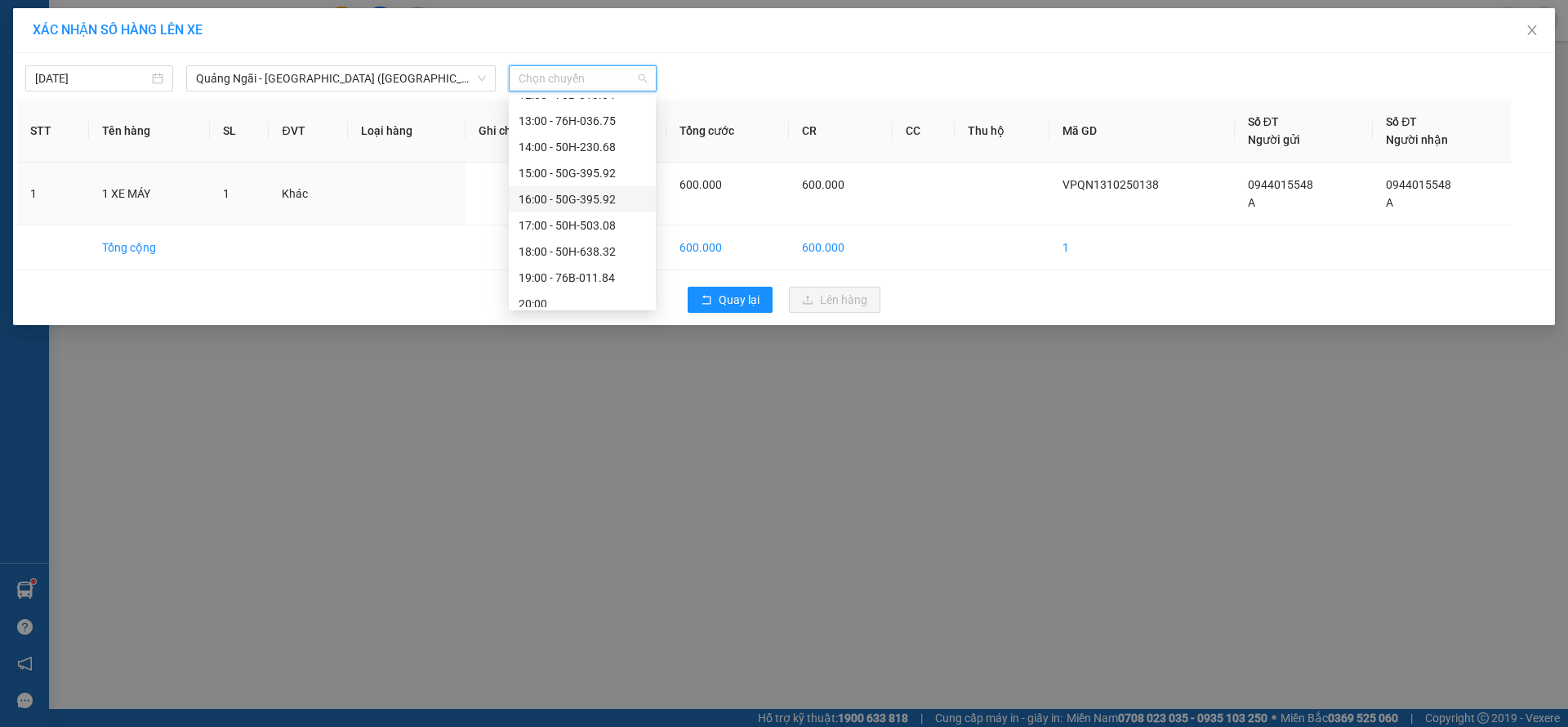
scroll to position [52, 0]
click at [597, 248] on div "18:00 - 50H-638.32" at bounding box center [582, 241] width 127 height 18
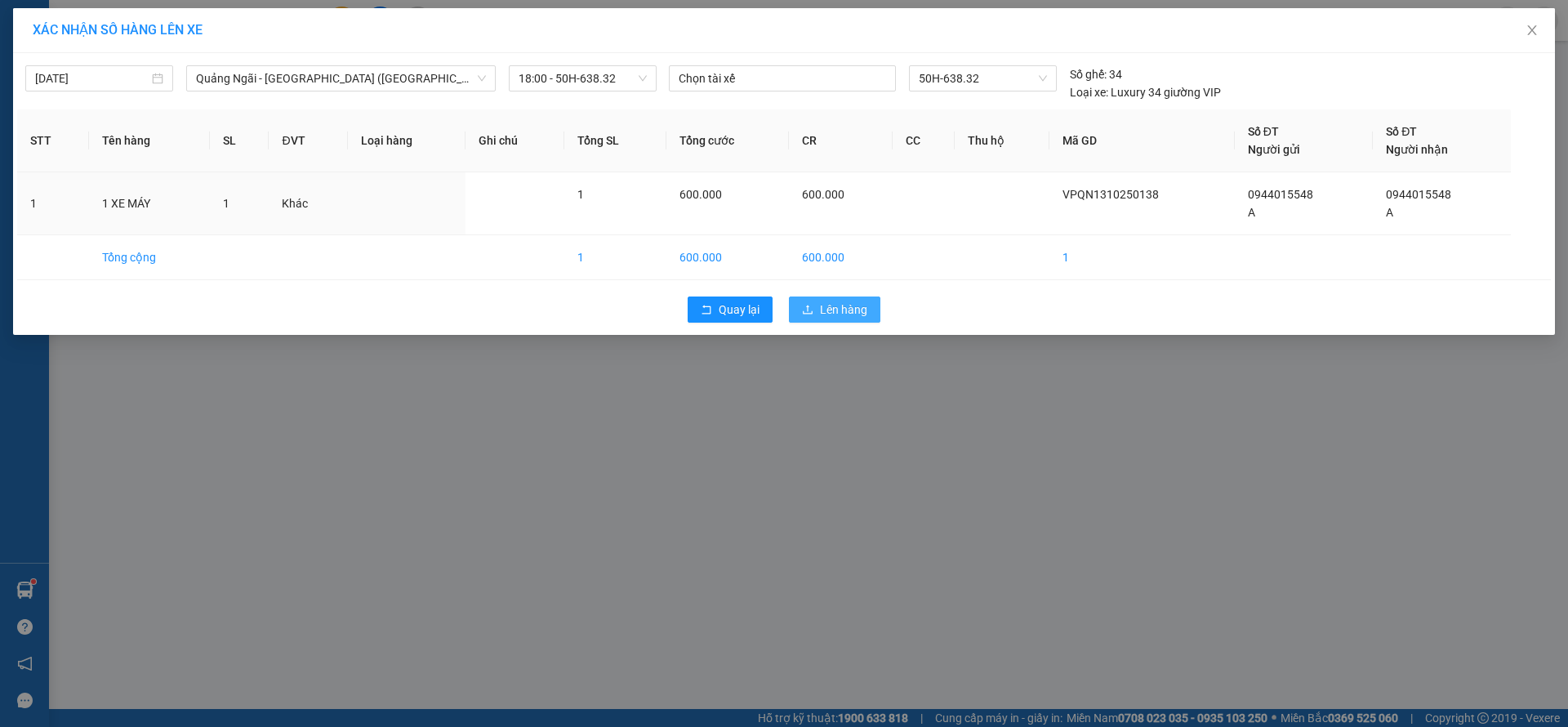
click at [824, 303] on span "Lên hàng" at bounding box center [844, 310] width 48 height 18
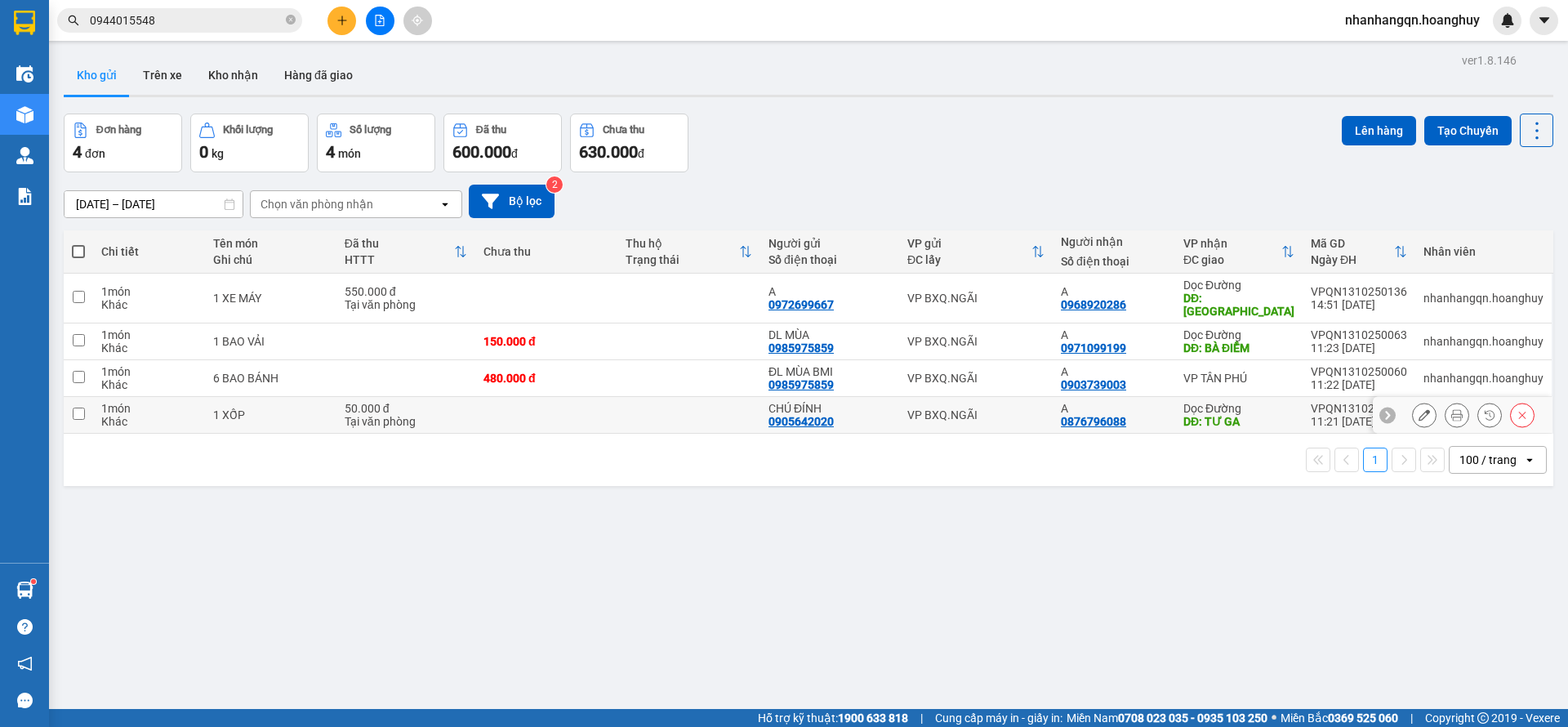
click at [882, 402] on div "CHÚ ĐÍNH" at bounding box center [830, 409] width 123 height 13
checkbox input "true"
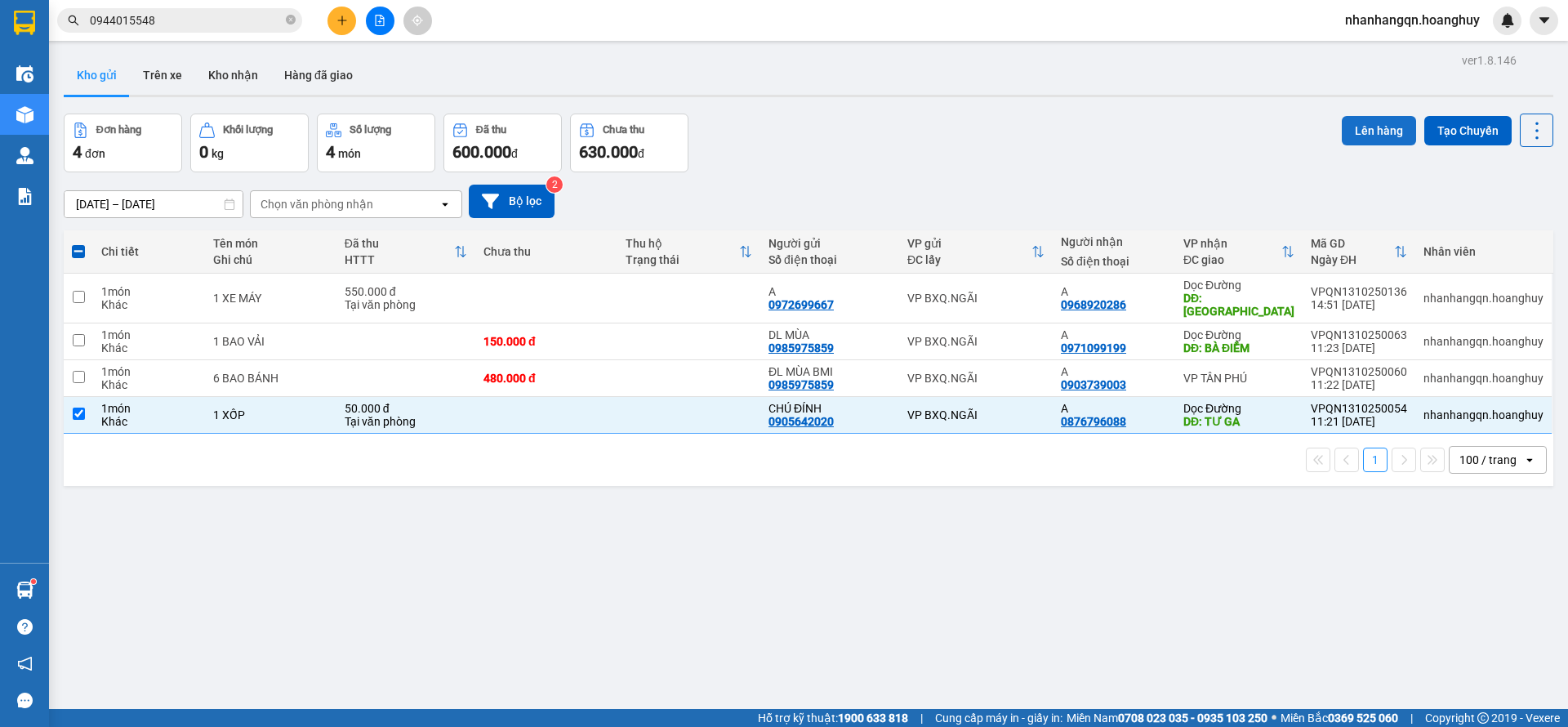
click at [1342, 130] on button "Lên hàng" at bounding box center [1379, 130] width 74 height 29
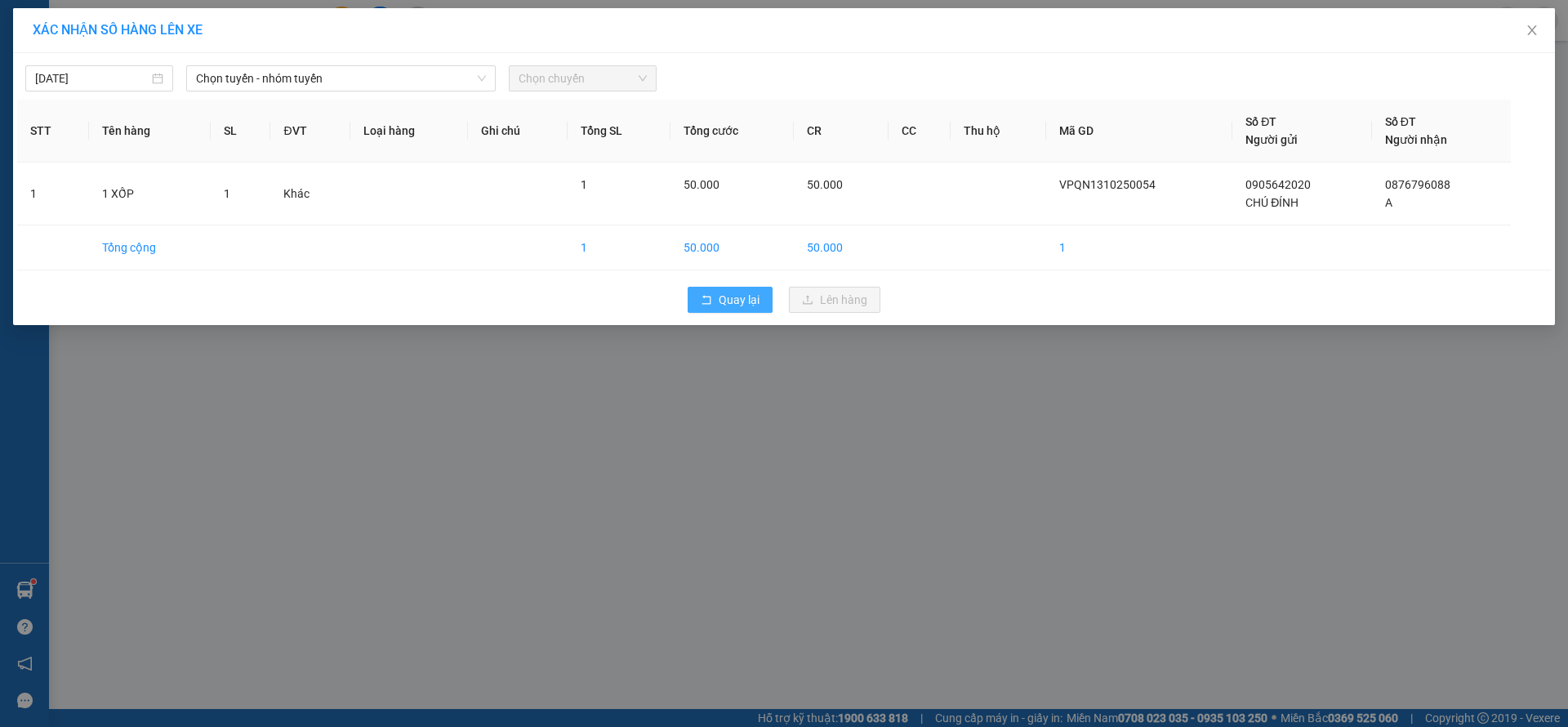
click at [727, 287] on button "Quay lại" at bounding box center [730, 300] width 85 height 27
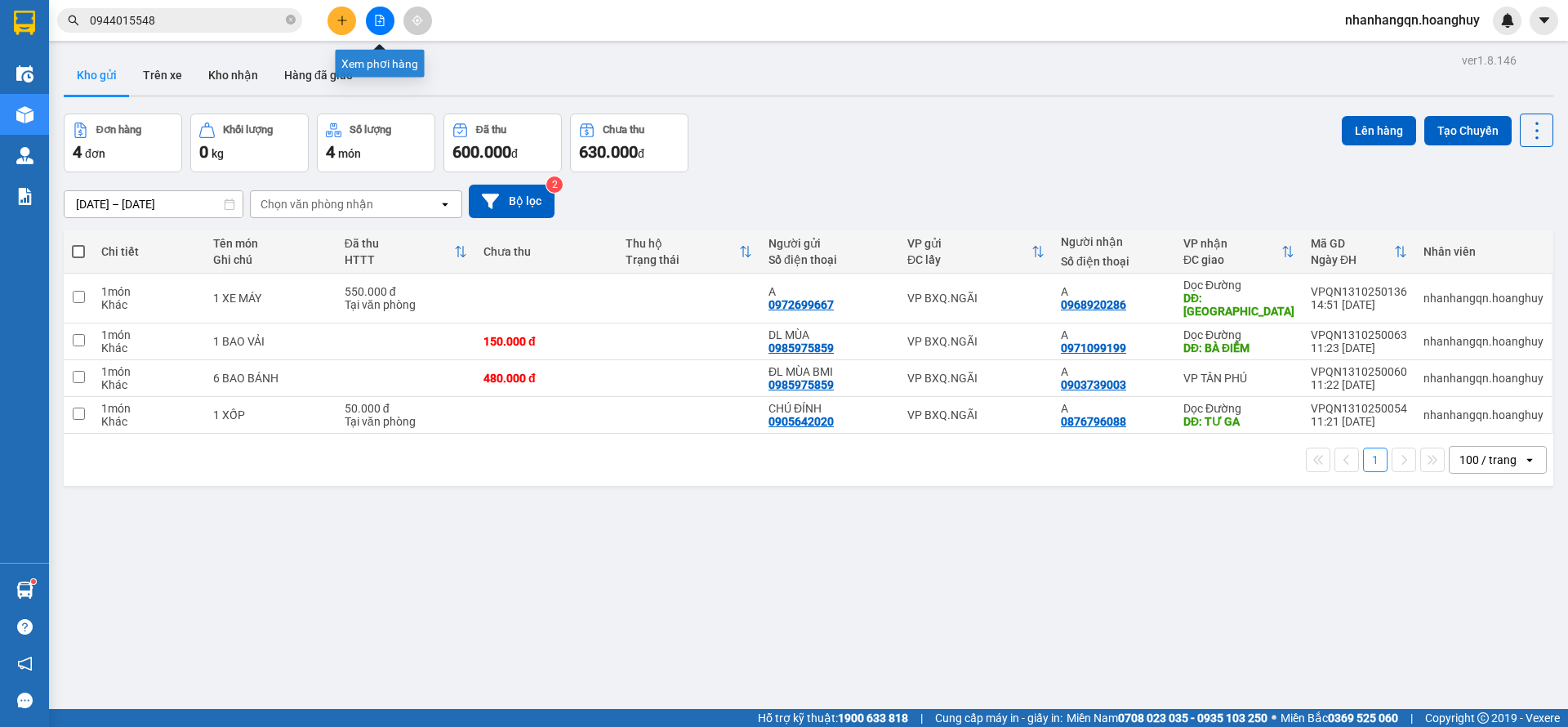
click at [376, 6] on div at bounding box center [379, 20] width 123 height 28
click at [395, 27] on div at bounding box center [379, 20] width 123 height 28
click at [381, 24] on icon "file-add" at bounding box center [379, 20] width 11 height 11
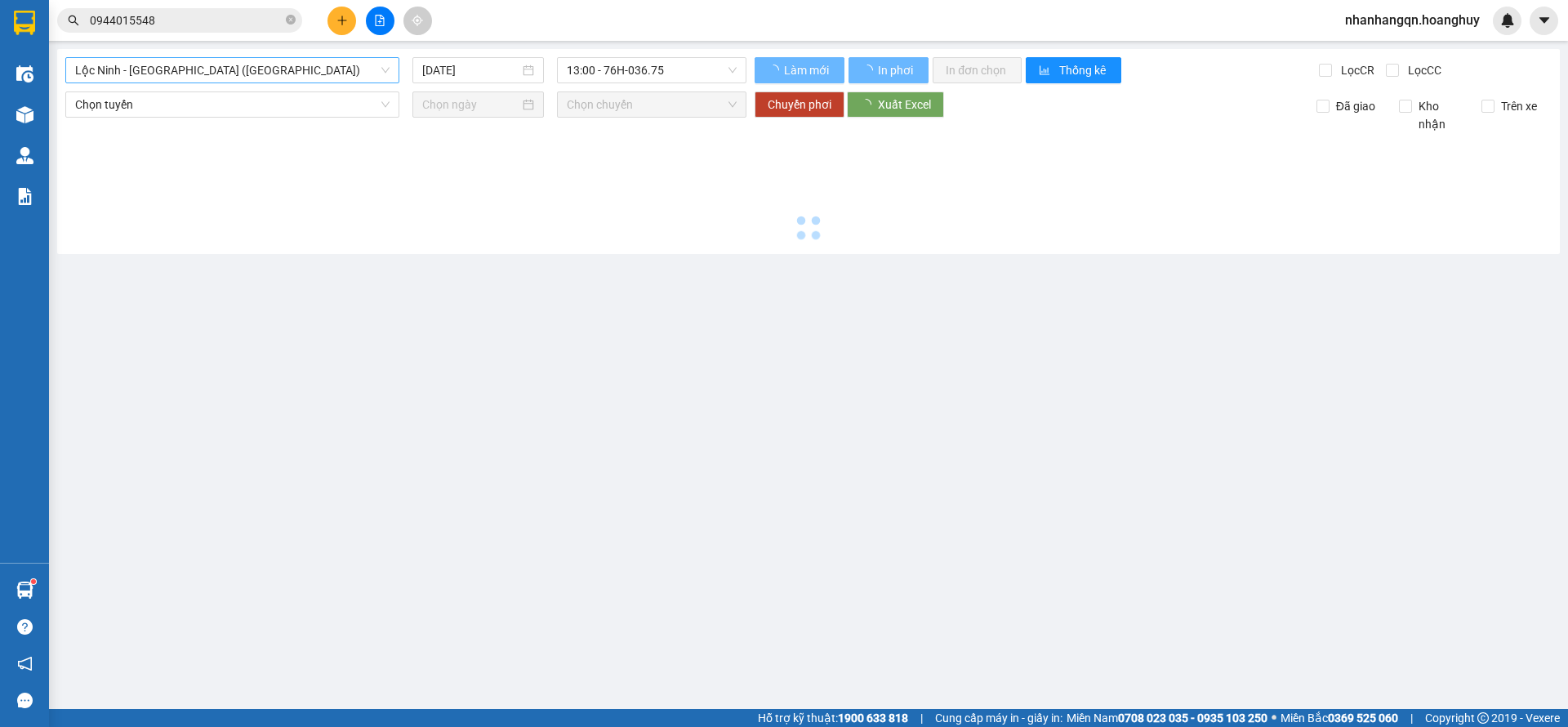
click at [262, 70] on span "Lộc Ninh - [GEOGRAPHIC_DATA] ([GEOGRAPHIC_DATA])" at bounding box center [232, 71] width 315 height 25
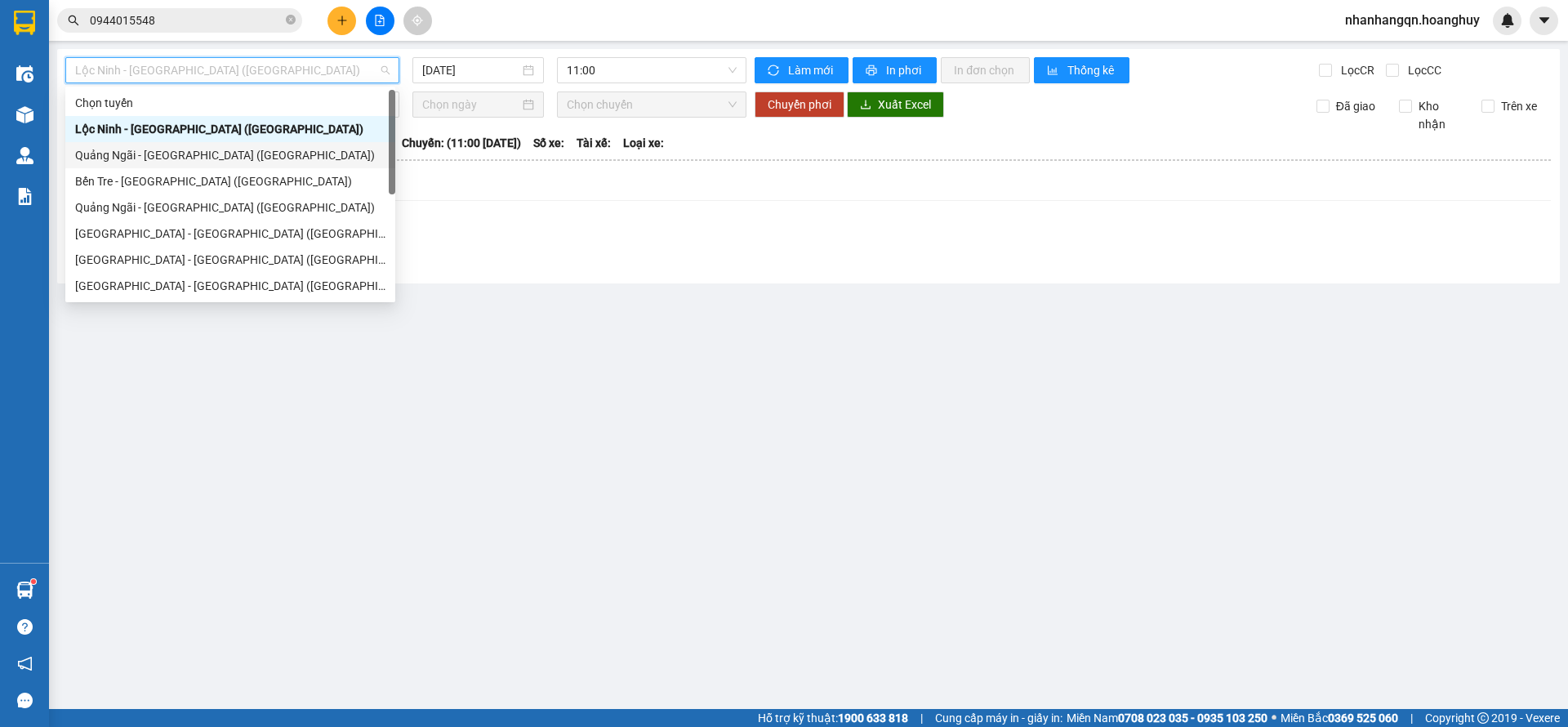
click at [244, 158] on div "Quảng Ngãi - [GEOGRAPHIC_DATA] ([GEOGRAPHIC_DATA])" at bounding box center [230, 155] width 310 height 18
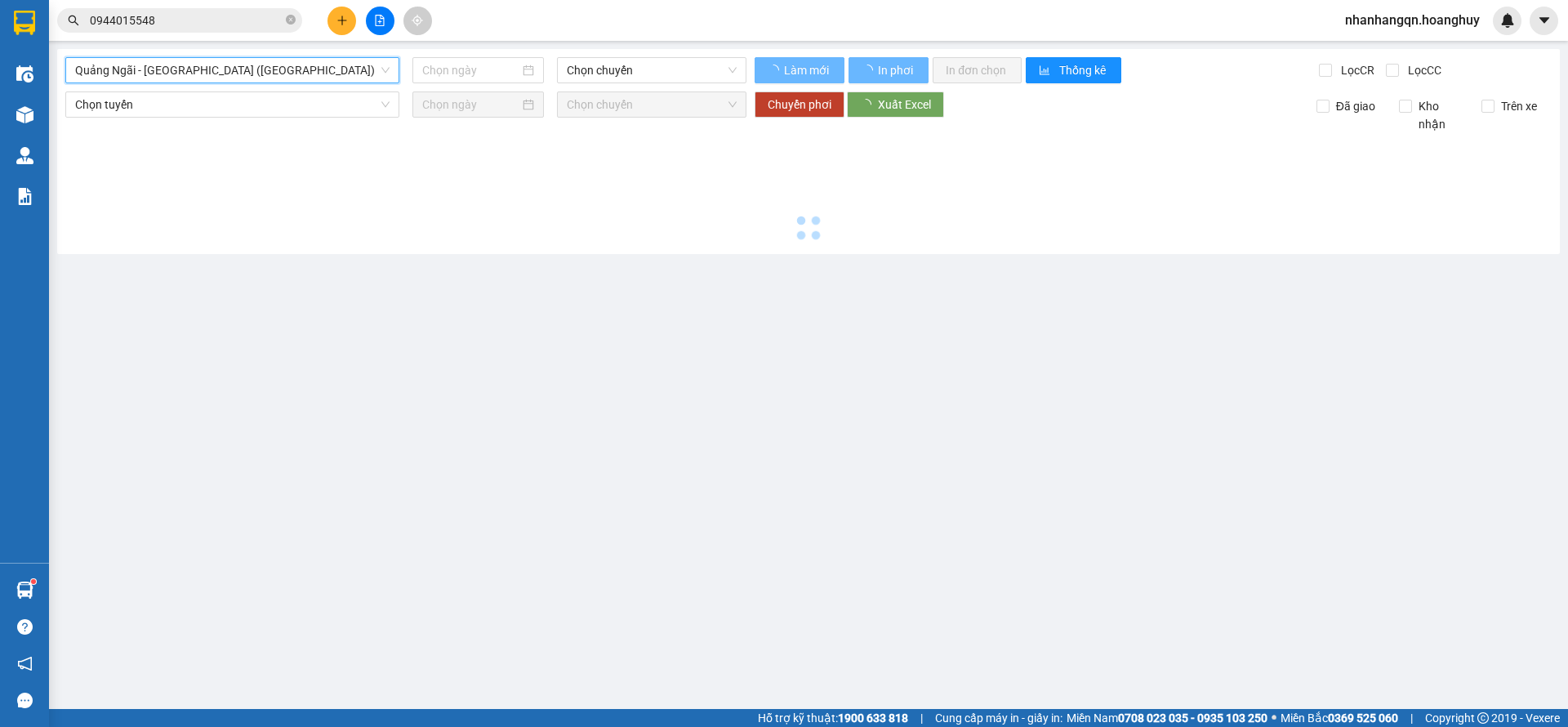
type input "[DATE]"
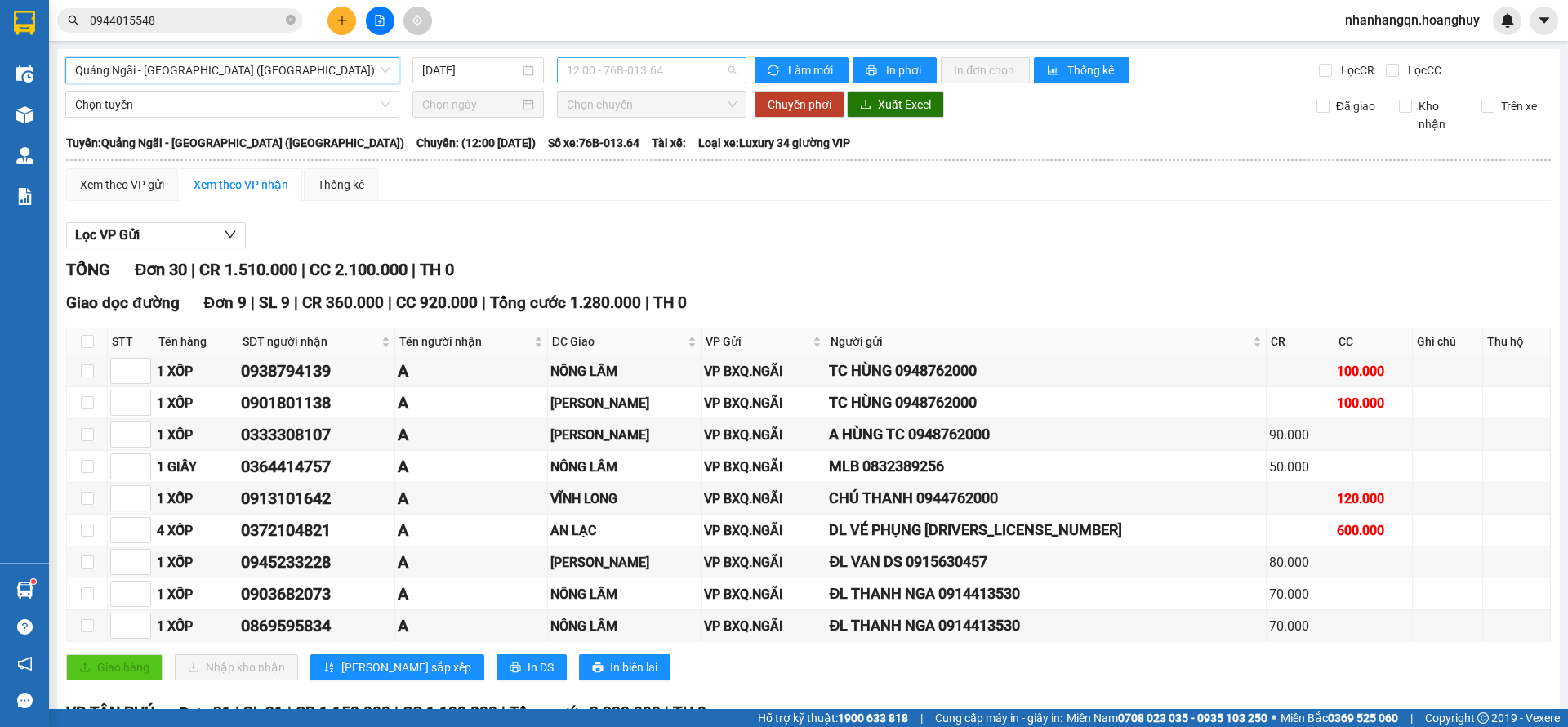
click at [630, 80] on span "12:00 - 76B-013.64" at bounding box center [651, 71] width 170 height 25
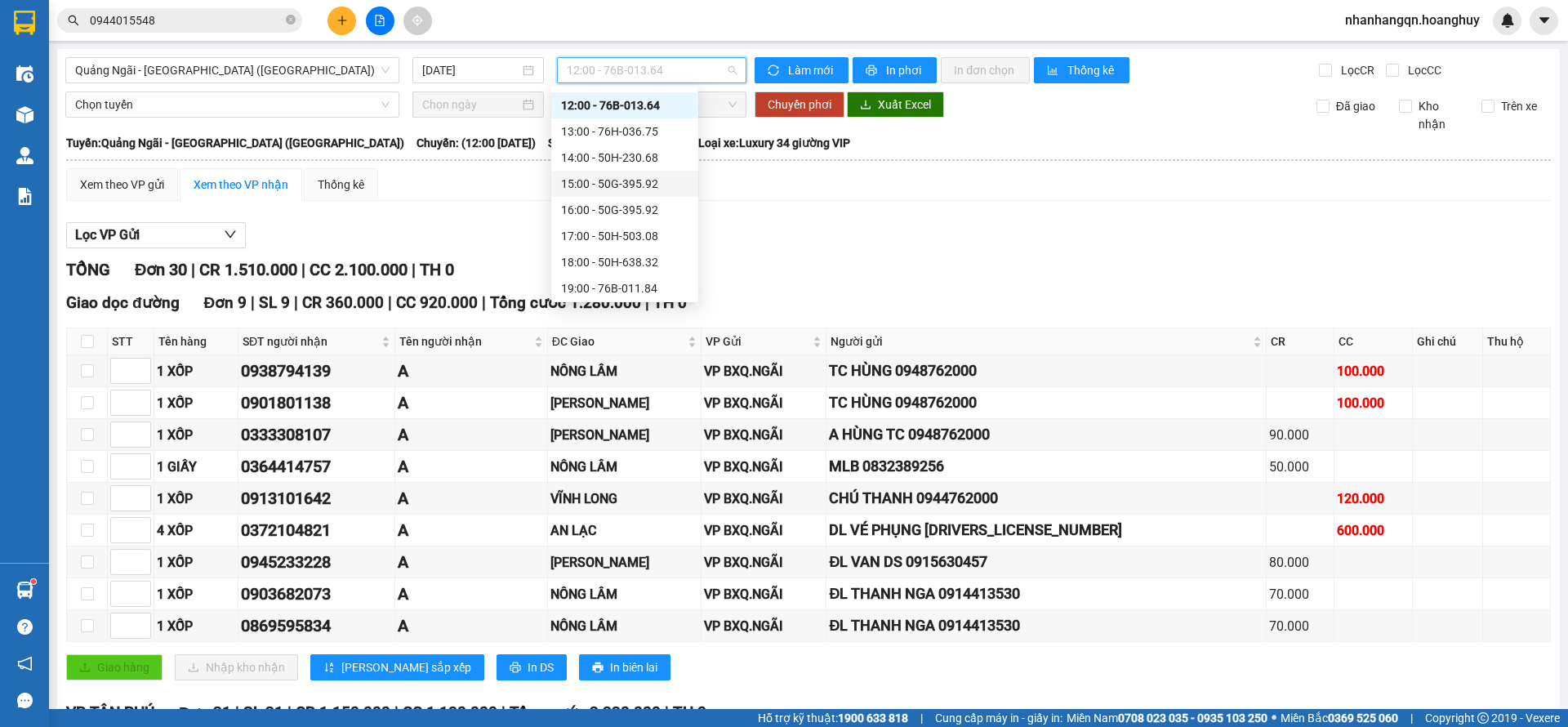
scroll to position [52, 0]
drag, startPoint x: 651, startPoint y: 246, endPoint x: 766, endPoint y: 285, distance: 121.4
click at [651, 249] on div "19:00 - 76B-011.84" at bounding box center [625, 260] width 147 height 27
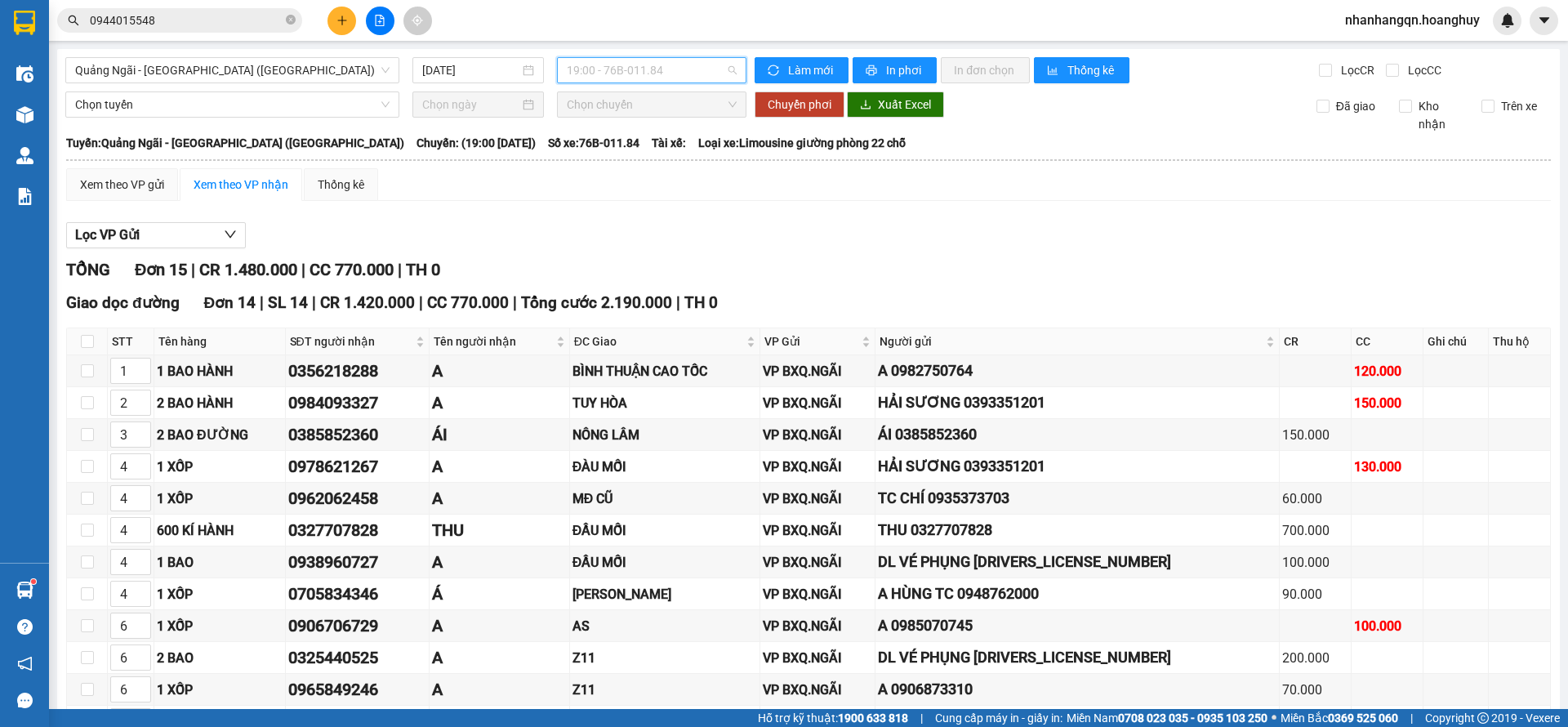
click at [648, 70] on span "19:00 - 76B-011.84" at bounding box center [651, 71] width 170 height 25
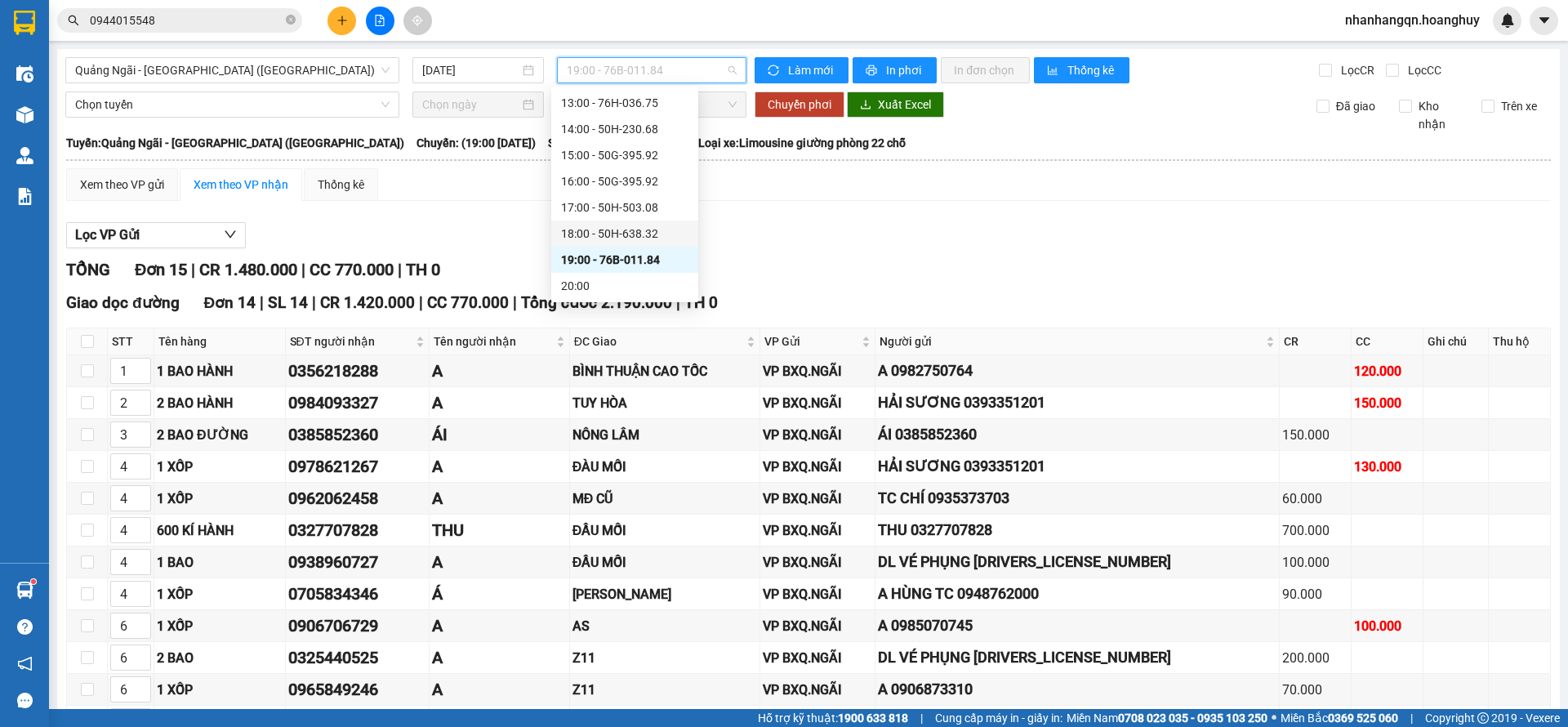
click at [638, 226] on div "18:00 - 50H-638.32" at bounding box center [625, 233] width 127 height 18
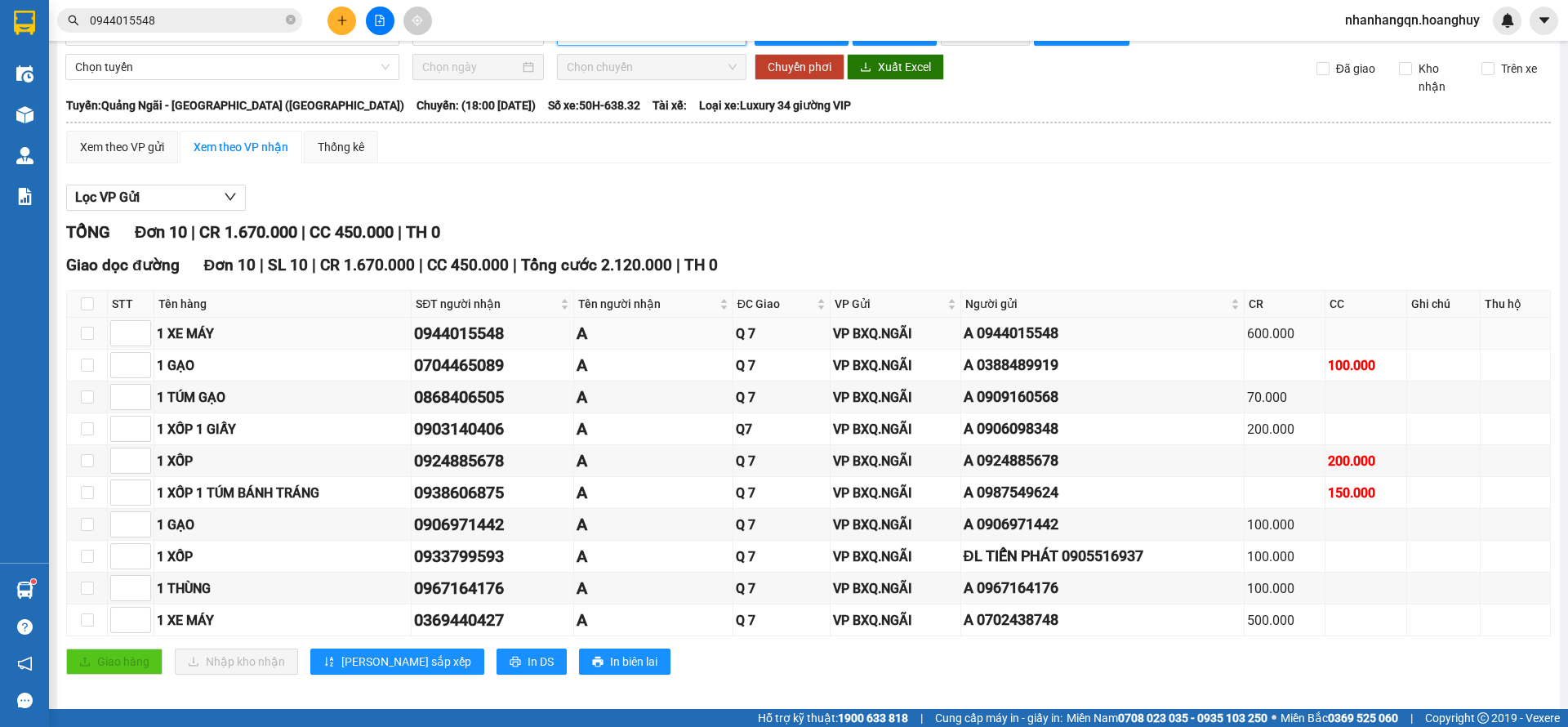
scroll to position [49, 0]
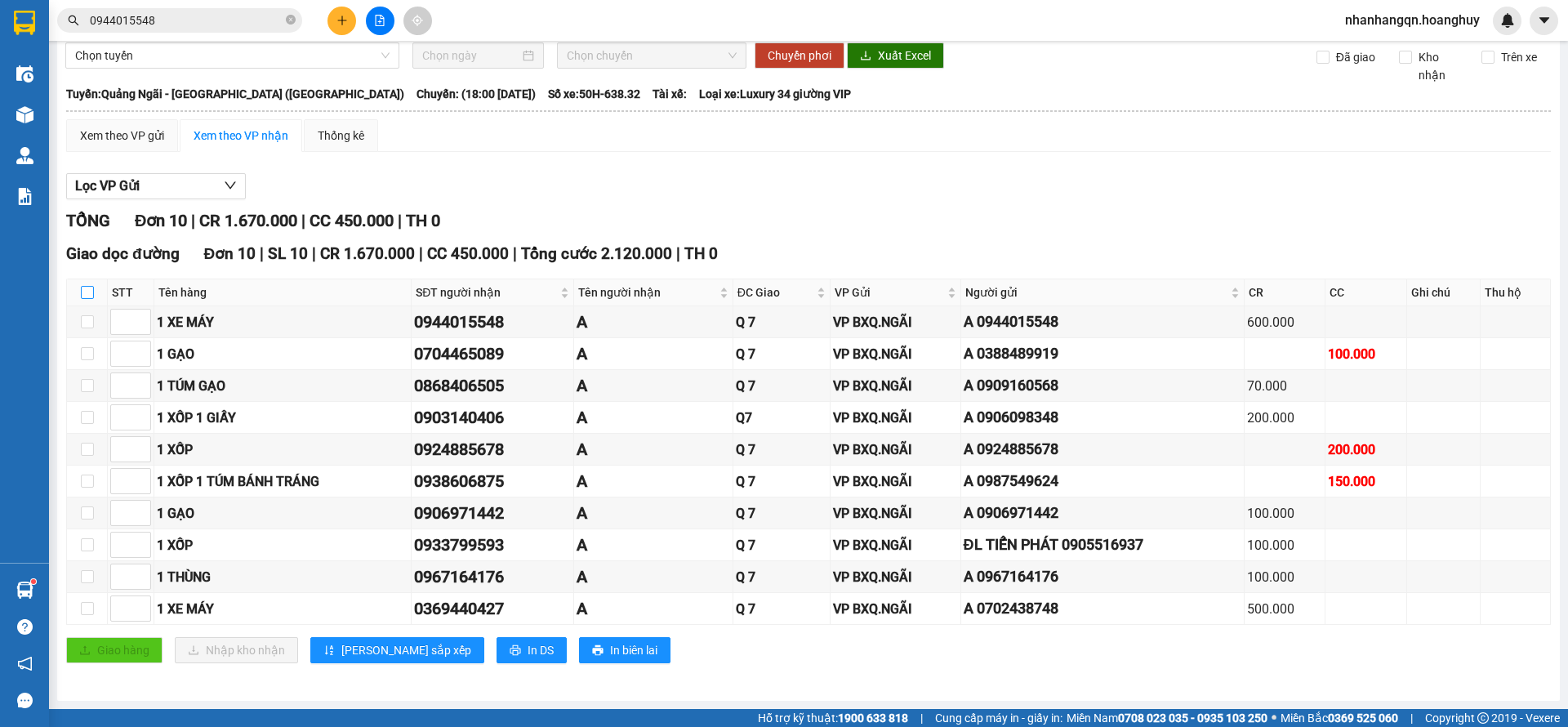
click at [88, 287] on input "checkbox" at bounding box center [87, 292] width 13 height 13
checkbox input "true"
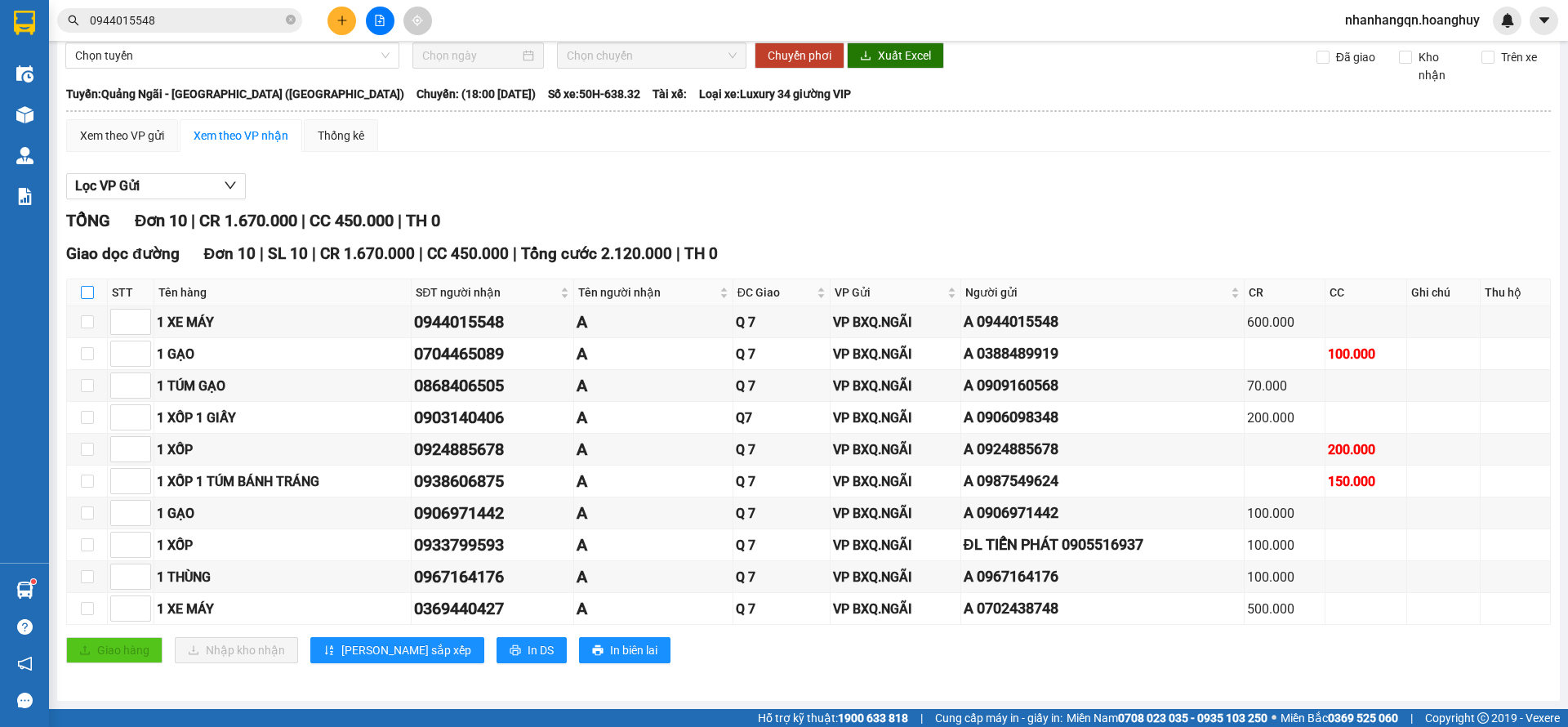
checkbox input "true"
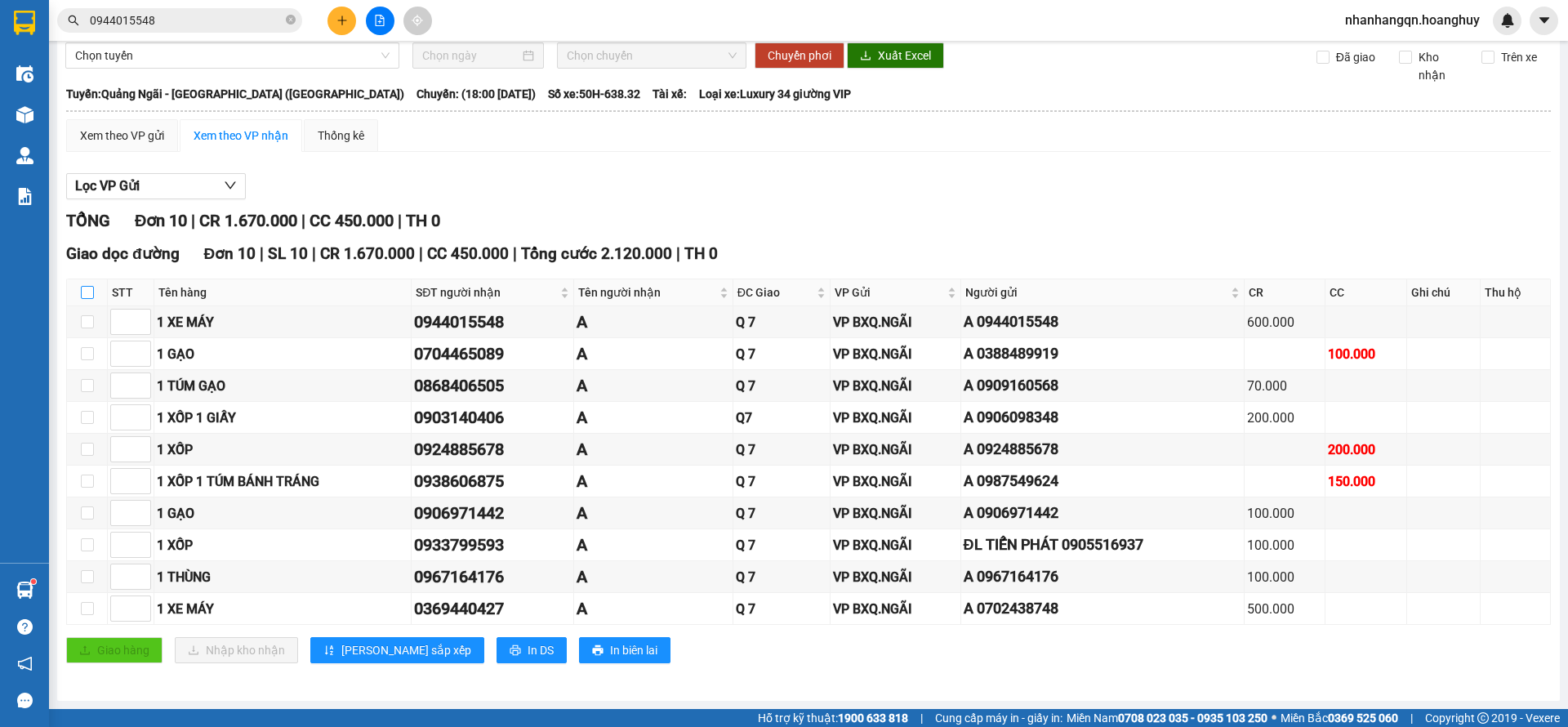
checkbox input "true"
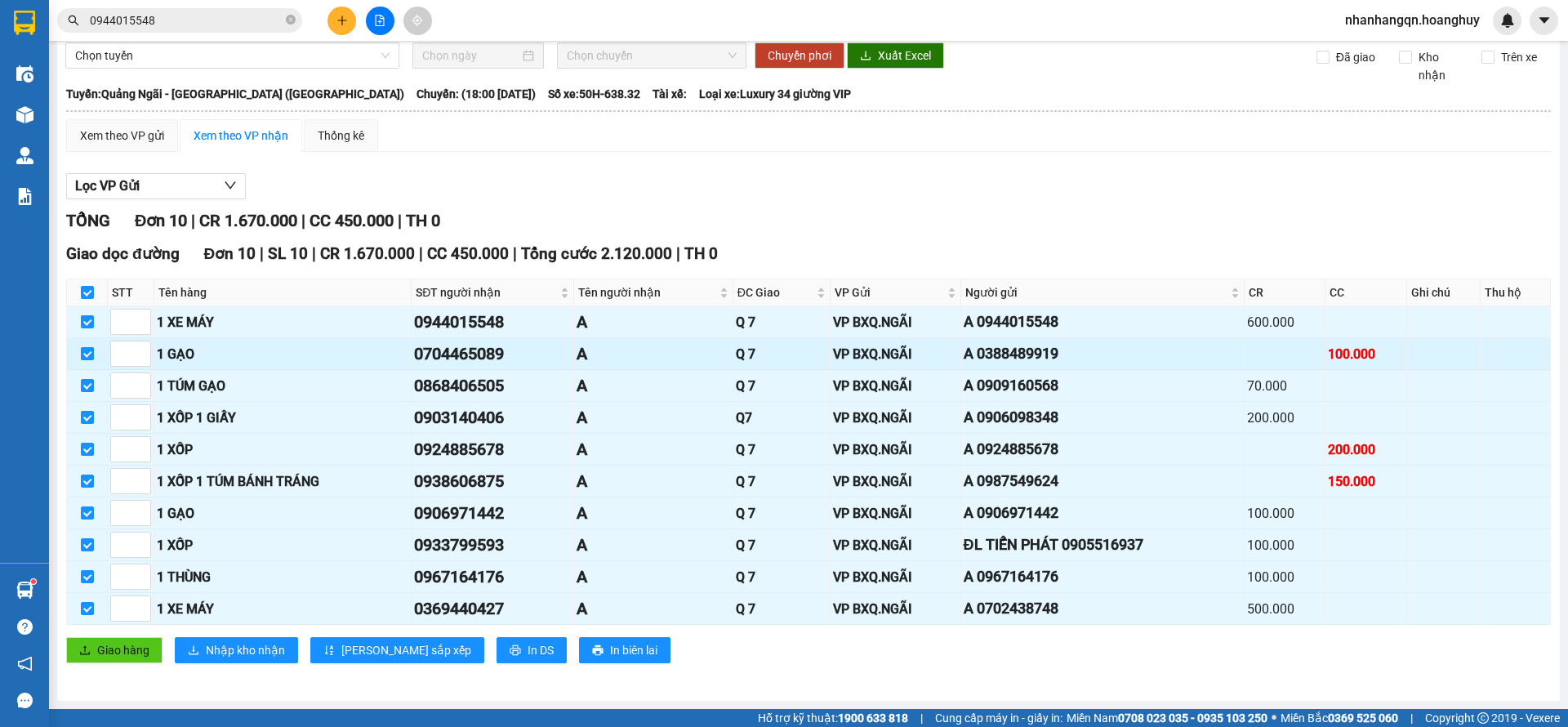
click at [84, 358] on input "checkbox" at bounding box center [87, 354] width 13 height 13
checkbox input "false"
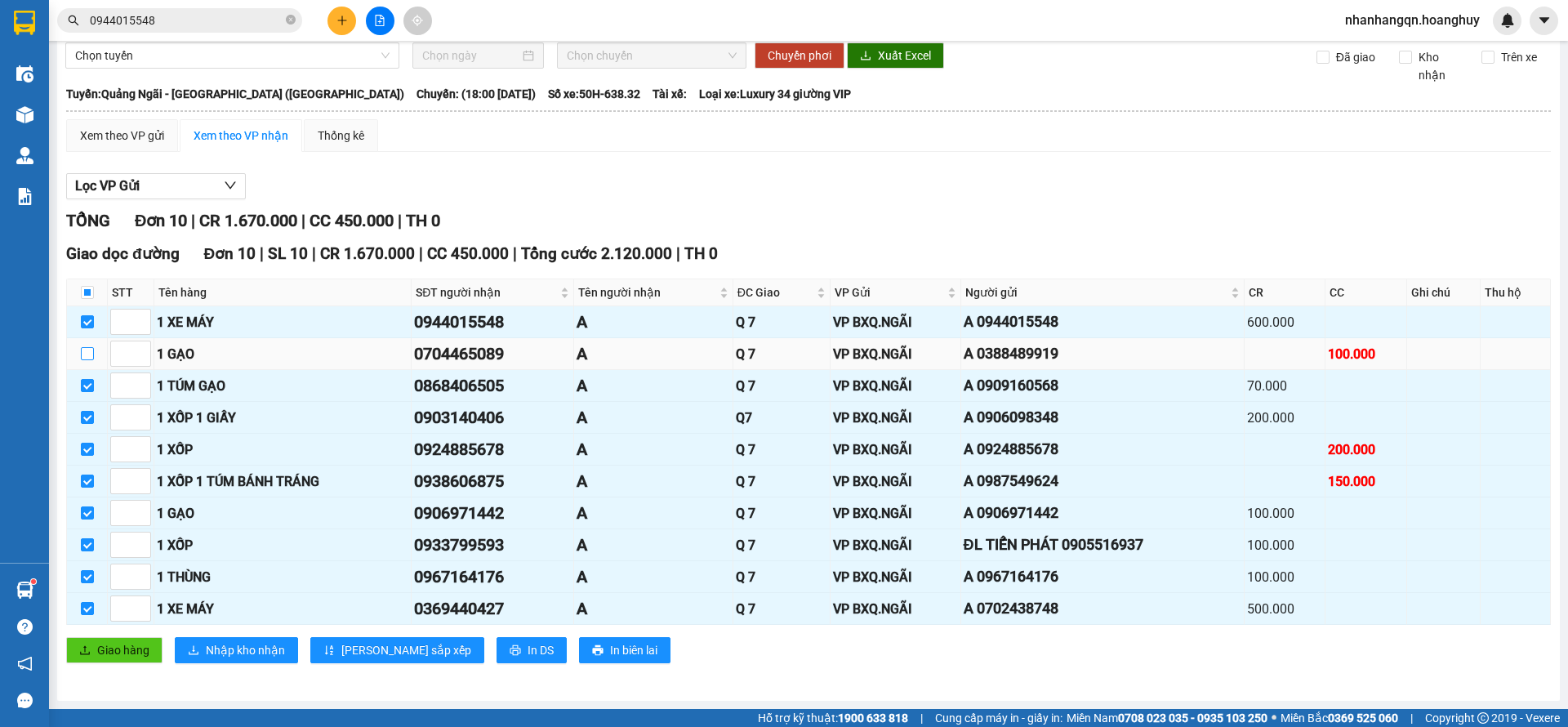
click at [84, 358] on input "checkbox" at bounding box center [87, 354] width 13 height 13
checkbox input "true"
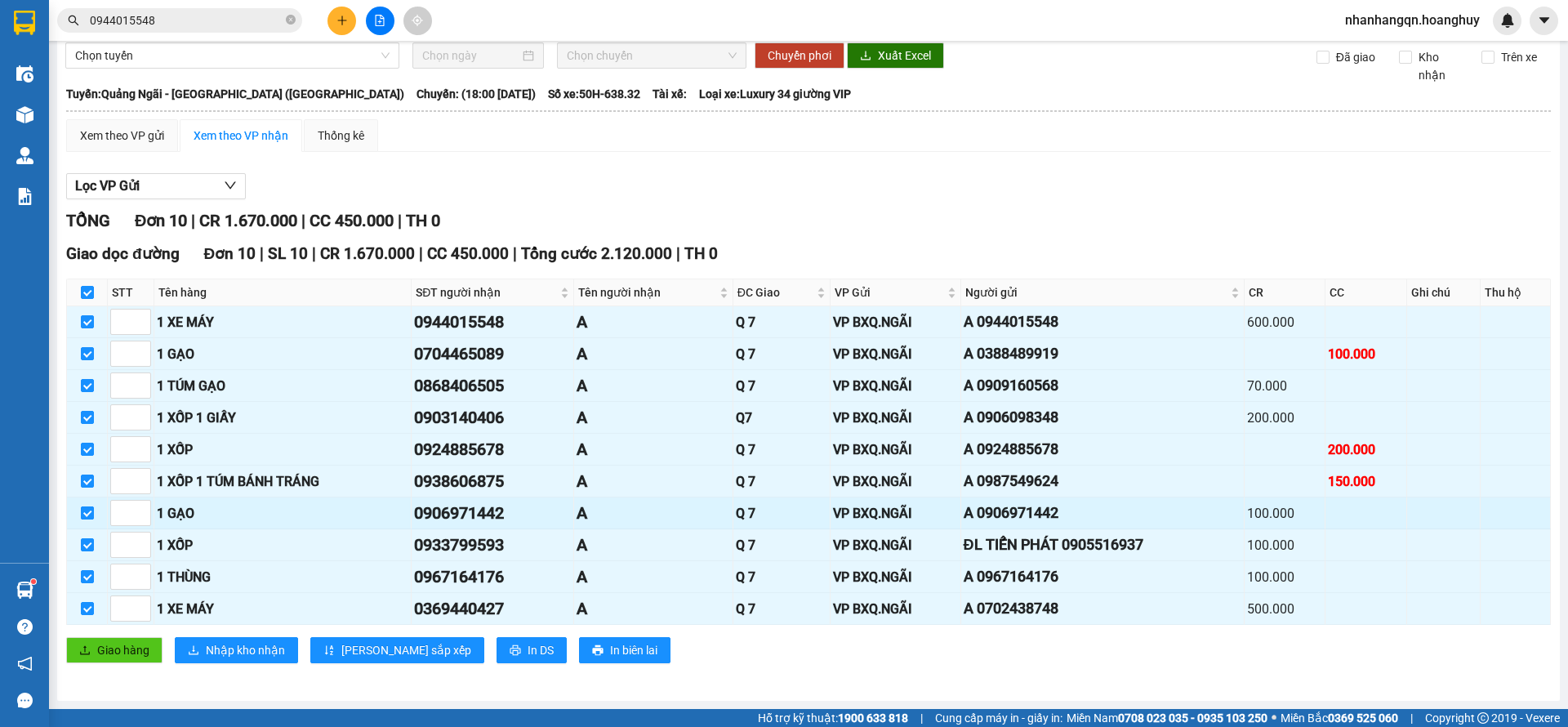
click at [82, 514] on input "checkbox" at bounding box center [87, 513] width 13 height 13
checkbox input "false"
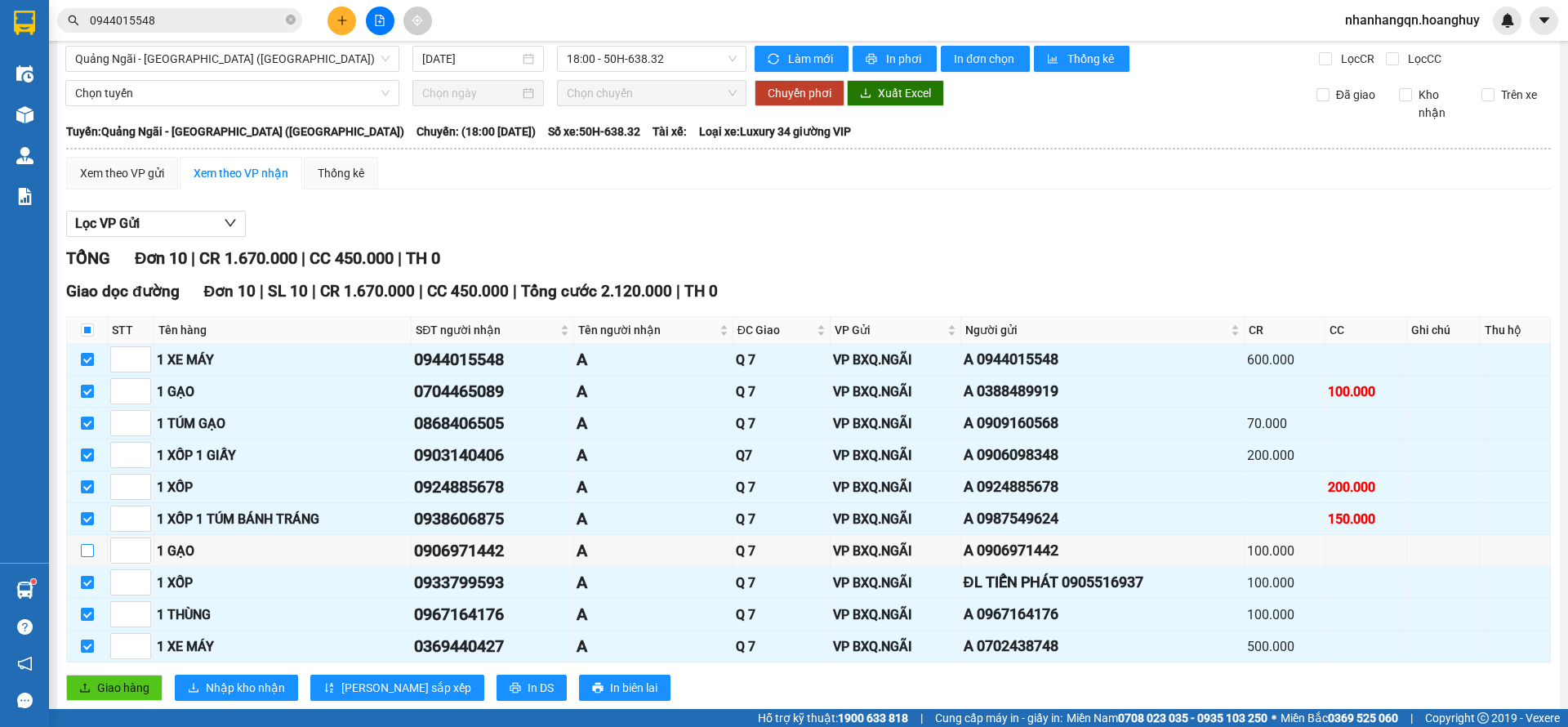
scroll to position [0, 0]
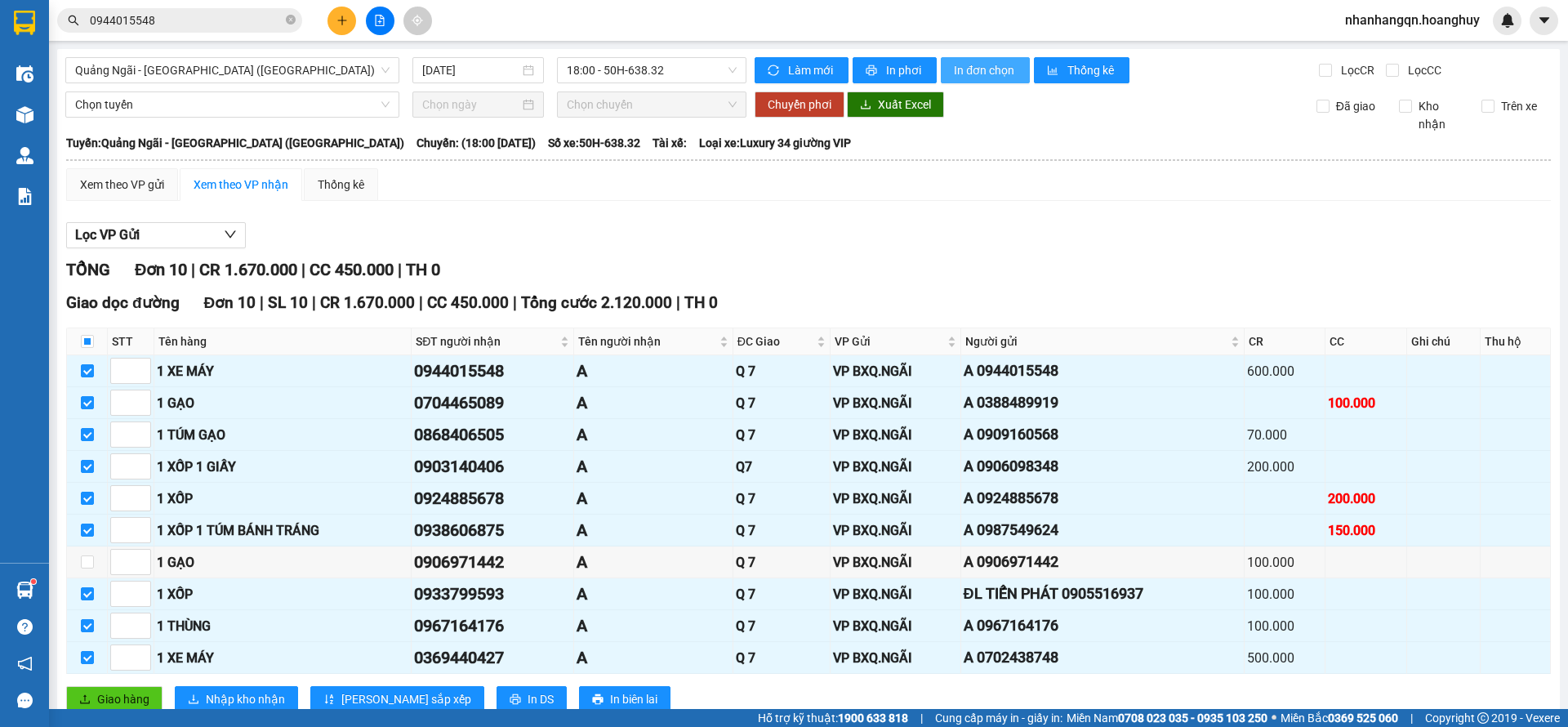
click at [975, 80] on button "In đơn chọn" at bounding box center [986, 71] width 89 height 27
click at [661, 75] on span "18:00 - 50H-638.32" at bounding box center [651, 71] width 170 height 25
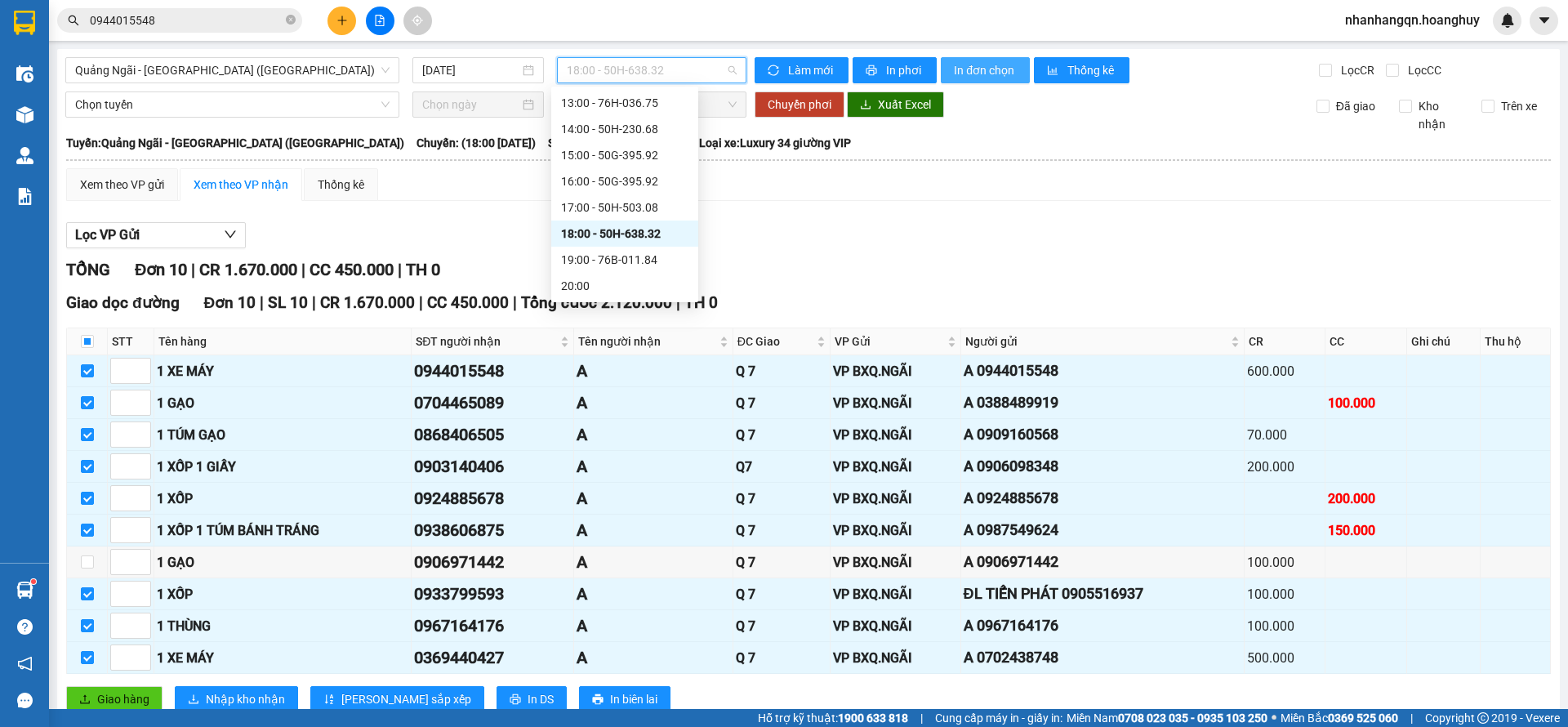
click at [962, 81] on button "In đơn chọn" at bounding box center [986, 71] width 89 height 27
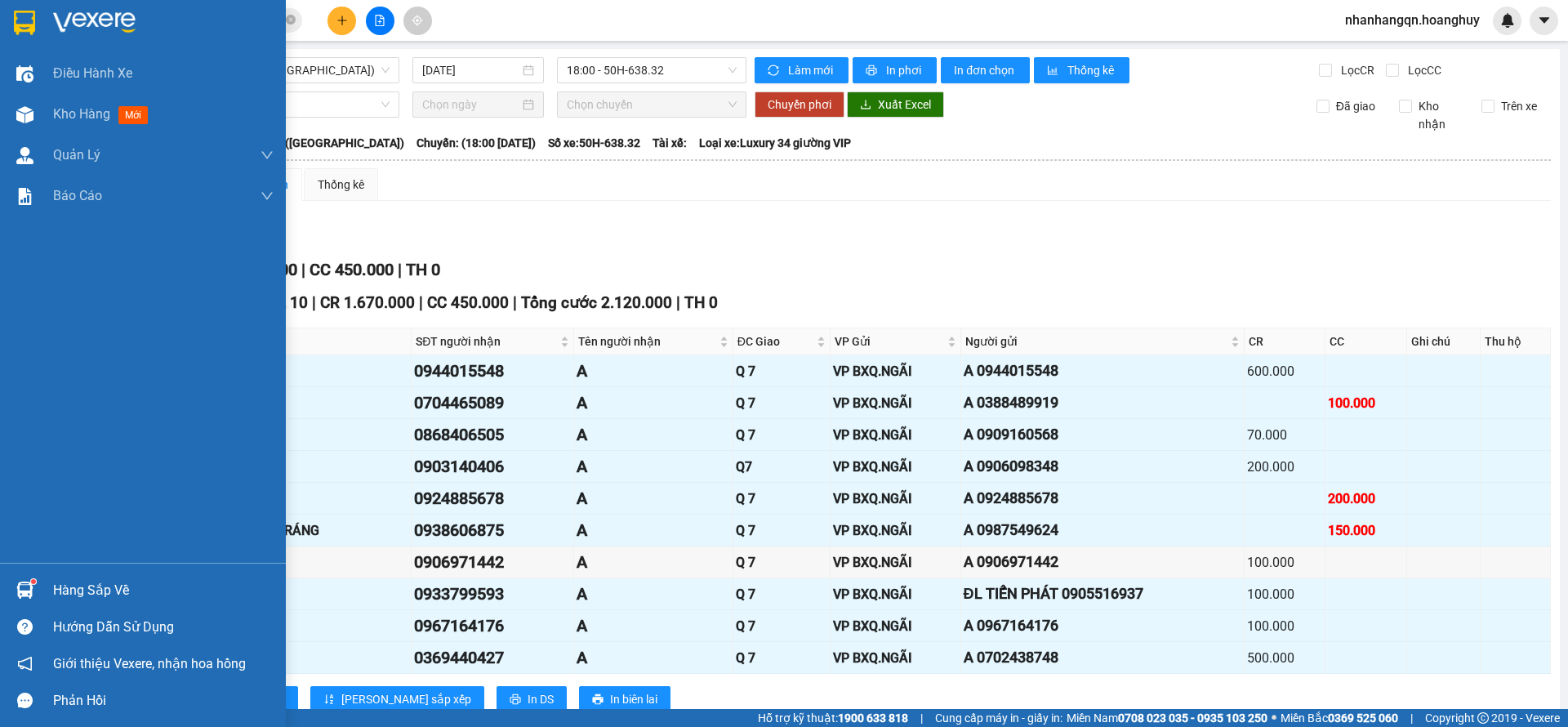
click at [19, 24] on img at bounding box center [25, 23] width 21 height 25
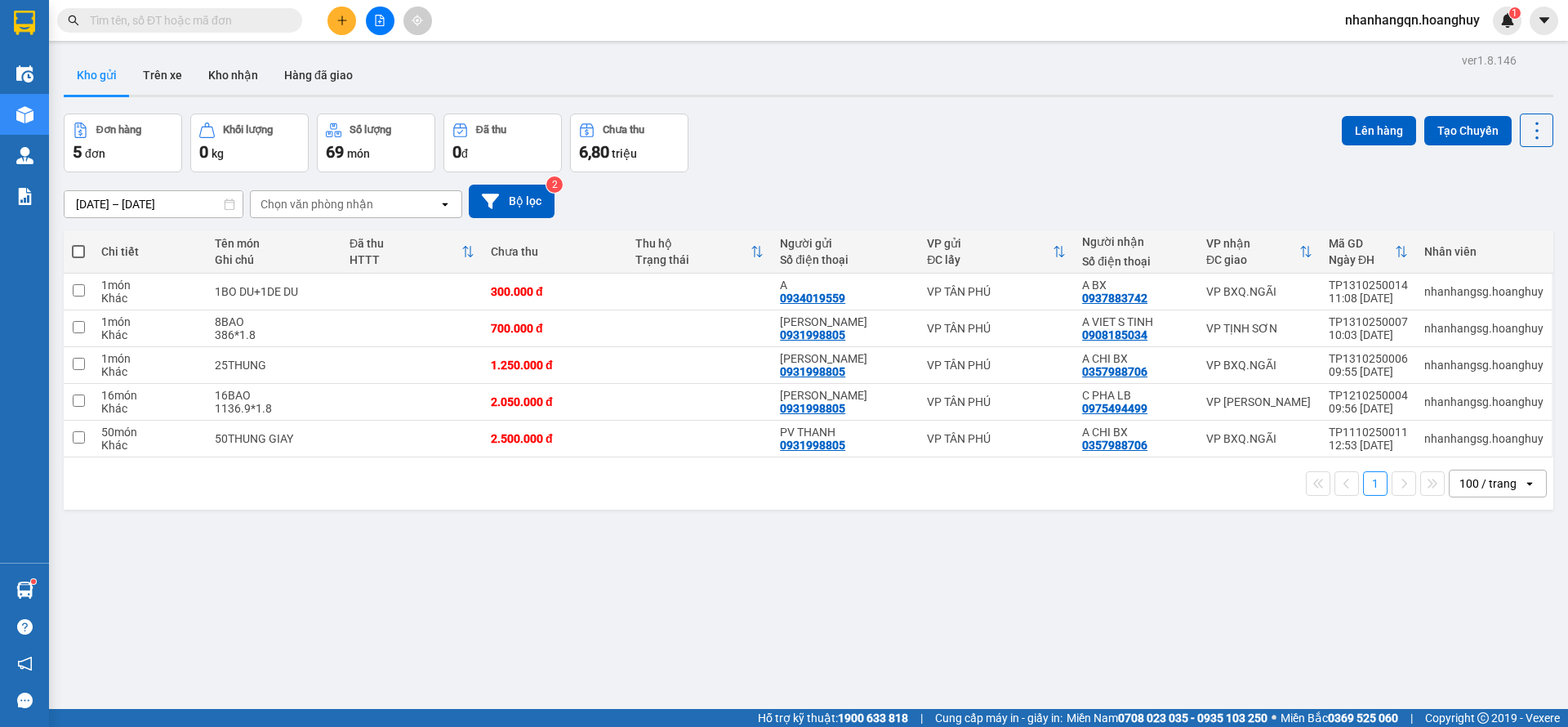
scroll to position [75, 0]
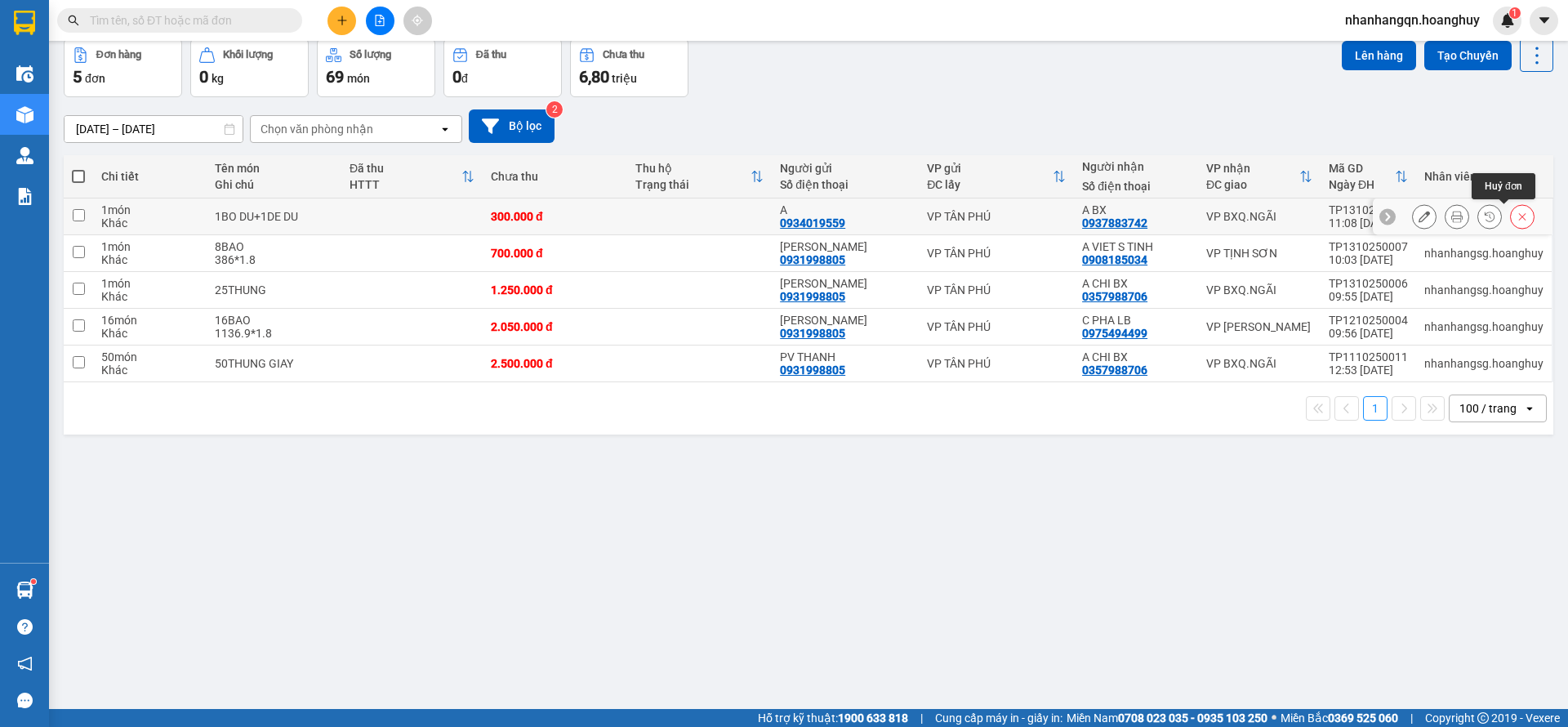
click at [1519, 217] on icon at bounding box center [1523, 217] width 7 height 7
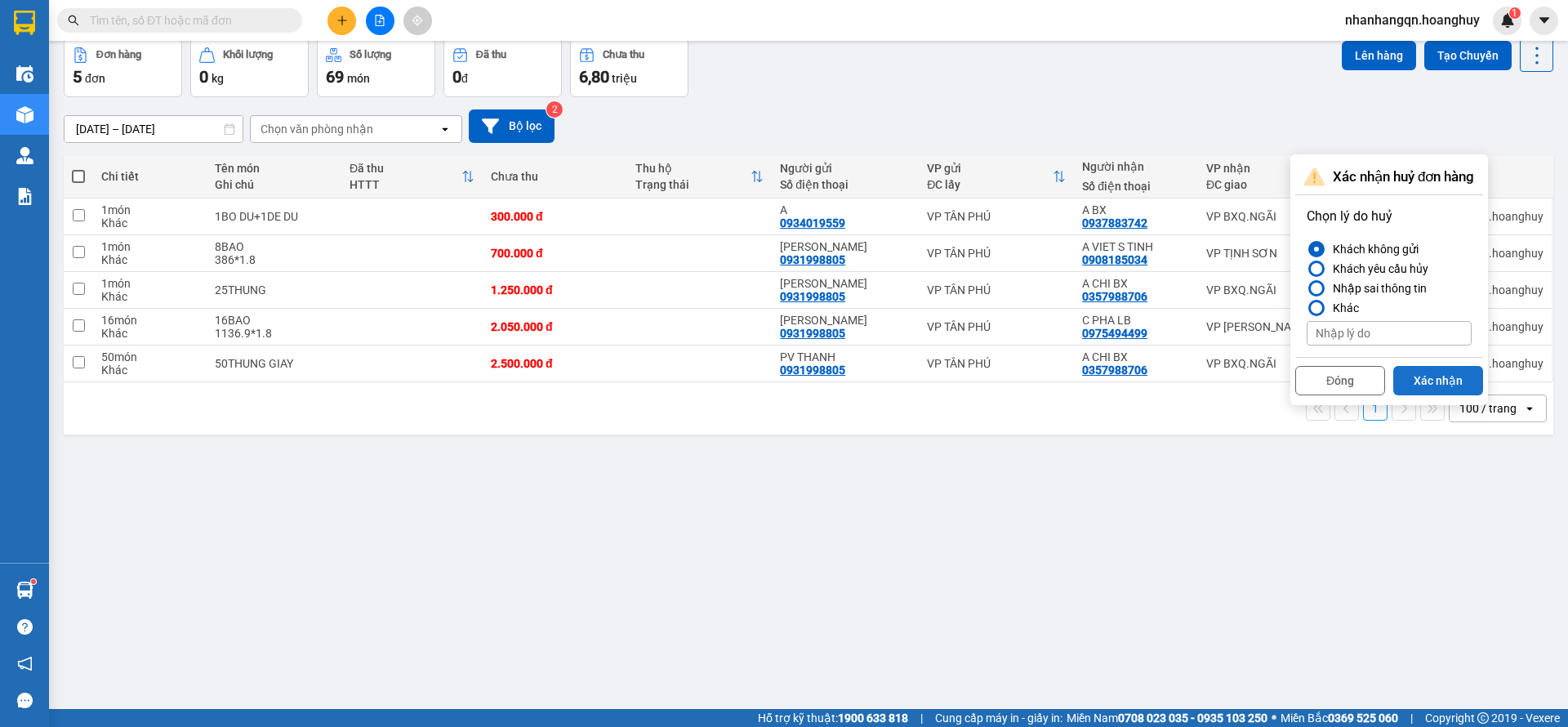
click at [1465, 380] on button "Xác nhận" at bounding box center [1438, 380] width 90 height 29
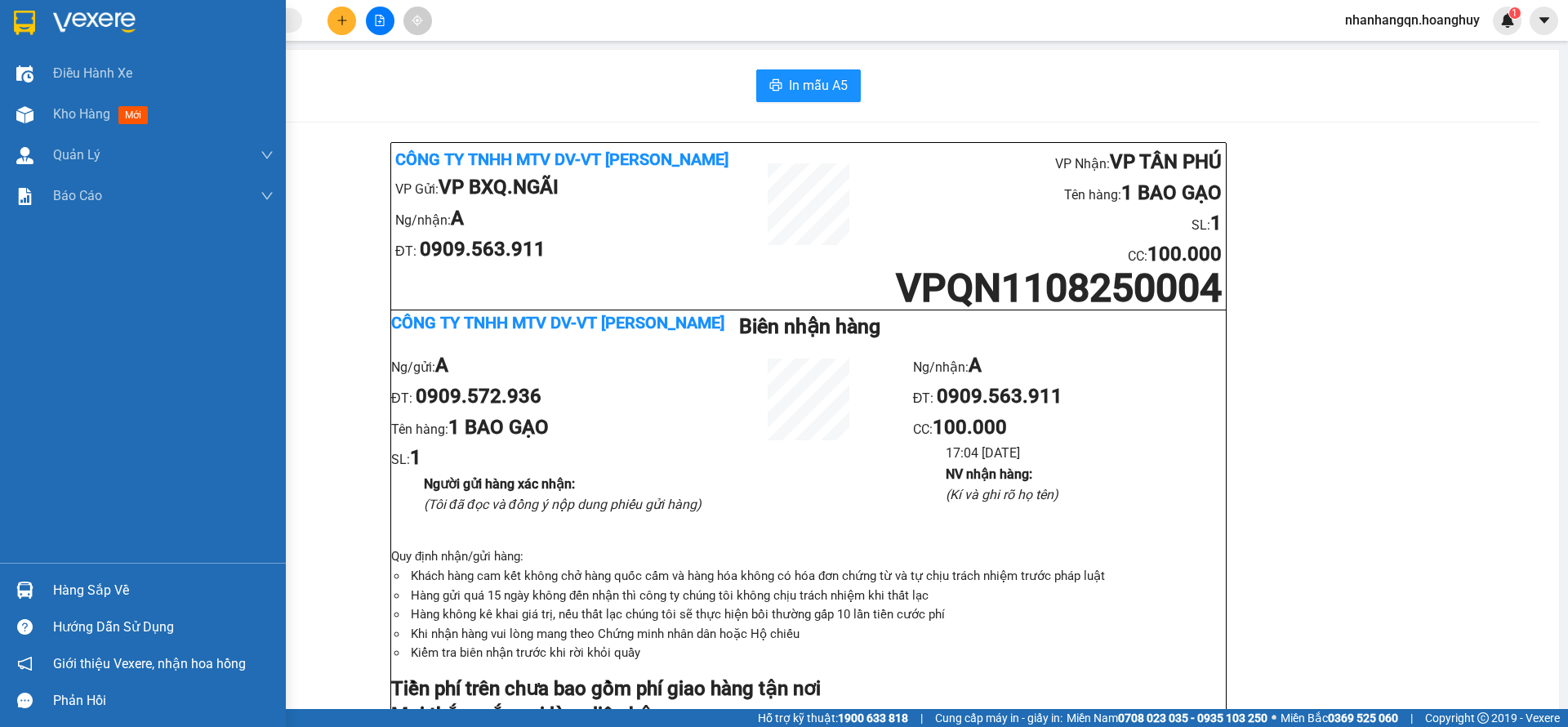
click at [7, 28] on div at bounding box center [142, 27] width 285 height 53
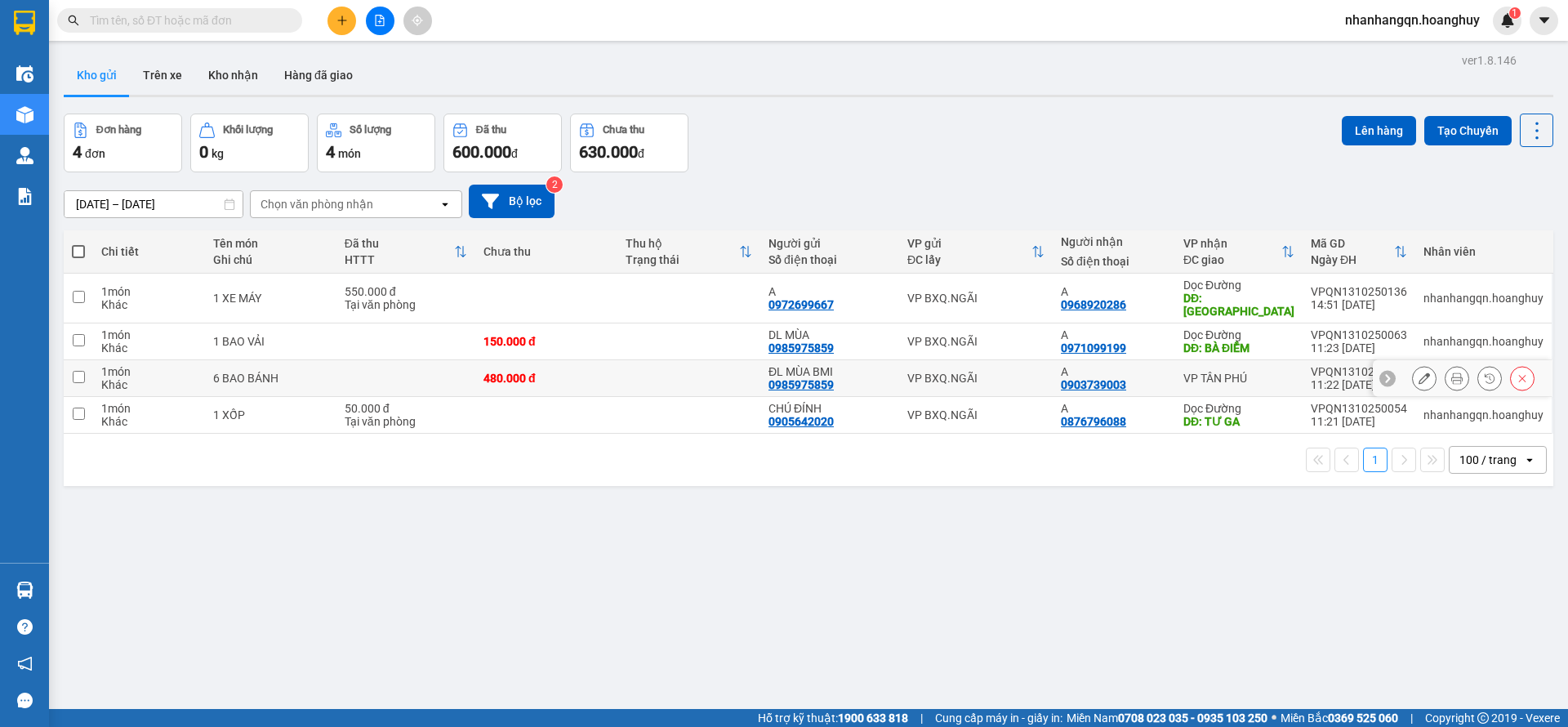
click at [1035, 371] on div "VP BXQ.NGÃI" at bounding box center [976, 378] width 137 height 13
checkbox input "true"
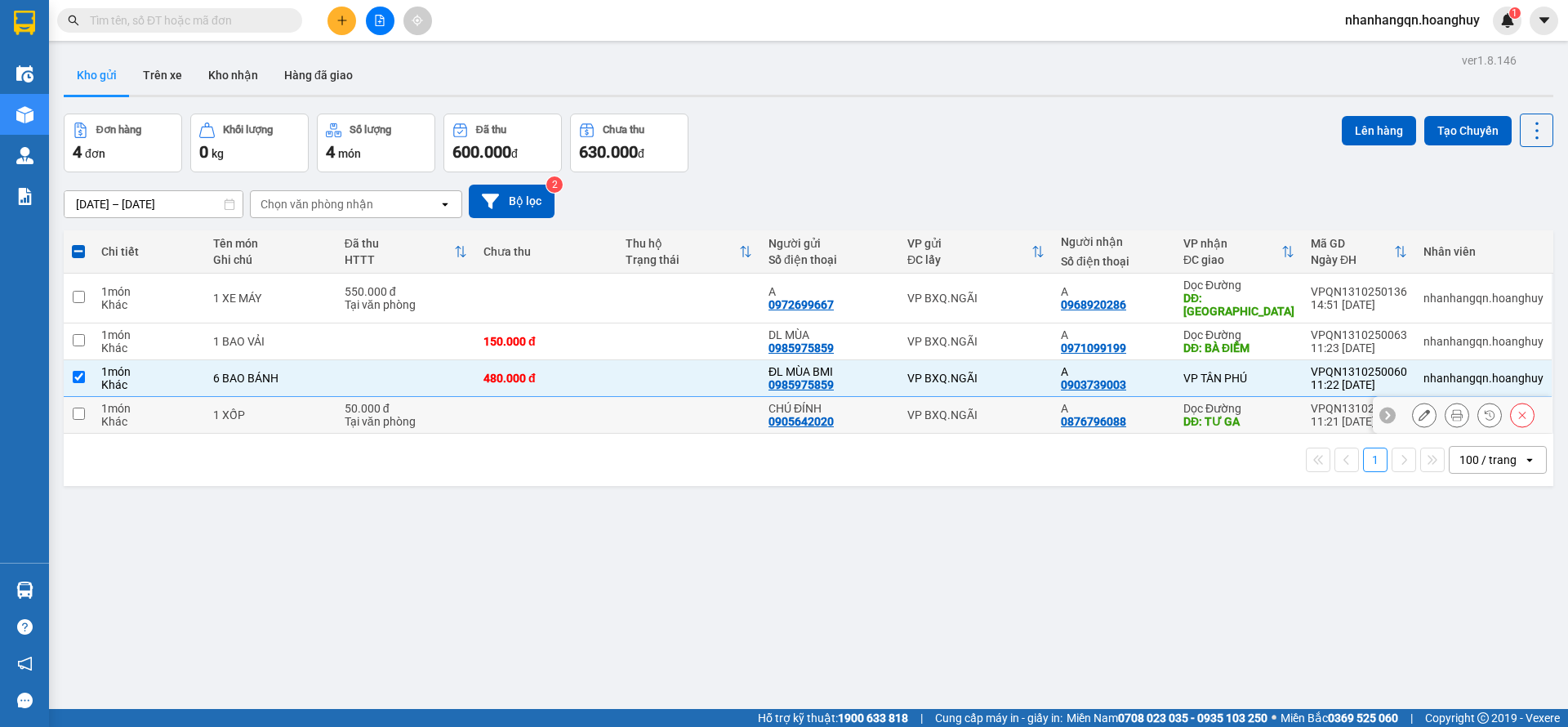
click at [1043, 397] on td "VP BXQ.NGÃI" at bounding box center [976, 416] width 154 height 37
checkbox input "true"
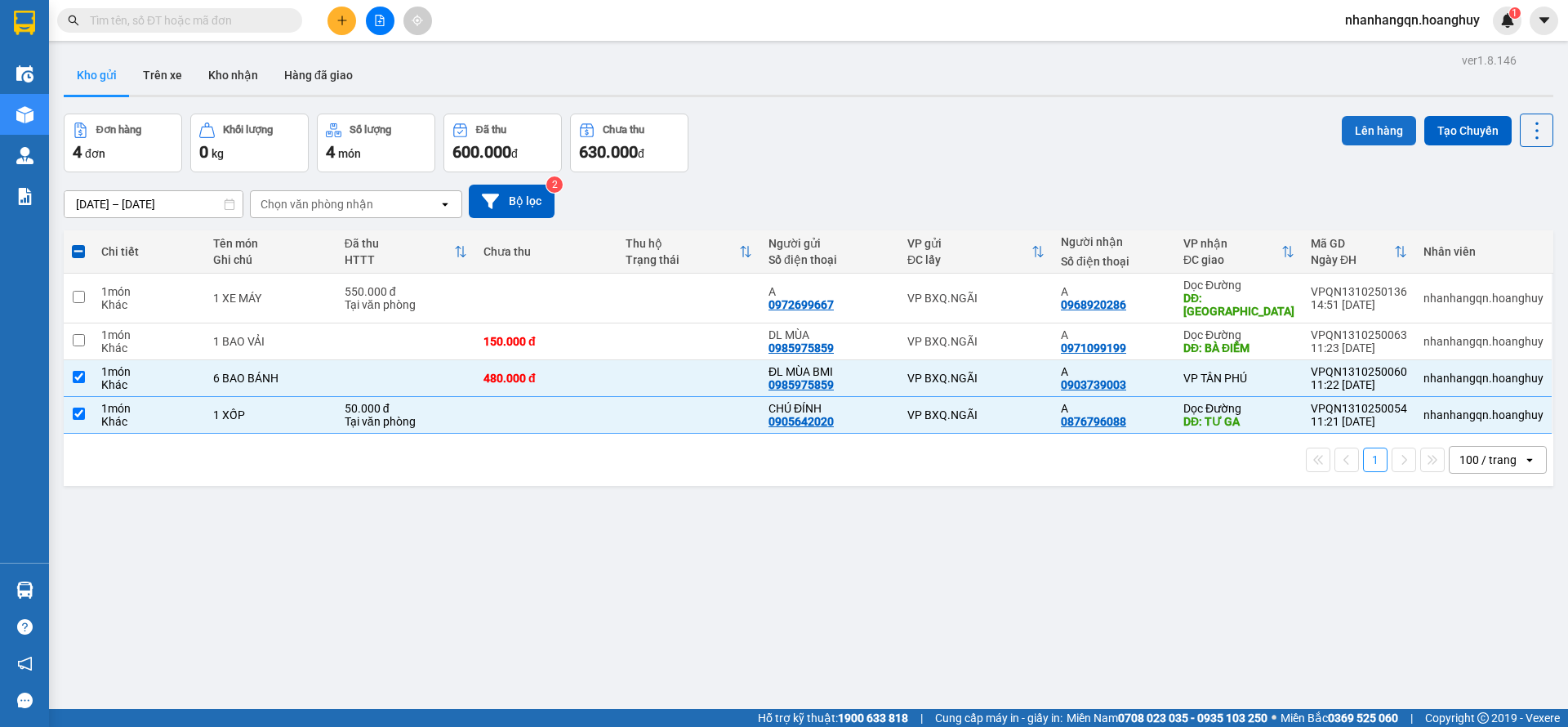
click at [1372, 129] on button "Lên hàng" at bounding box center [1379, 130] width 74 height 29
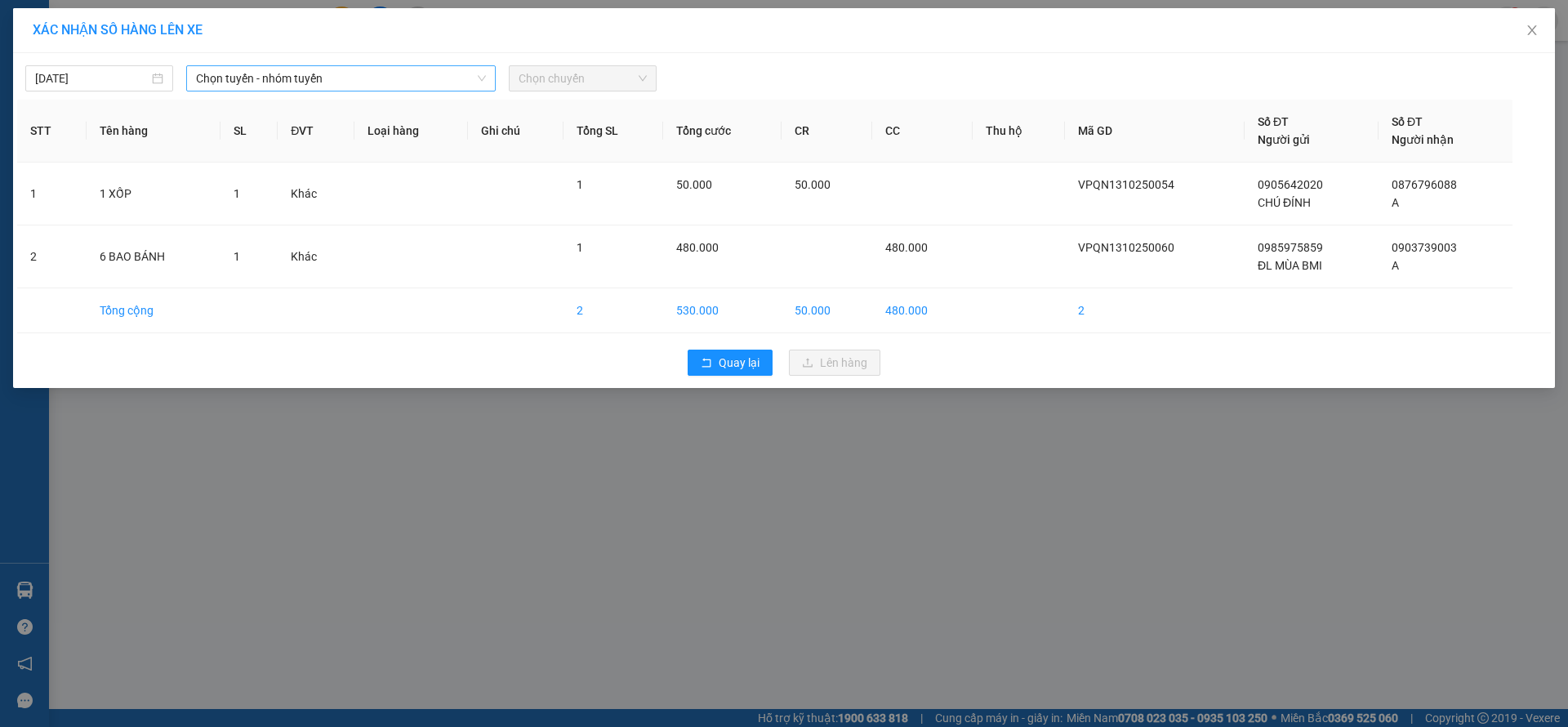
click at [419, 80] on span "Chọn tuyến - nhóm tuyến" at bounding box center [341, 79] width 290 height 25
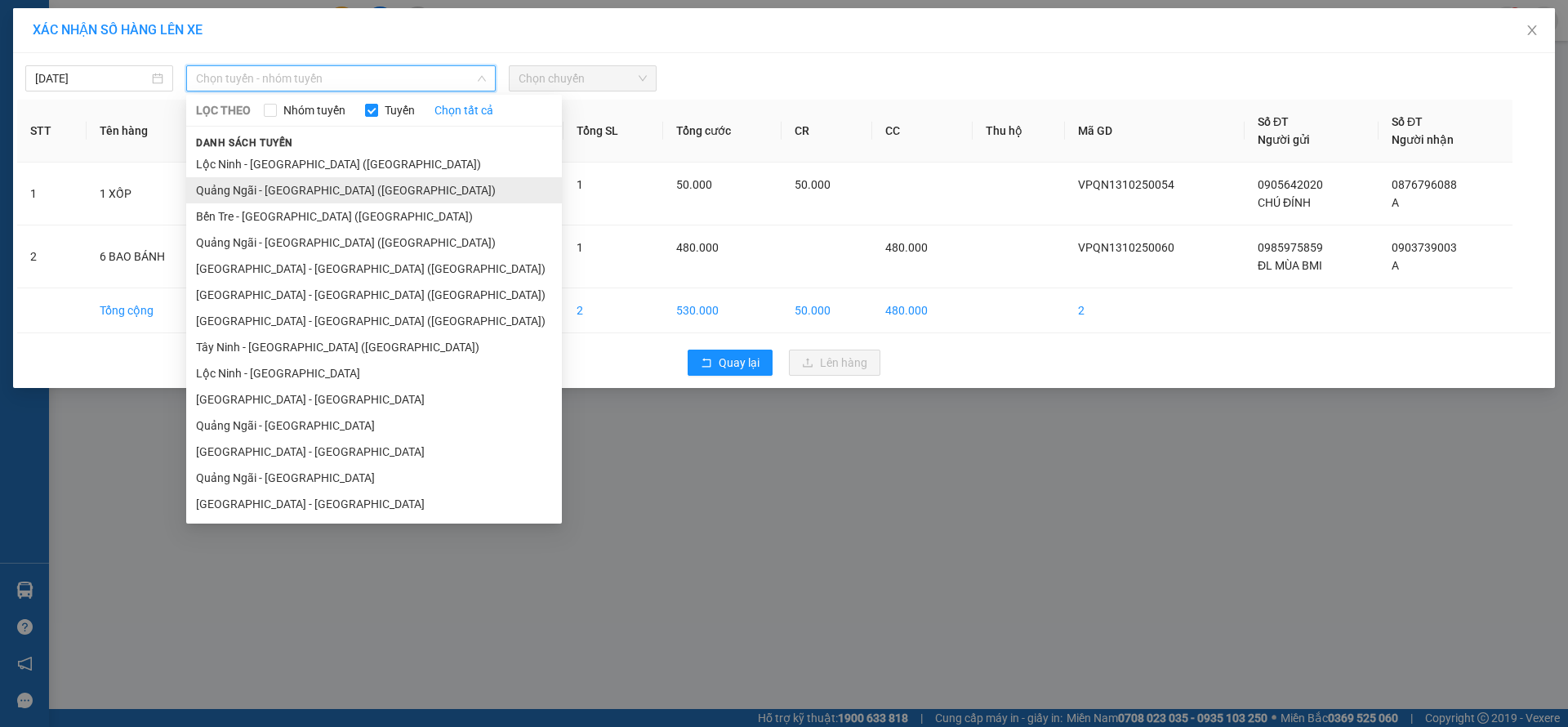
drag, startPoint x: 320, startPoint y: 174, endPoint x: 320, endPoint y: 183, distance: 9.0
click at [320, 183] on ul "Lộc Ninh - Quảng Ngãi (Hàng Hóa) Quảng Ngãi - Sài Gòn (Hàng Hoá) Bến Tre - Quản…" at bounding box center [374, 334] width 376 height 366
click at [320, 183] on li "Quảng Ngãi - [GEOGRAPHIC_DATA] ([GEOGRAPHIC_DATA])" at bounding box center [374, 191] width 376 height 27
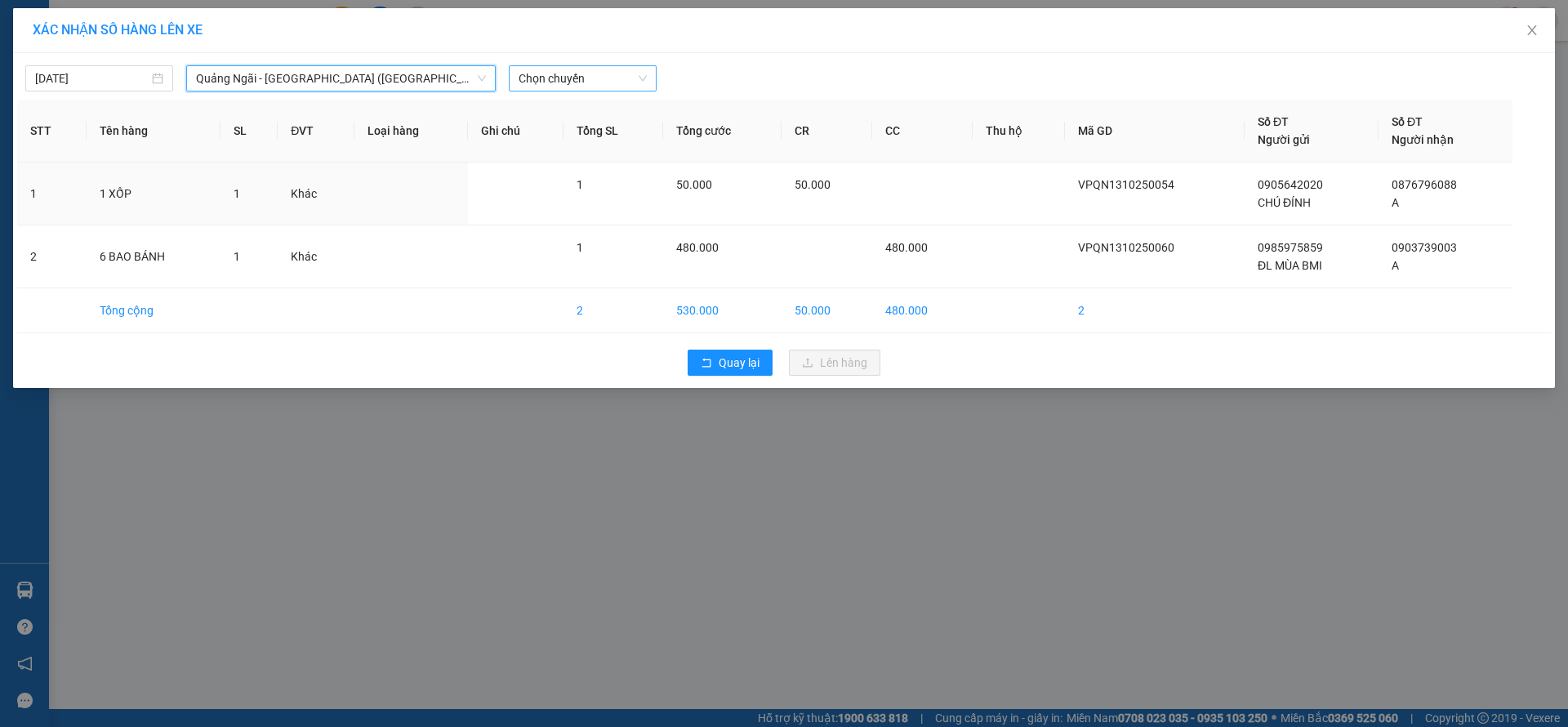
click at [594, 70] on span "Chọn chuyến" at bounding box center [582, 79] width 128 height 25
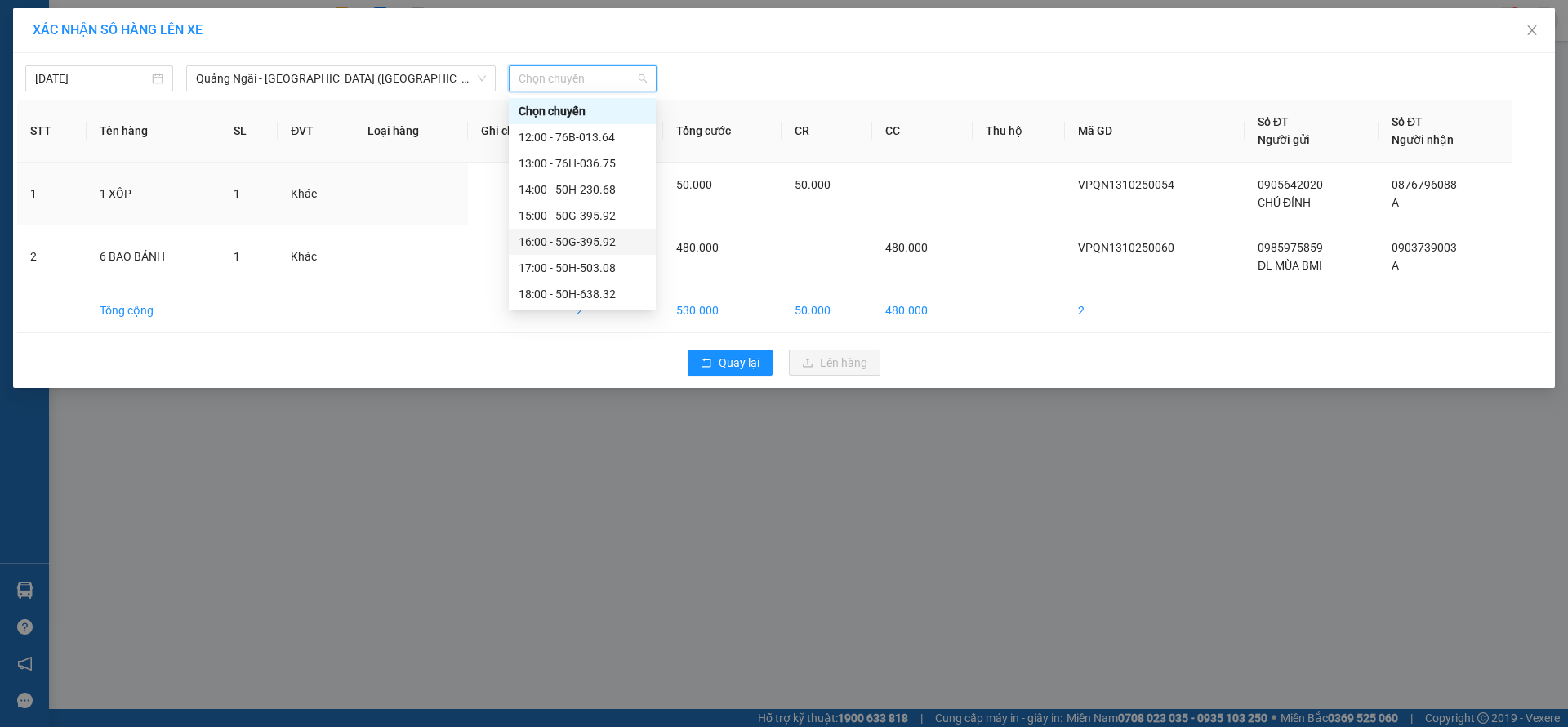
scroll to position [52, 0]
click at [614, 283] on div "20:00" at bounding box center [582, 295] width 147 height 27
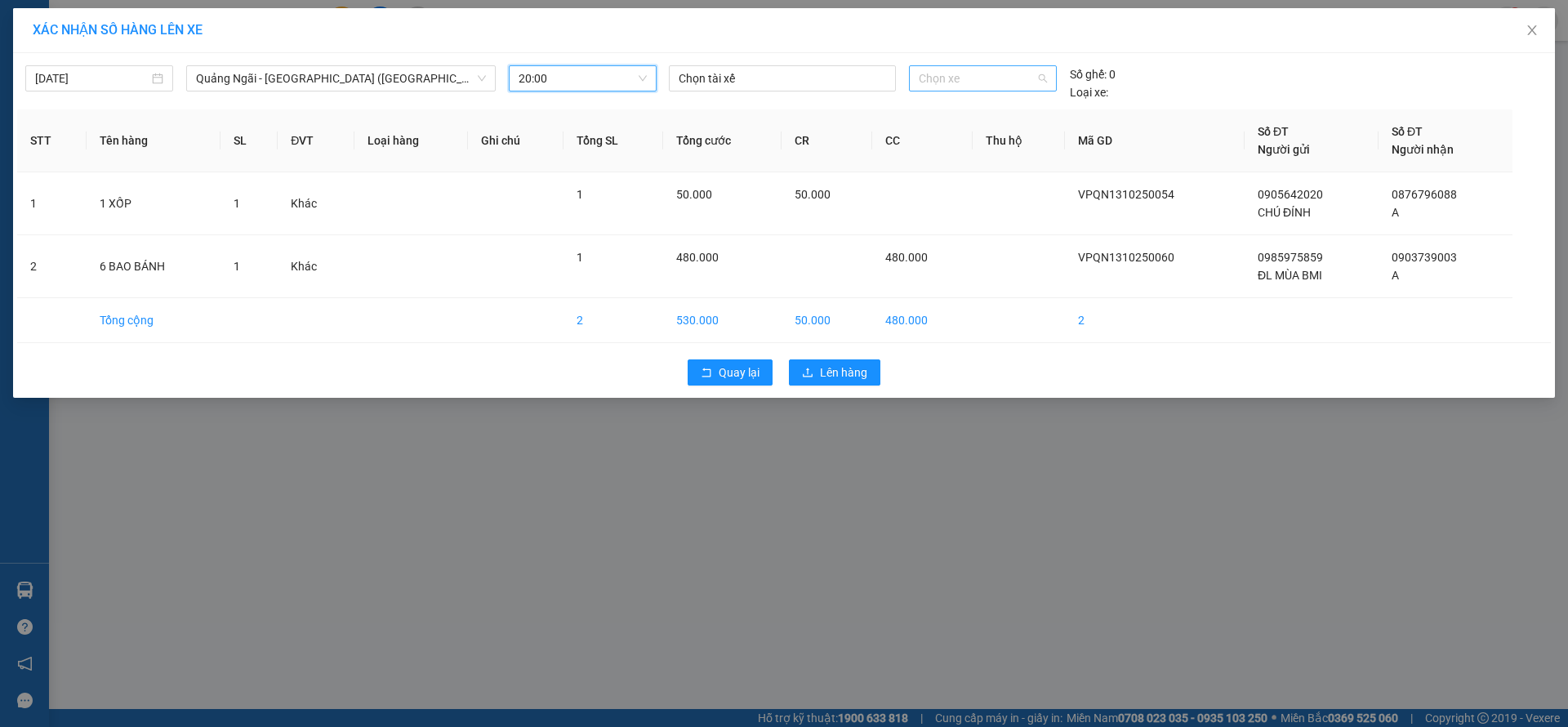
click at [977, 80] on span "Chọn xe" at bounding box center [983, 79] width 127 height 25
type input "3892"
click at [985, 108] on div "50H-638.92" at bounding box center [983, 111] width 127 height 18
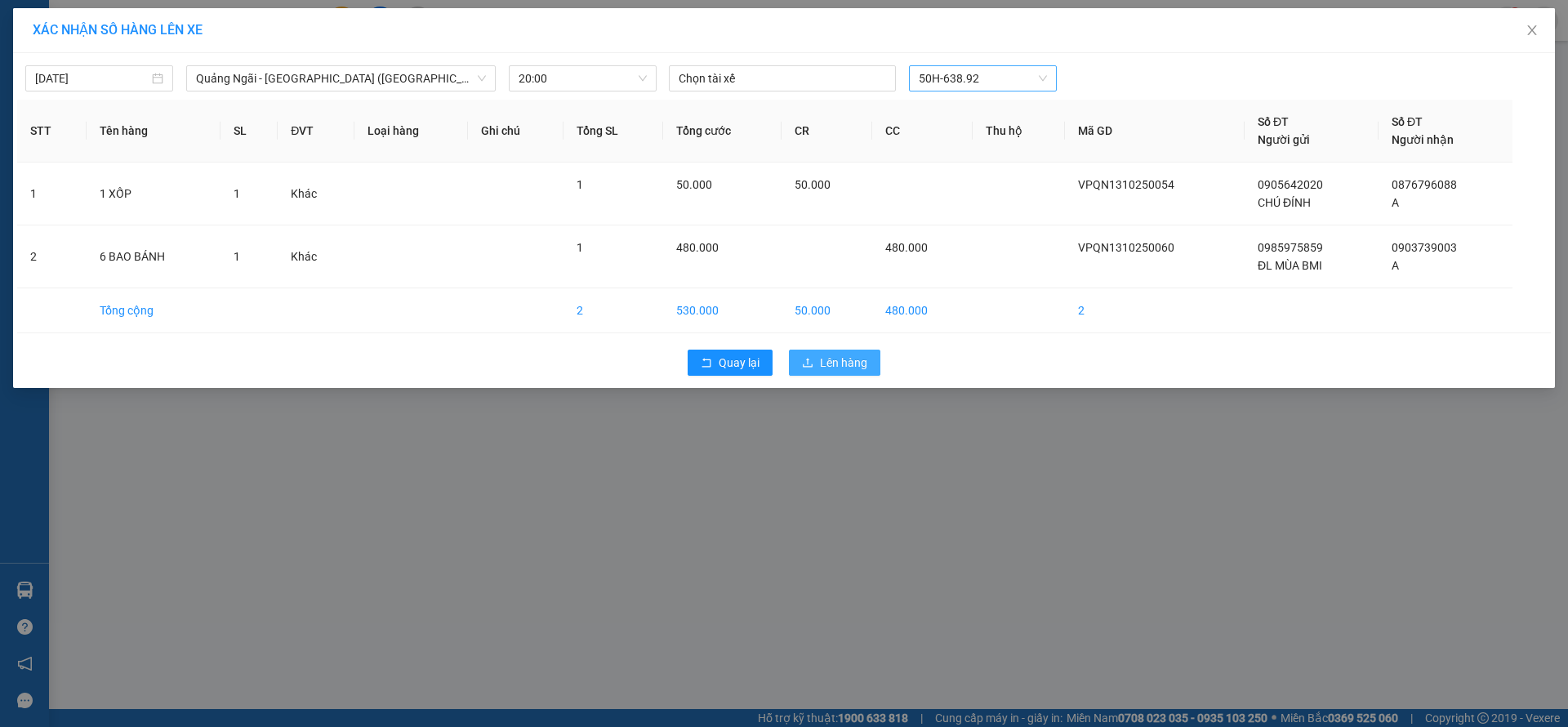
click at [838, 364] on span "Lên hàng" at bounding box center [844, 363] width 48 height 18
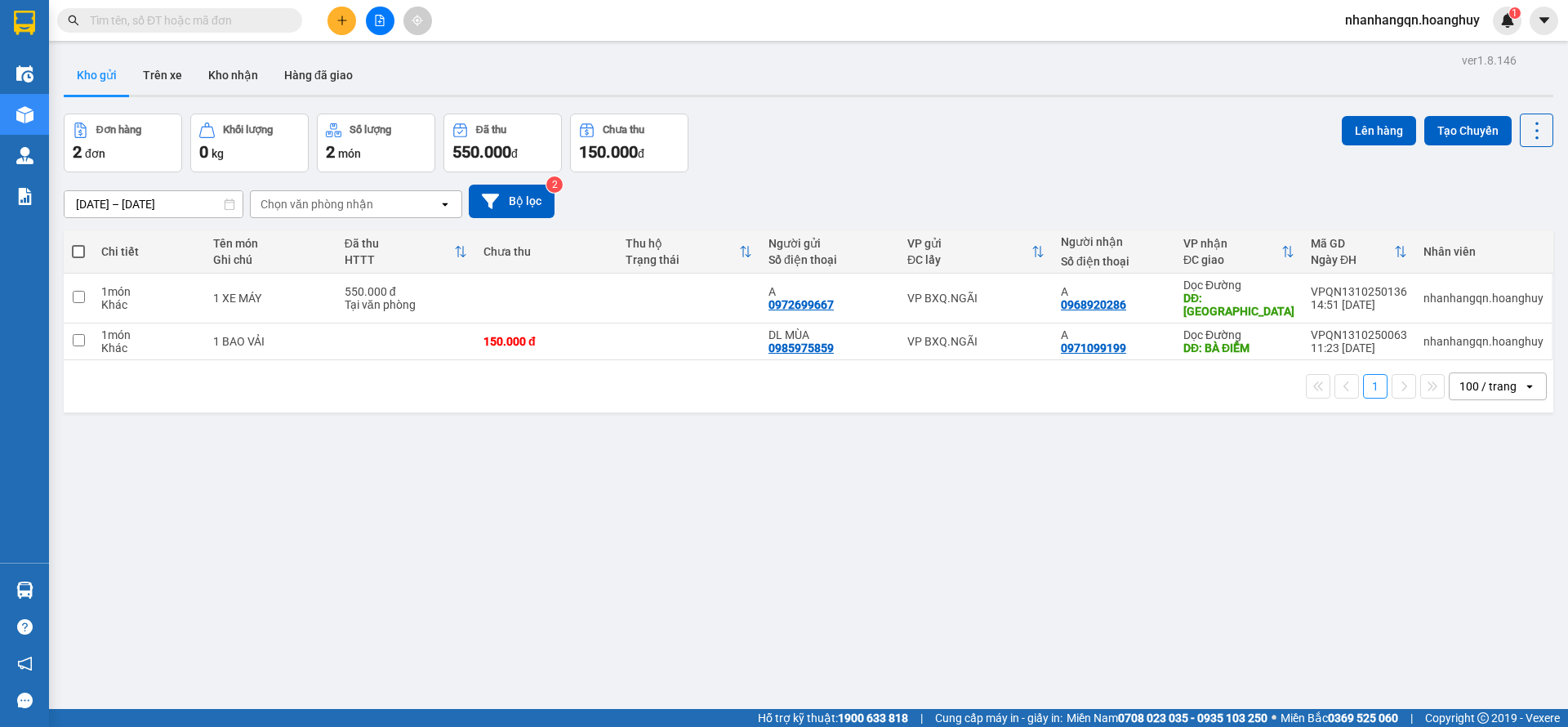
click at [176, 12] on input "text" at bounding box center [186, 20] width 193 height 18
click at [372, 23] on button at bounding box center [380, 20] width 28 height 28
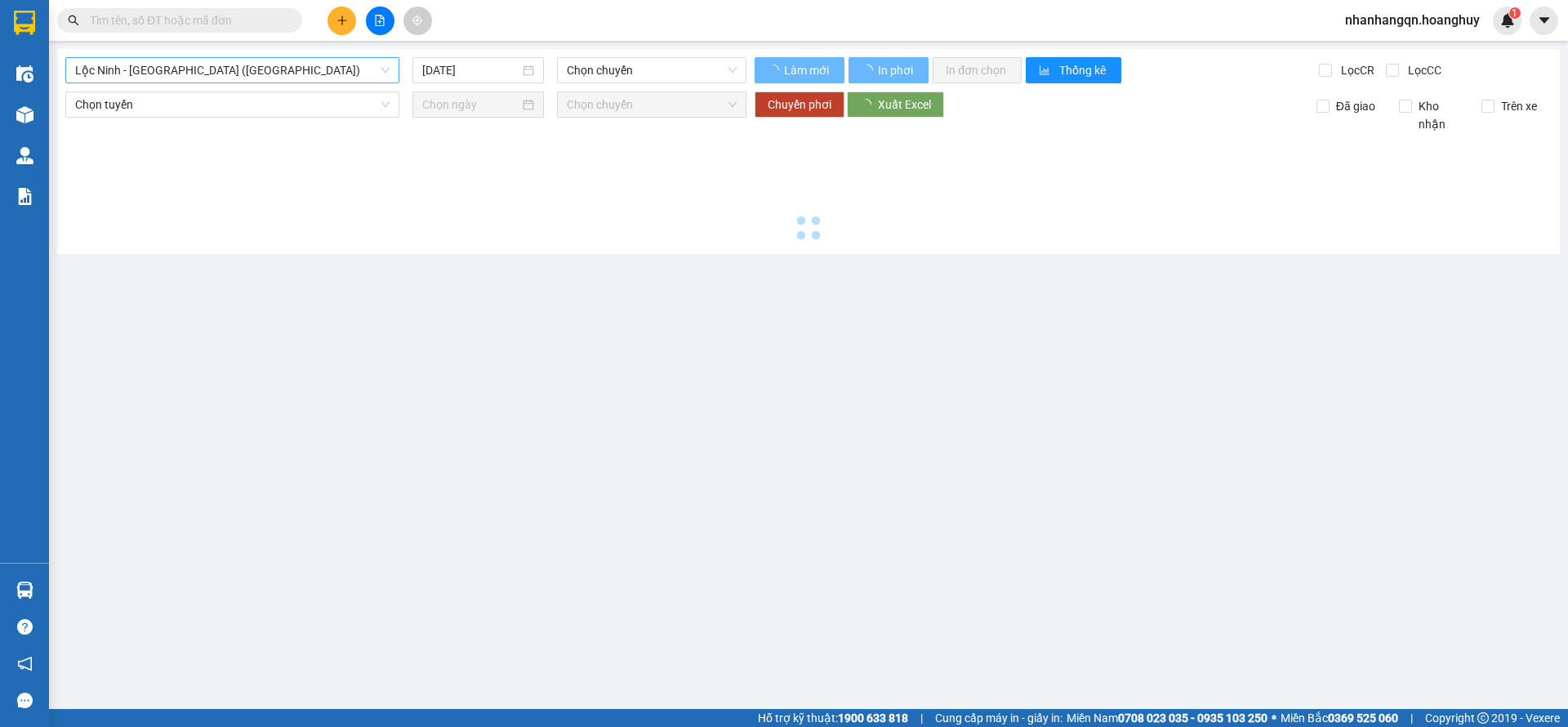
drag, startPoint x: 258, startPoint y: 86, endPoint x: 248, endPoint y: 80, distance: 11.7
click at [257, 86] on div "Lộc Ninh - Quảng Ngãi (Hàng Hóa) 13/10/2025 Chọn chuyến Làm mới In phơi In đơn …" at bounding box center [809, 151] width 1503 height 205
click at [240, 70] on span "Lộc Ninh - [GEOGRAPHIC_DATA] ([GEOGRAPHIC_DATA])" at bounding box center [232, 71] width 315 height 25
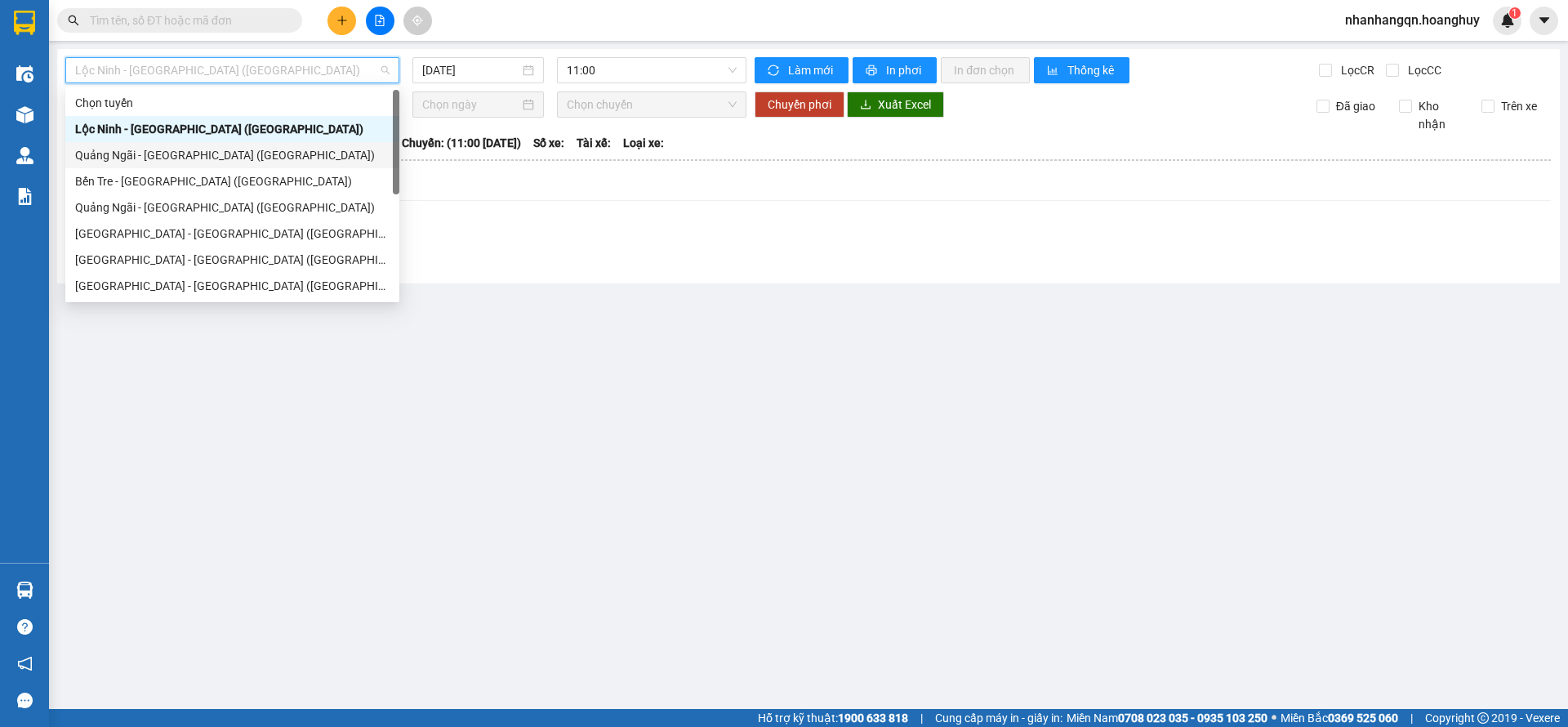
click at [214, 157] on div "Quảng Ngãi - [GEOGRAPHIC_DATA] ([GEOGRAPHIC_DATA])" at bounding box center [232, 155] width 315 height 18
type input "[DATE]"
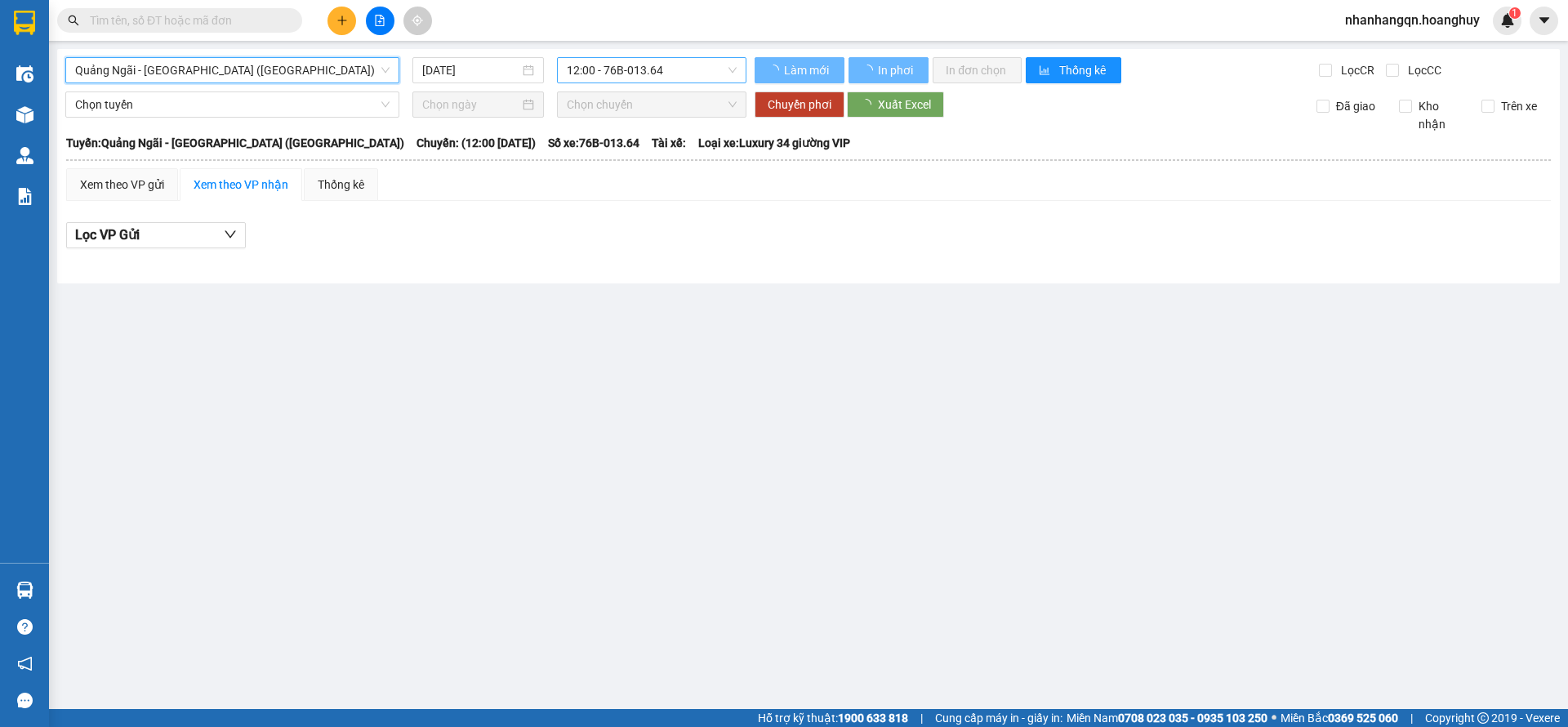
click at [643, 58] on span "12:00 - 76B-013.64" at bounding box center [651, 71] width 170 height 25
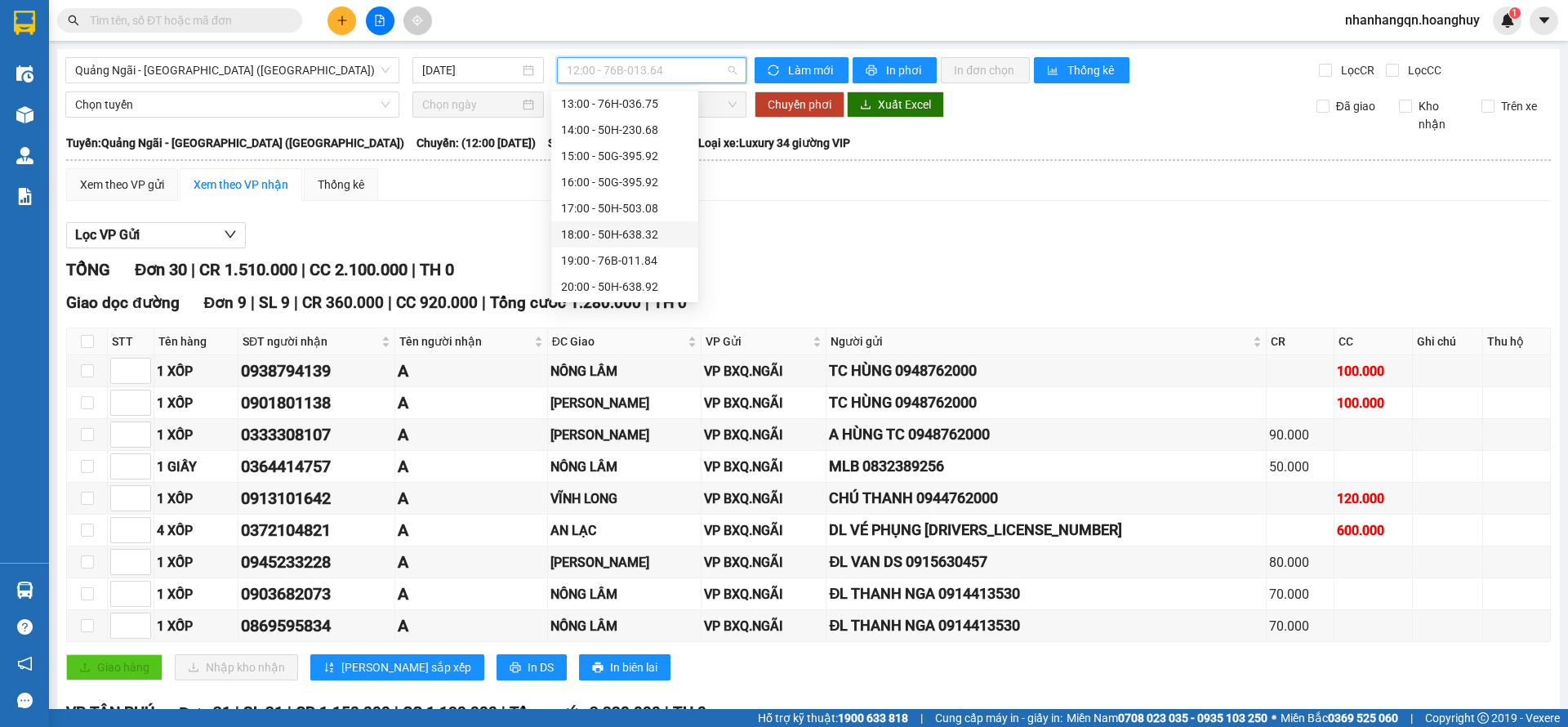
scroll to position [52, 0]
click at [630, 282] on div "20:00 - 50H-638.92" at bounding box center [625, 286] width 127 height 18
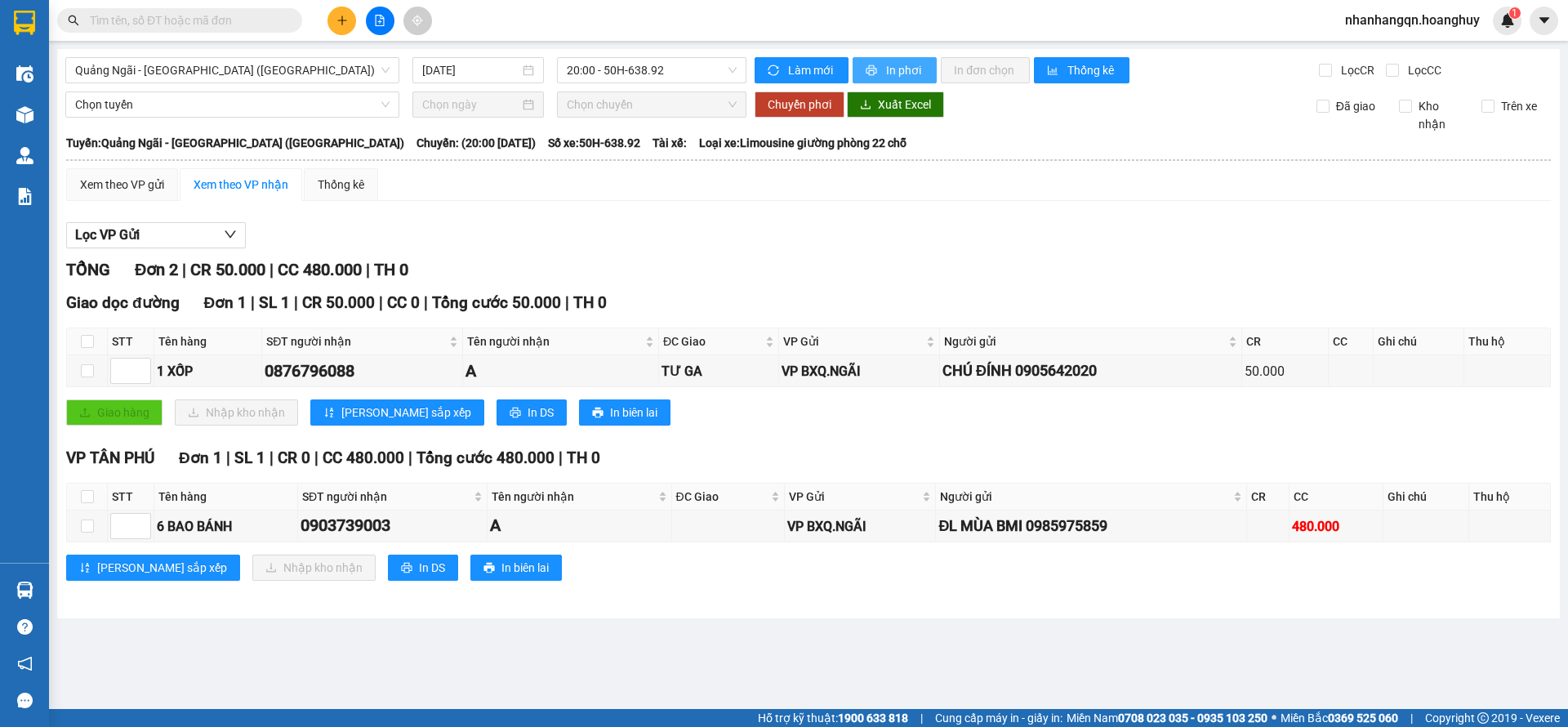
click at [914, 69] on span "In phơi" at bounding box center [905, 70] width 38 height 18
